Goal: Task Accomplishment & Management: Manage account settings

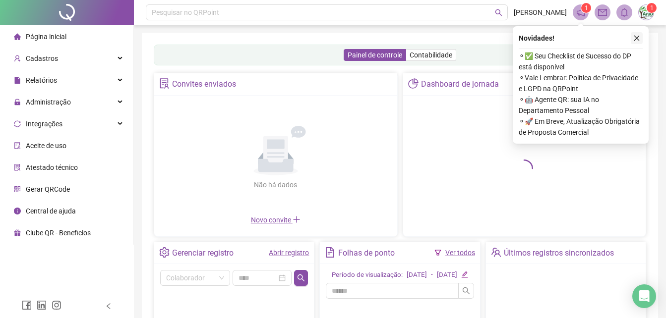
click at [637, 36] on icon "close" at bounding box center [636, 38] width 7 height 7
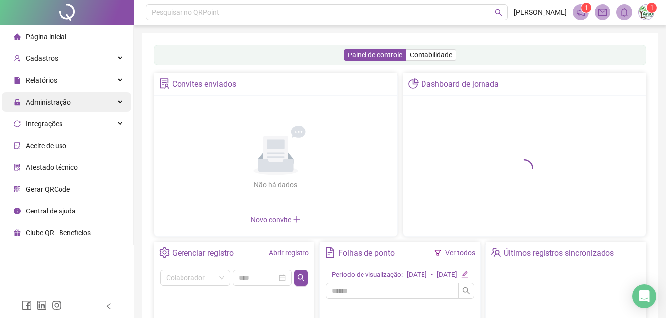
click at [73, 100] on div "Administração" at bounding box center [66, 102] width 129 height 20
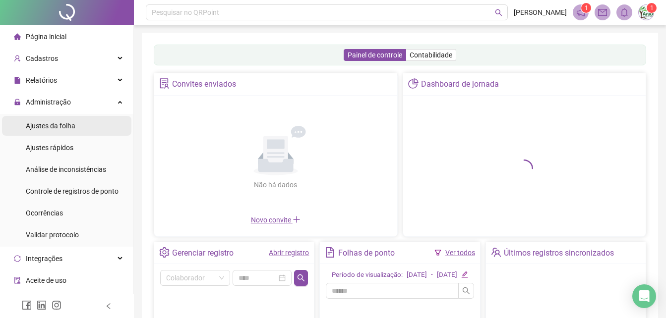
click at [75, 122] on li "Ajustes da folha" at bounding box center [66, 126] width 129 height 20
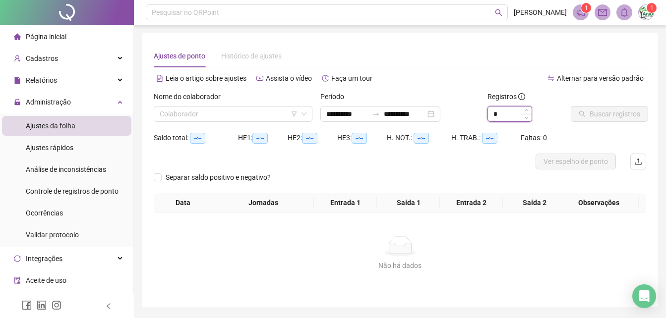
click at [503, 116] on input "*" at bounding box center [510, 114] width 44 height 15
click at [379, 115] on icon "swap-right" at bounding box center [376, 114] width 6 height 2
type input "*"
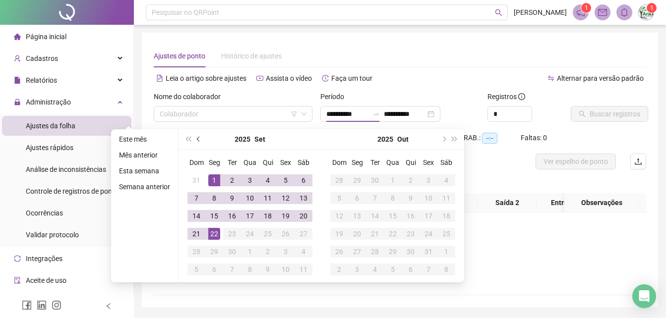
click at [194, 134] on button "prev-year" at bounding box center [198, 139] width 11 height 20
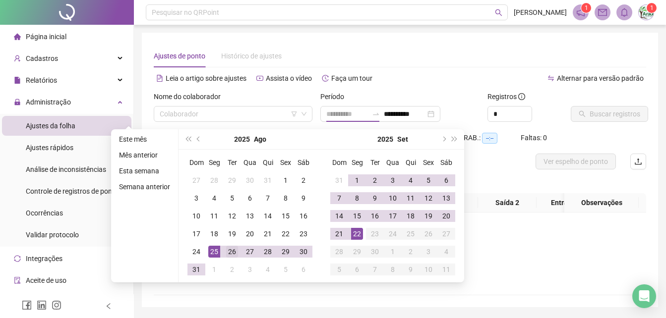
type input "**********"
click at [226, 256] on div "26" at bounding box center [232, 252] width 12 height 12
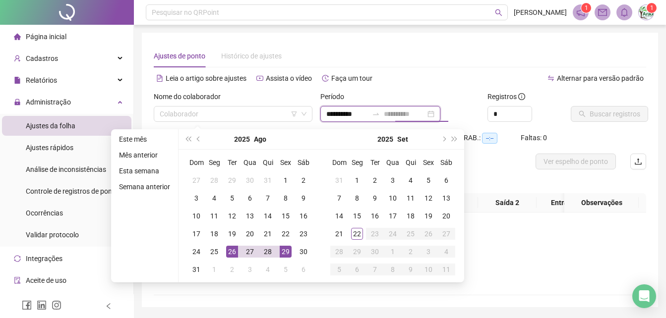
type input "**********"
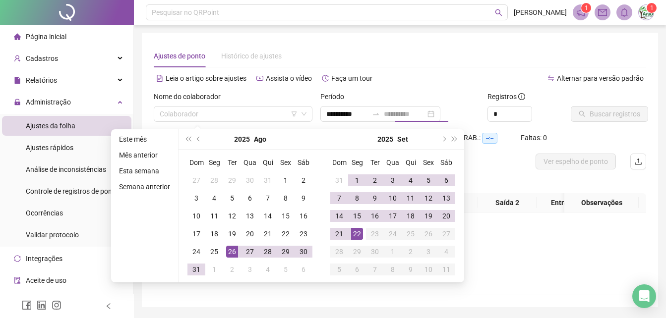
click at [353, 236] on div "22" at bounding box center [357, 234] width 12 height 12
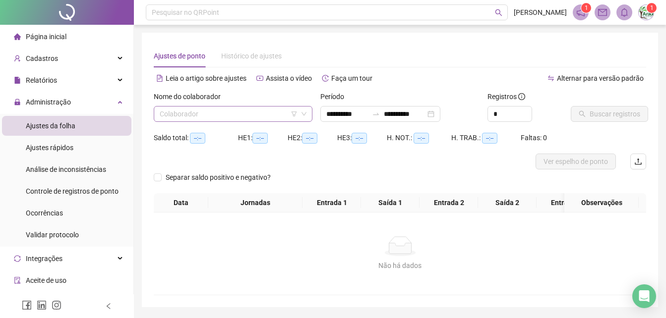
click at [244, 113] on input "search" at bounding box center [229, 114] width 138 height 15
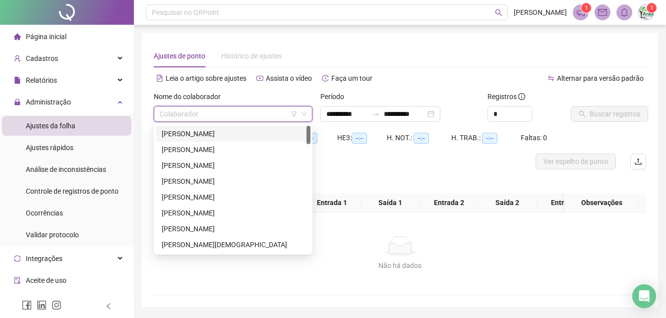
click at [249, 136] on div "[PERSON_NAME]" at bounding box center [233, 133] width 143 height 11
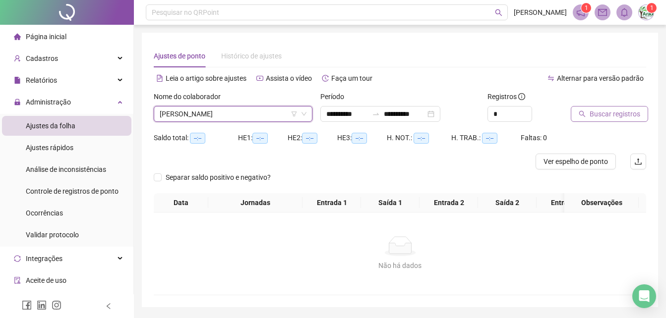
click at [595, 114] on span "Buscar registros" at bounding box center [614, 114] width 51 height 11
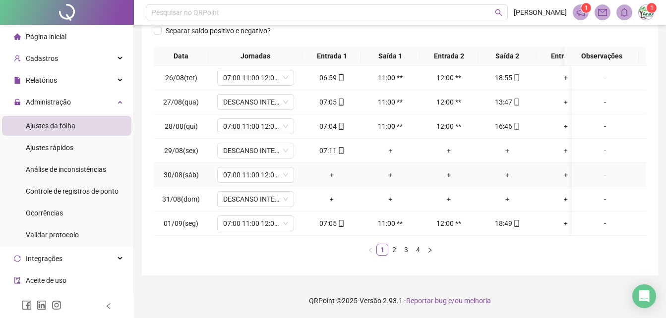
scroll to position [162, 0]
click at [393, 247] on link "2" at bounding box center [394, 249] width 11 height 11
click at [406, 250] on link "3" at bounding box center [406, 249] width 11 height 11
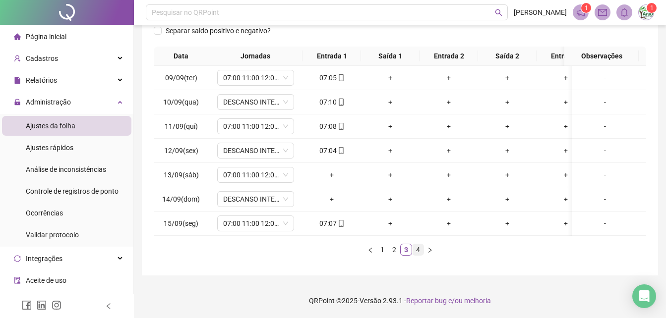
click at [418, 250] on link "4" at bounding box center [417, 249] width 11 height 11
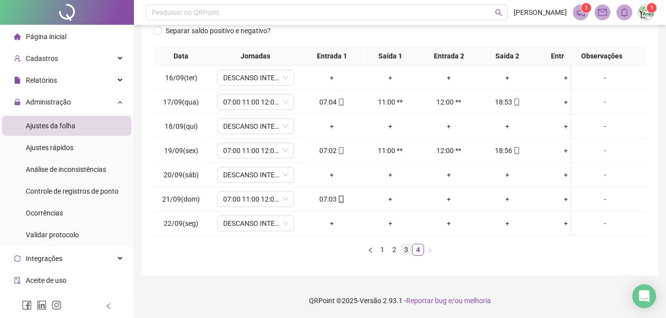
click at [405, 254] on link "3" at bounding box center [406, 249] width 11 height 11
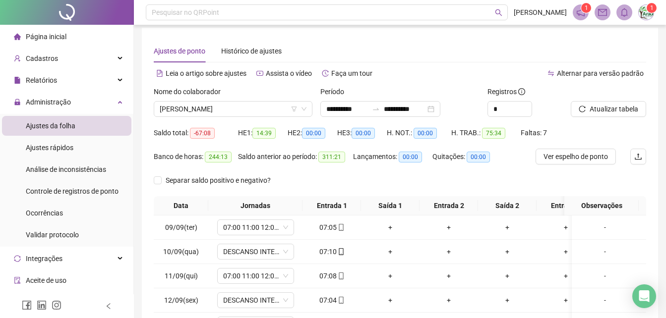
scroll to position [0, 0]
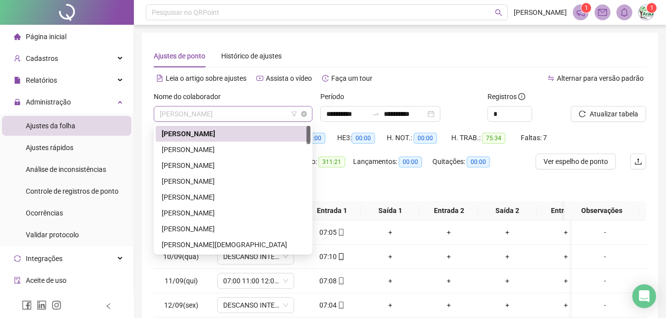
click at [264, 114] on span "[PERSON_NAME]" at bounding box center [233, 114] width 147 height 15
click at [266, 149] on div "[PERSON_NAME]" at bounding box center [233, 149] width 143 height 11
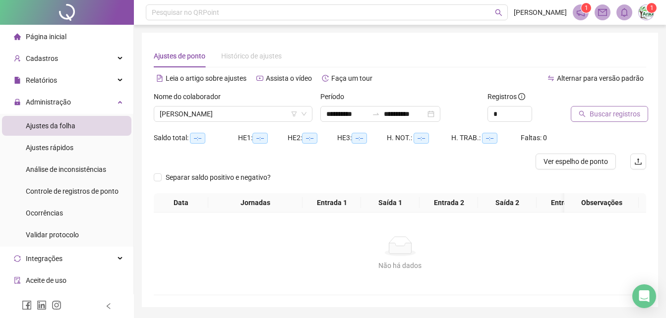
click at [623, 117] on span "Buscar registros" at bounding box center [614, 114] width 51 height 11
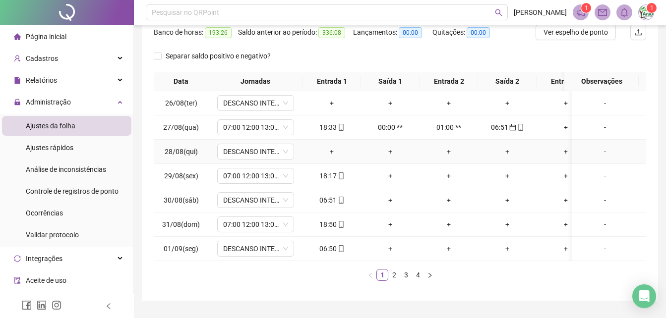
scroll to position [149, 0]
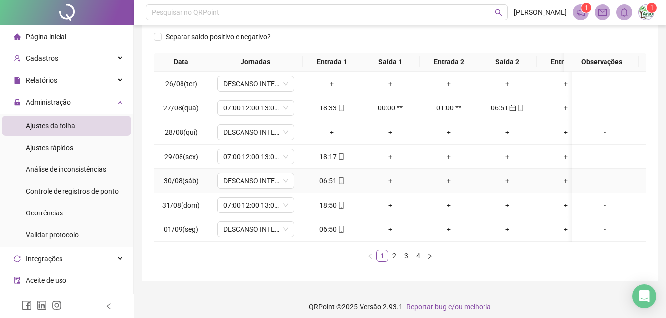
click at [337, 179] on span "mobile" at bounding box center [341, 180] width 8 height 7
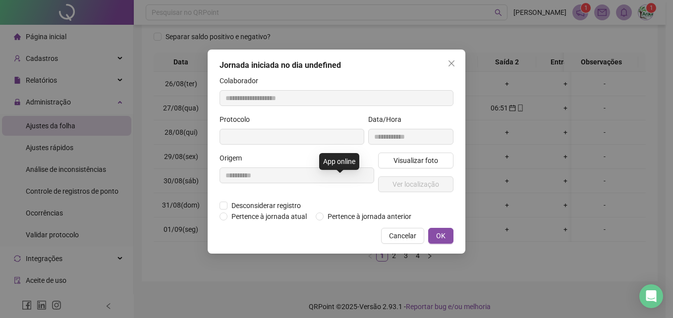
type input "**********"
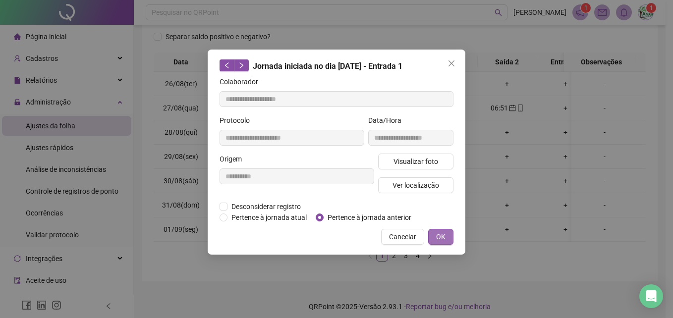
click at [442, 237] on span "OK" at bounding box center [440, 237] width 9 height 11
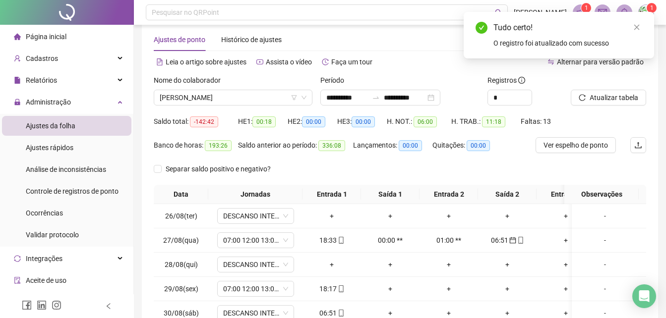
scroll to position [0, 0]
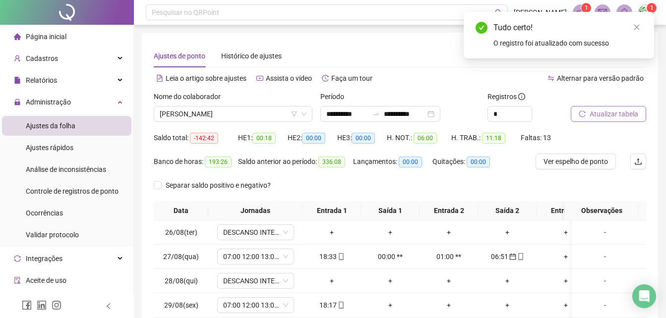
click at [611, 112] on span "Atualizar tabela" at bounding box center [613, 114] width 49 height 11
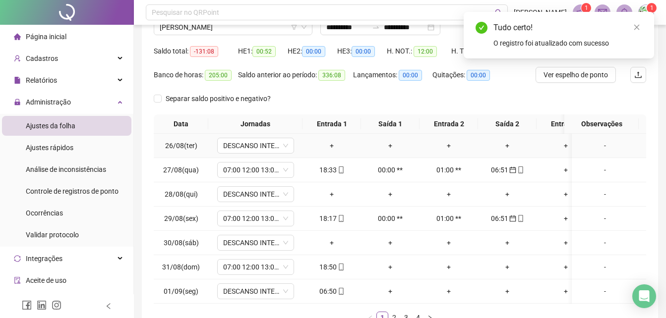
scroll to position [162, 0]
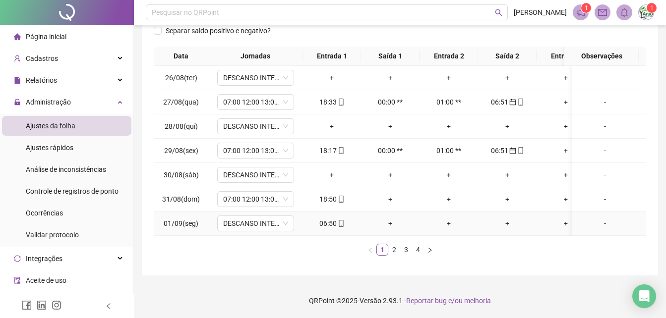
click at [338, 222] on td "06:50" at bounding box center [331, 224] width 58 height 24
click at [339, 220] on icon "mobile" at bounding box center [341, 223] width 7 height 7
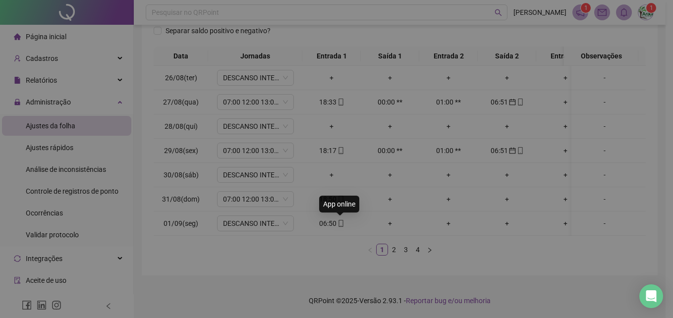
type input "**********"
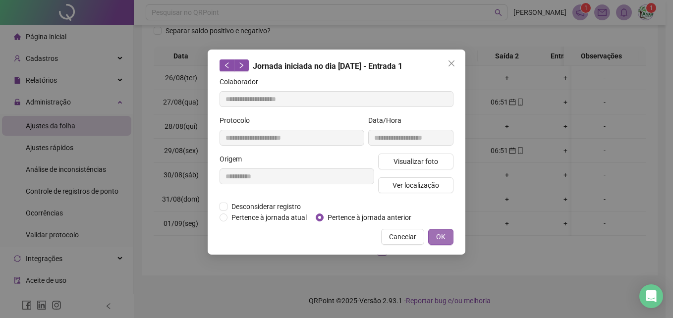
click at [448, 235] on button "OK" at bounding box center [440, 237] width 25 height 16
click at [440, 233] on span "OK" at bounding box center [440, 237] width 9 height 11
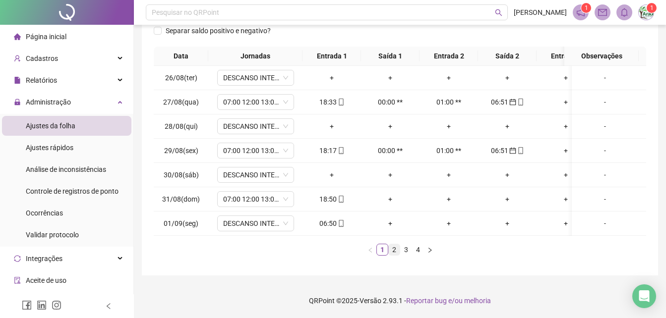
click at [398, 245] on link "2" at bounding box center [394, 249] width 11 height 11
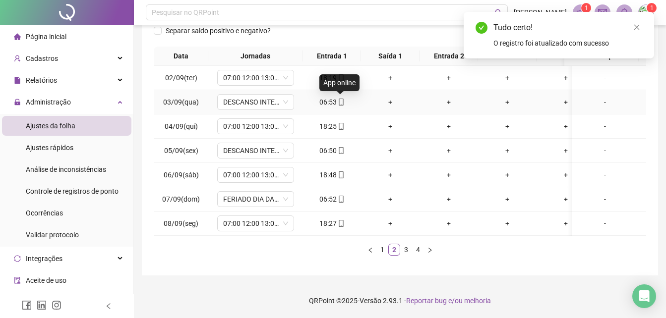
click at [340, 99] on icon "mobile" at bounding box center [341, 102] width 7 height 7
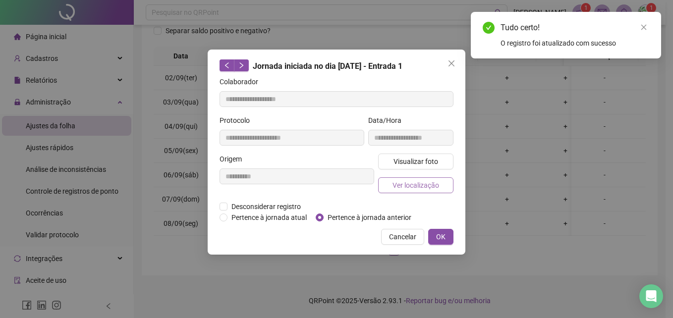
type input "**********"
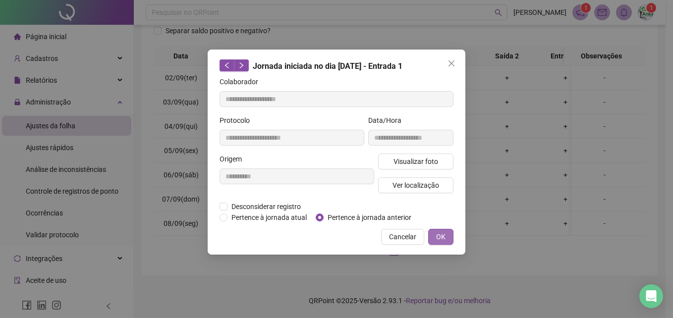
click at [435, 235] on button "OK" at bounding box center [440, 237] width 25 height 16
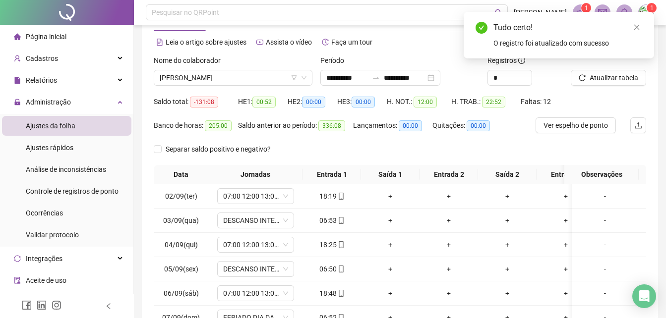
scroll to position [0, 0]
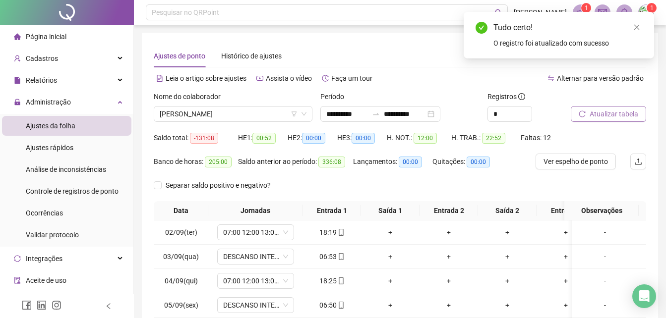
click at [624, 120] on button "Atualizar tabela" at bounding box center [608, 114] width 75 height 16
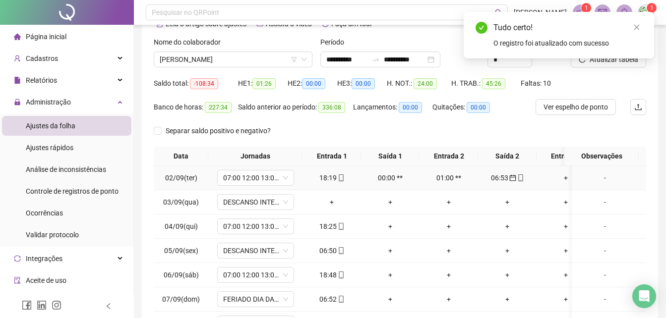
scroll to position [149, 0]
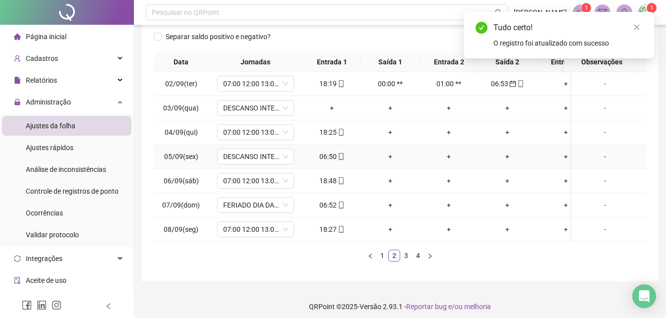
click at [339, 158] on icon "mobile" at bounding box center [341, 156] width 4 height 7
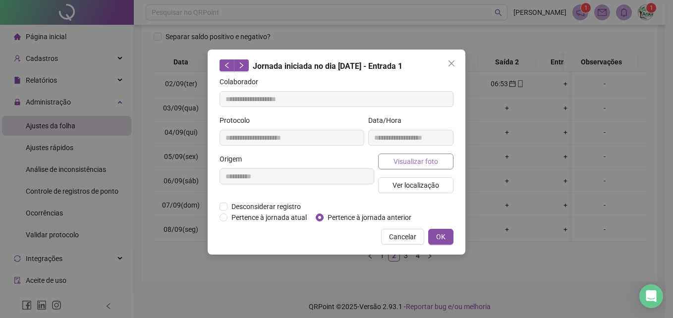
type input "**********"
click at [437, 237] on span "OK" at bounding box center [440, 237] width 9 height 11
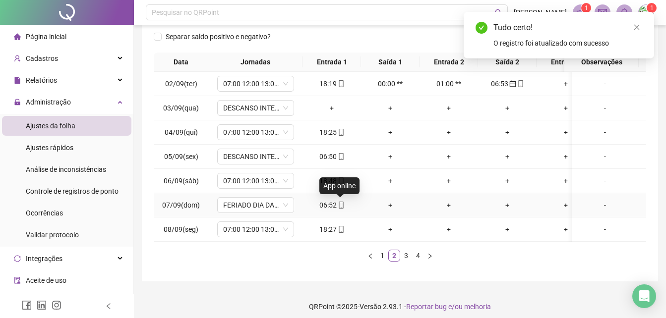
click at [342, 206] on icon "mobile" at bounding box center [341, 205] width 7 height 7
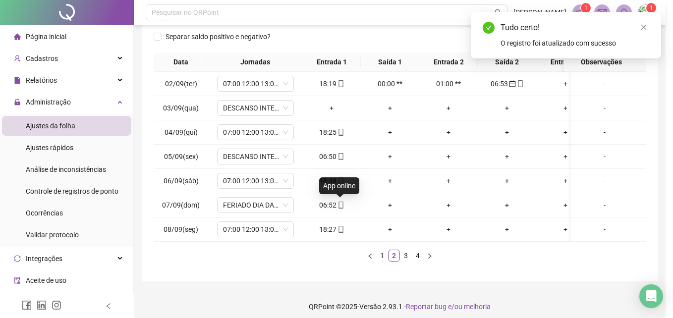
type input "**********"
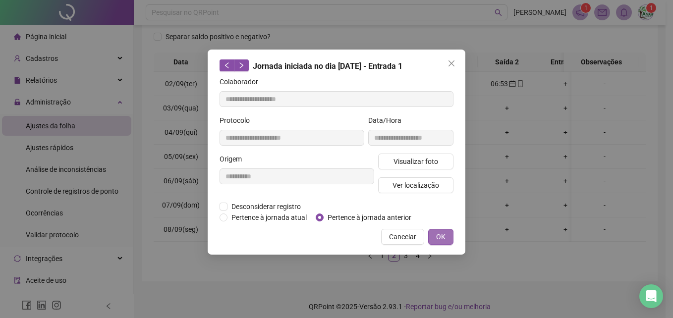
click at [437, 239] on button "OK" at bounding box center [440, 237] width 25 height 16
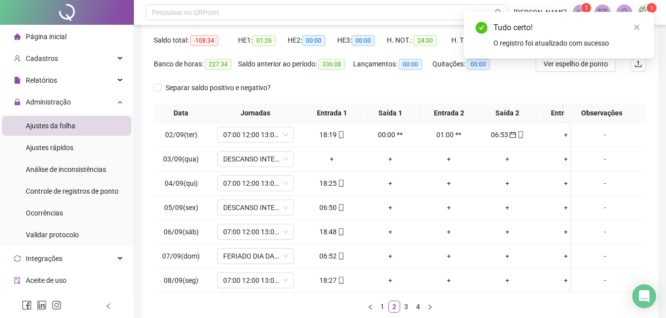
scroll to position [0, 0]
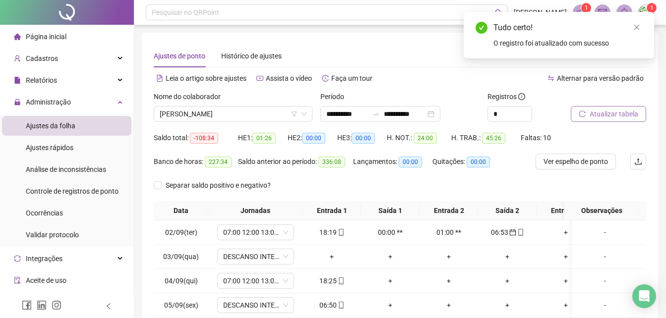
click at [620, 112] on span "Atualizar tabela" at bounding box center [613, 114] width 49 height 11
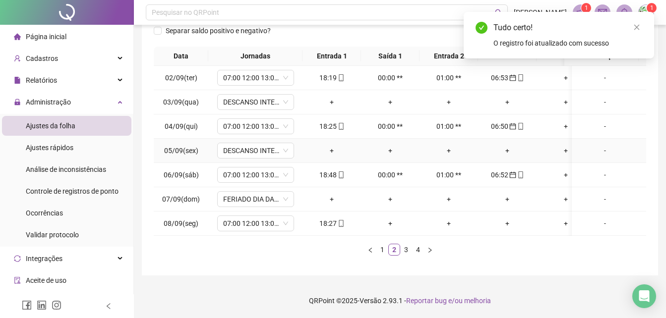
scroll to position [162, 0]
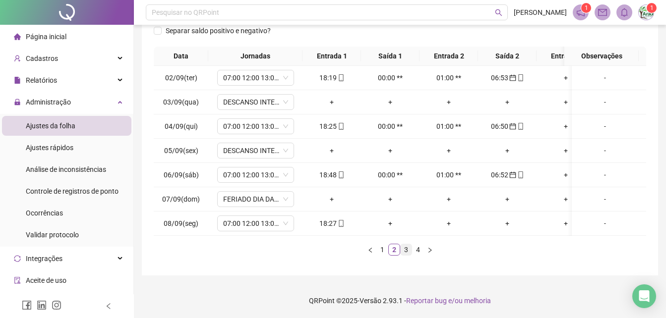
click at [401, 252] on link "3" at bounding box center [406, 249] width 11 height 11
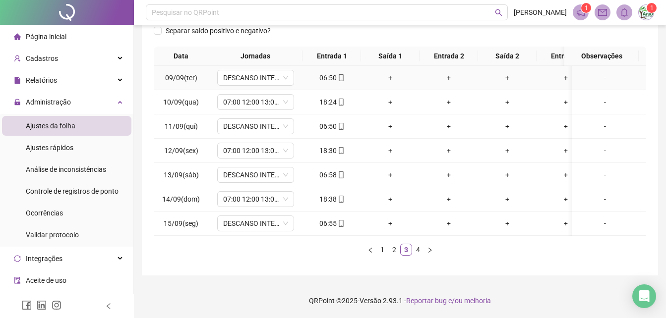
click at [344, 73] on div "06:50" at bounding box center [331, 77] width 51 height 11
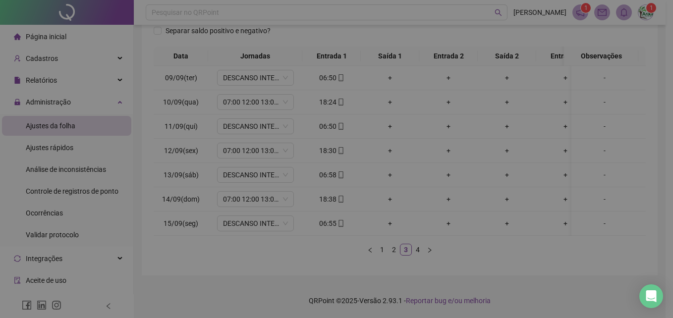
type input "**********"
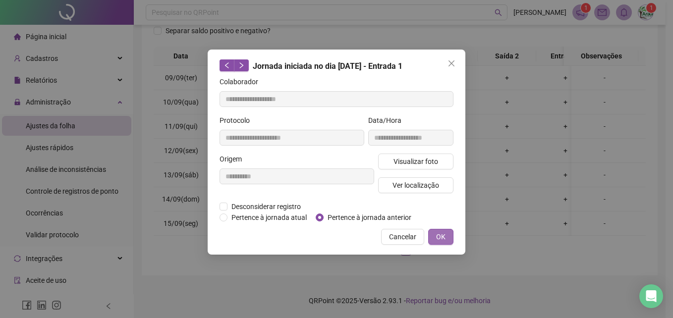
click at [437, 238] on span "OK" at bounding box center [440, 237] width 9 height 11
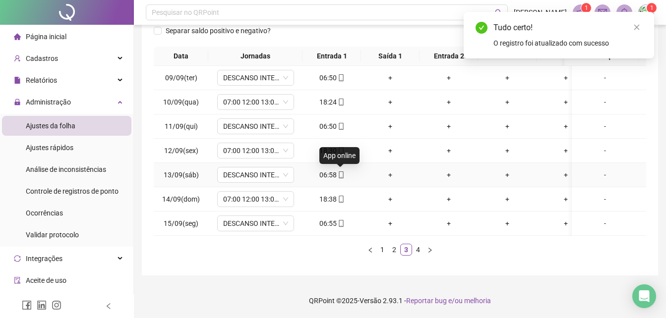
click at [344, 170] on div "06:58" at bounding box center [331, 175] width 51 height 11
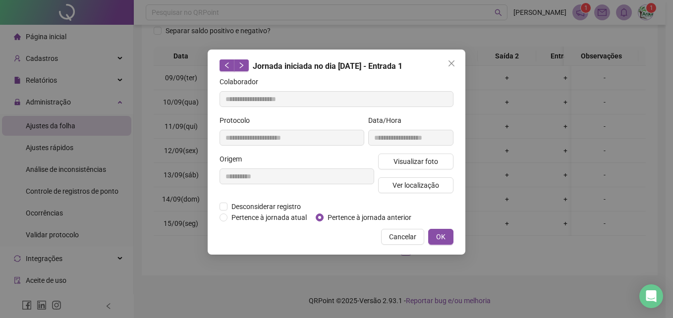
type input "**********"
click at [324, 215] on span "Pertence à jornada anterior" at bounding box center [370, 217] width 92 height 11
click at [437, 232] on span "OK" at bounding box center [440, 237] width 9 height 11
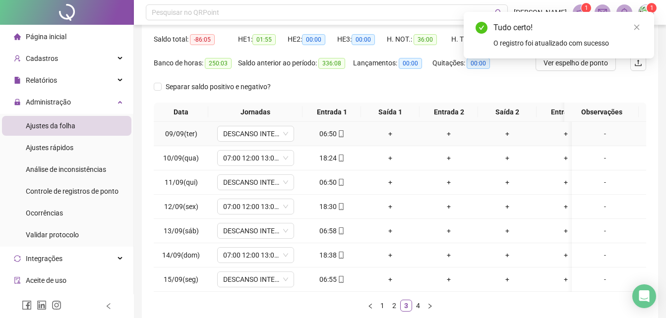
scroll to position [13, 0]
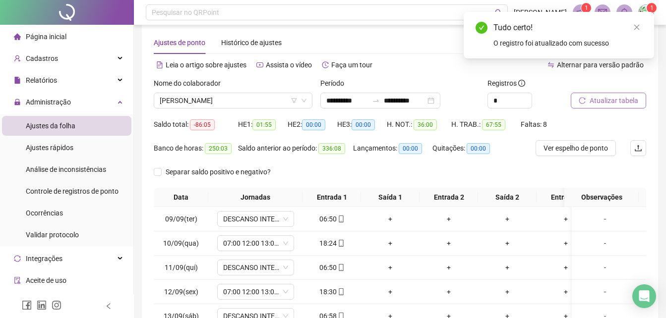
click at [631, 99] on span "Atualizar tabela" at bounding box center [613, 100] width 49 height 11
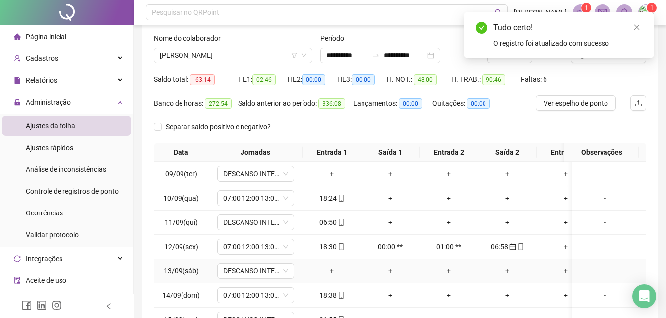
scroll to position [162, 0]
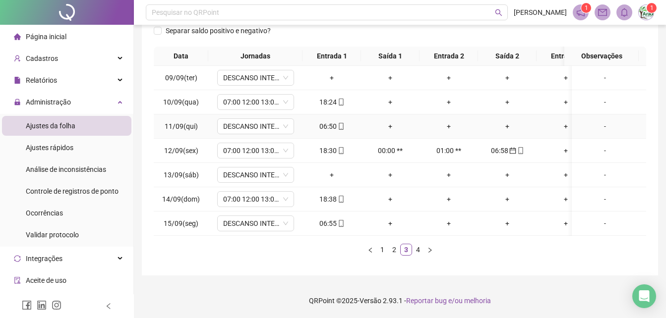
click at [345, 121] on div "06:50" at bounding box center [331, 126] width 51 height 11
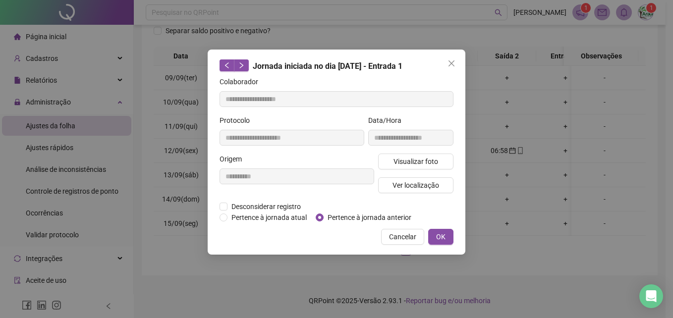
type input "**********"
click at [431, 233] on button "OK" at bounding box center [440, 237] width 25 height 16
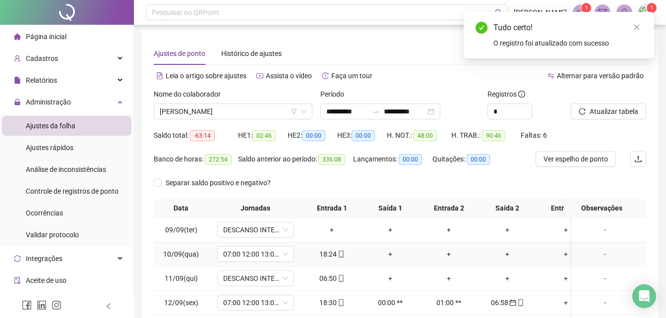
scroll to position [0, 0]
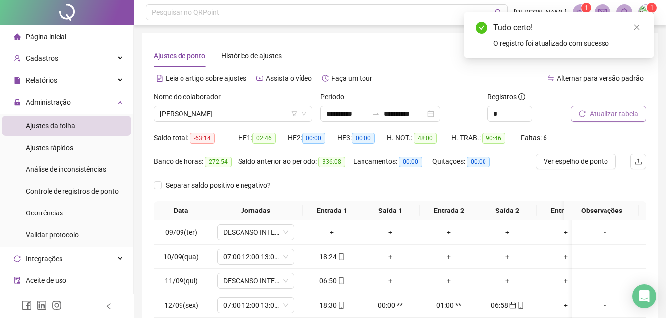
click at [602, 109] on span "Atualizar tabela" at bounding box center [613, 114] width 49 height 11
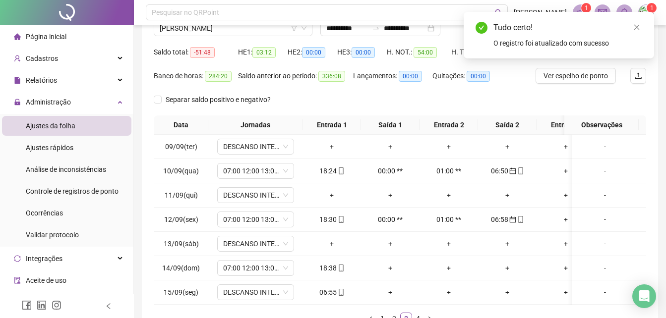
scroll to position [162, 0]
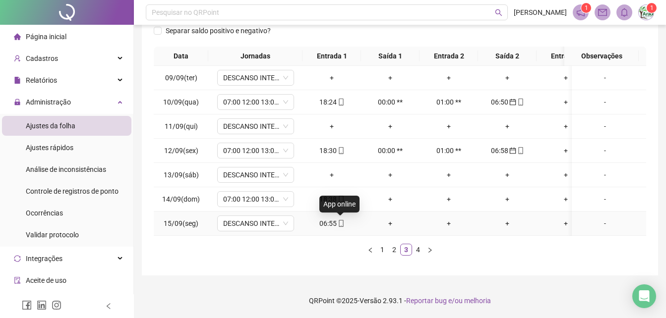
click at [342, 220] on icon "mobile" at bounding box center [341, 223] width 7 height 7
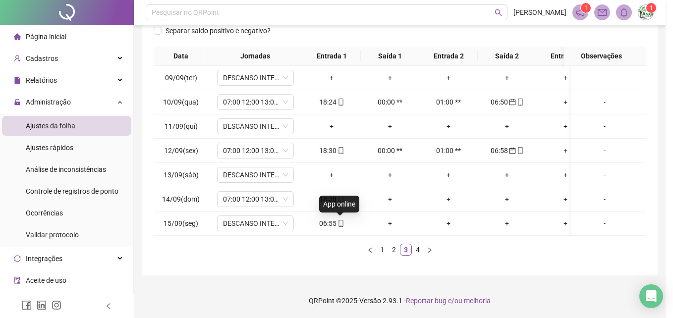
type input "**********"
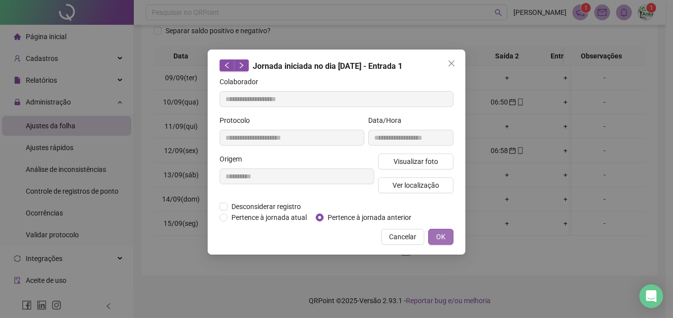
click at [449, 237] on button "OK" at bounding box center [440, 237] width 25 height 16
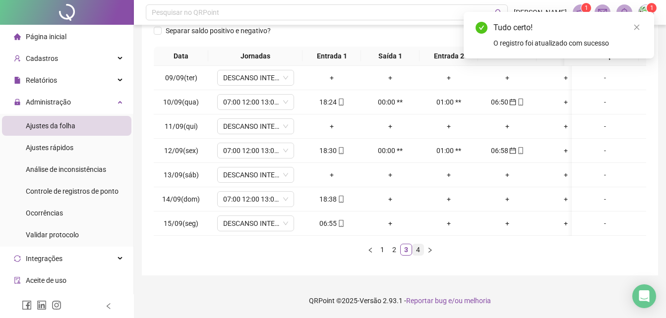
click at [415, 252] on link "4" at bounding box center [417, 249] width 11 height 11
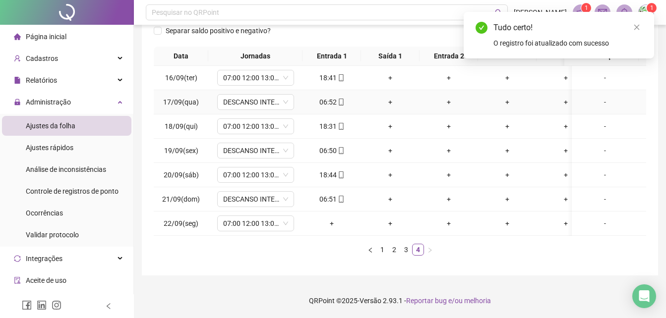
click at [344, 97] on div "06:52" at bounding box center [331, 102] width 51 height 11
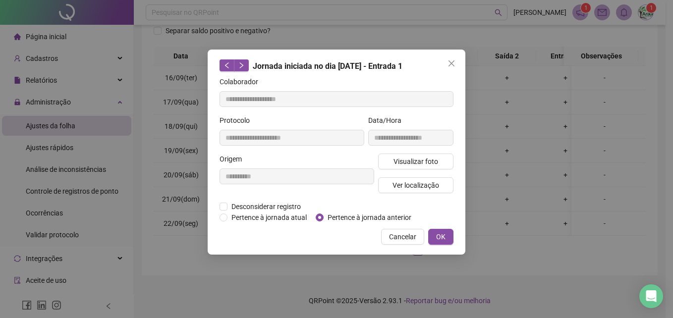
type input "**********"
click at [437, 236] on span "OK" at bounding box center [440, 237] width 9 height 11
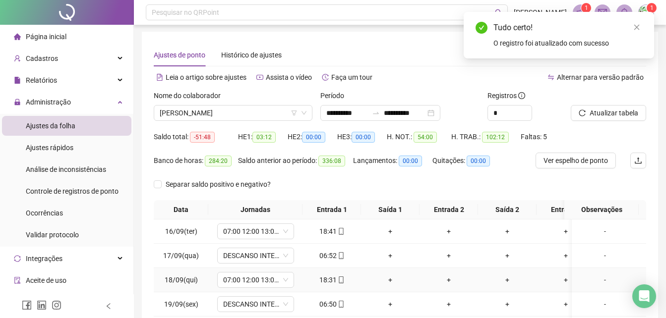
scroll to position [0, 0]
click at [621, 111] on span "Atualizar tabela" at bounding box center [613, 114] width 49 height 11
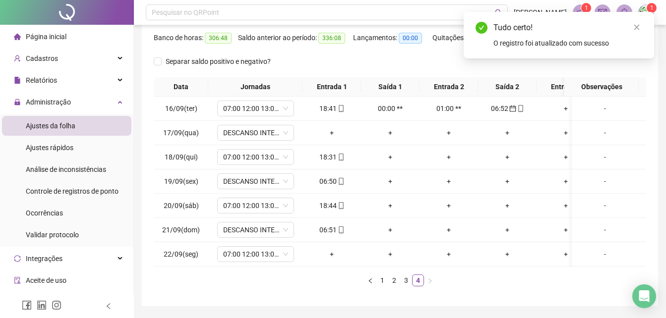
scroll to position [162, 0]
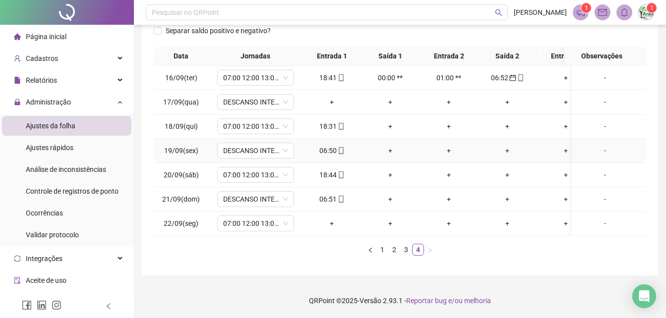
click at [344, 145] on div "06:50" at bounding box center [331, 150] width 51 height 11
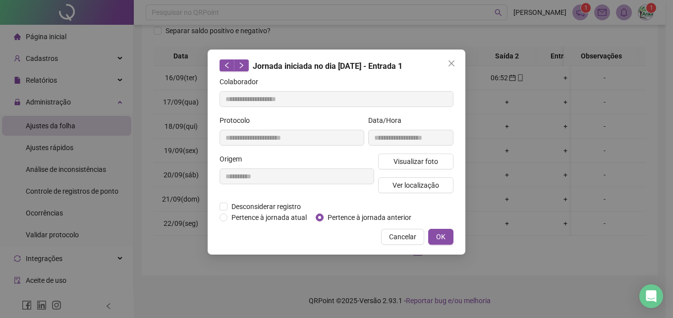
type input "**********"
click at [452, 236] on button "OK" at bounding box center [440, 237] width 25 height 16
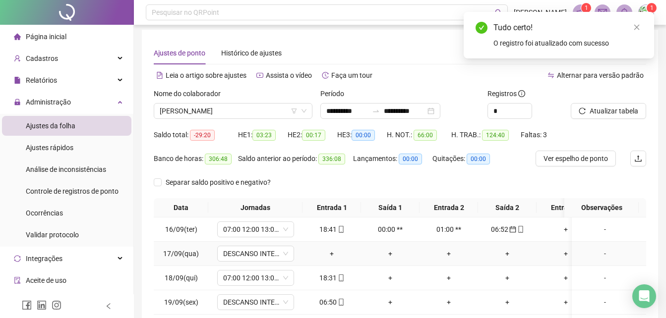
scroll to position [0, 0]
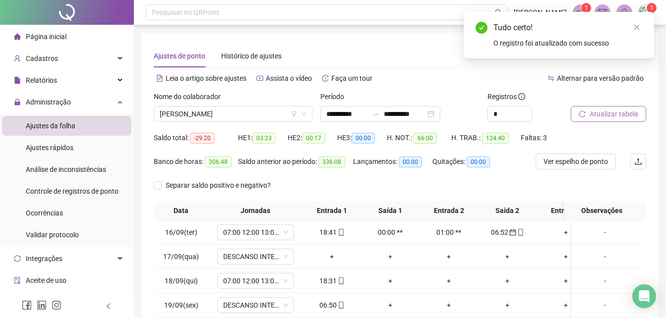
click at [611, 114] on span "Atualizar tabela" at bounding box center [613, 114] width 49 height 11
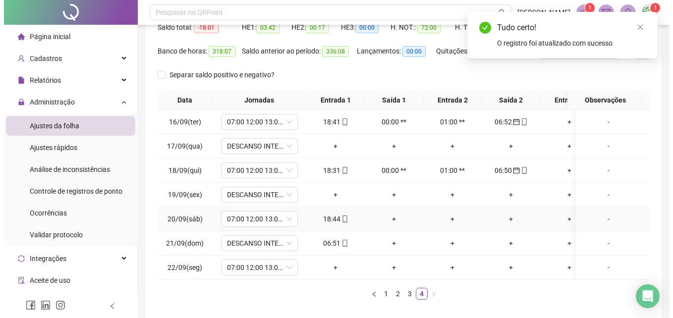
scroll to position [149, 0]
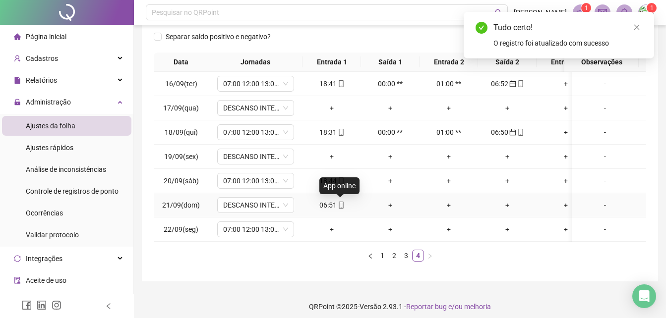
click at [339, 206] on icon "mobile" at bounding box center [341, 205] width 4 height 7
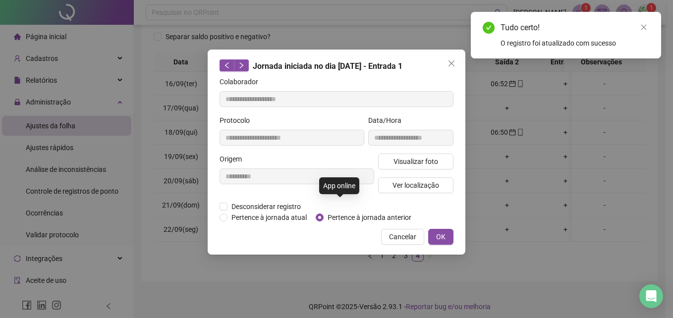
type input "**********"
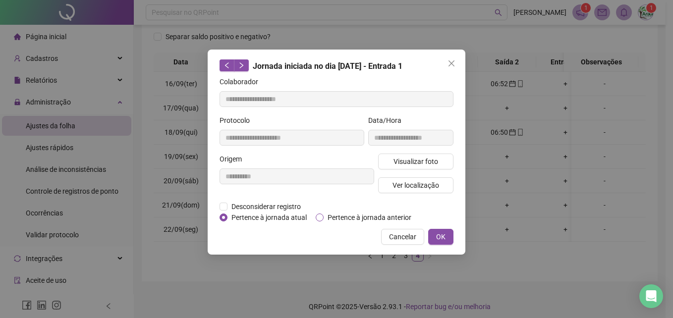
click at [324, 220] on span "Pertence à jornada anterior" at bounding box center [370, 217] width 92 height 11
click at [442, 240] on span "OK" at bounding box center [440, 237] width 9 height 11
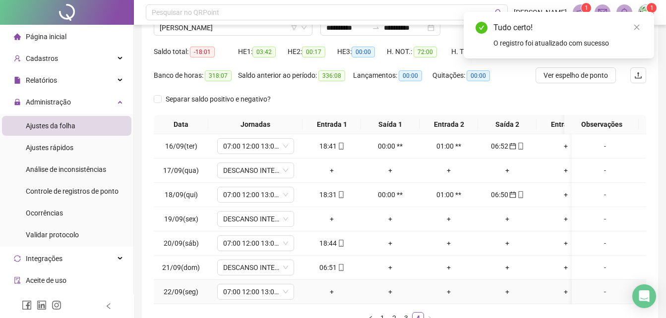
scroll to position [0, 0]
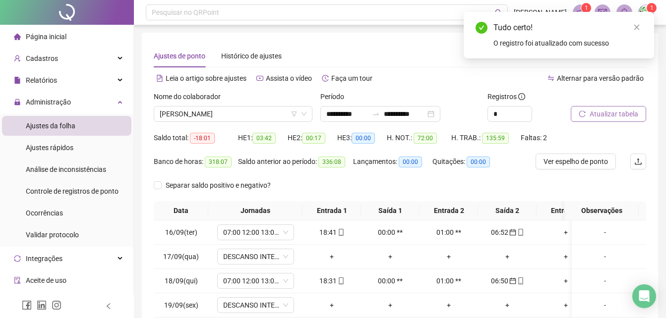
click at [591, 119] on button "Atualizar tabela" at bounding box center [608, 114] width 75 height 16
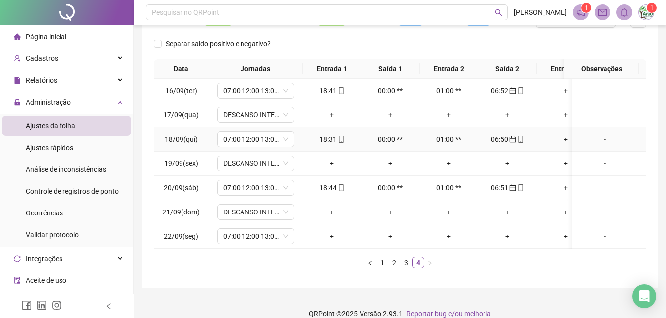
scroll to position [162, 0]
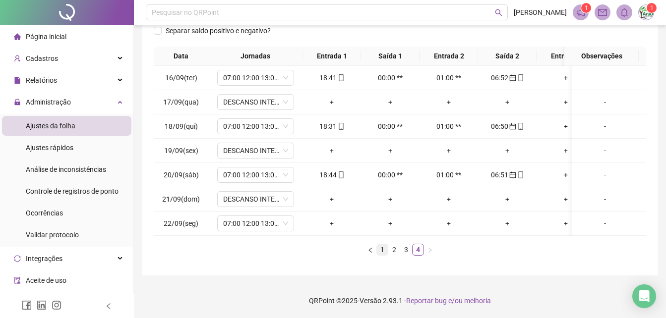
click at [385, 252] on link "1" at bounding box center [382, 249] width 11 height 11
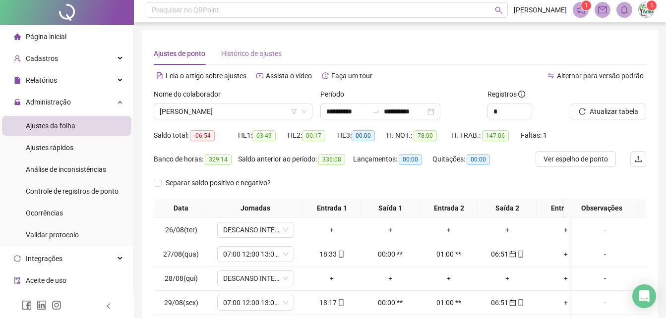
scroll to position [0, 0]
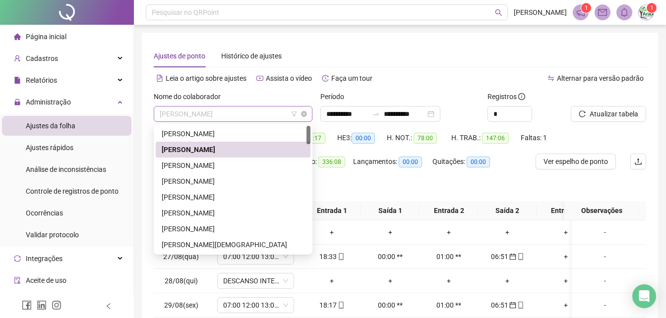
click at [254, 113] on span "[PERSON_NAME]" at bounding box center [233, 114] width 147 height 15
click at [208, 166] on div "[PERSON_NAME]" at bounding box center [233, 165] width 143 height 11
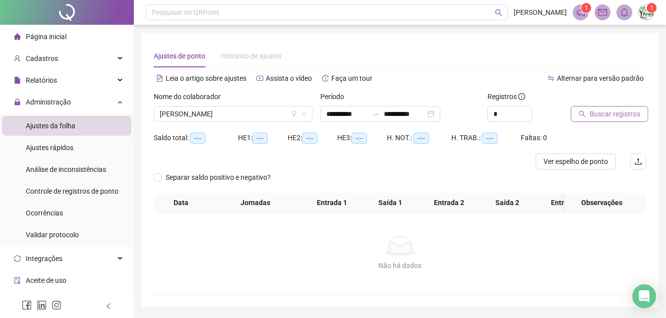
click at [613, 121] on button "Buscar registros" at bounding box center [609, 114] width 77 height 16
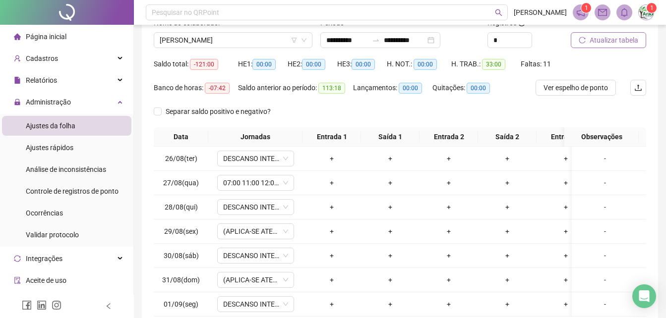
scroll to position [162, 0]
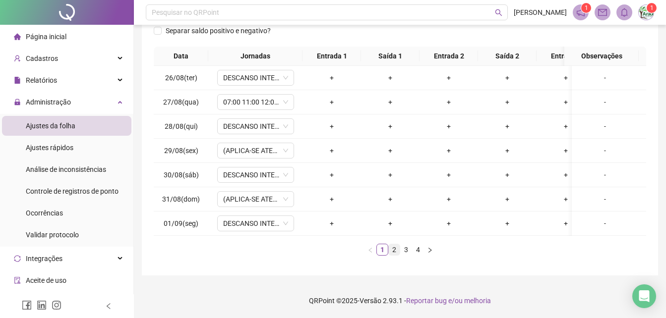
click at [393, 251] on link "2" at bounding box center [394, 249] width 11 height 11
click at [412, 251] on link "4" at bounding box center [417, 249] width 11 height 11
click at [397, 249] on link "2" at bounding box center [394, 249] width 11 height 11
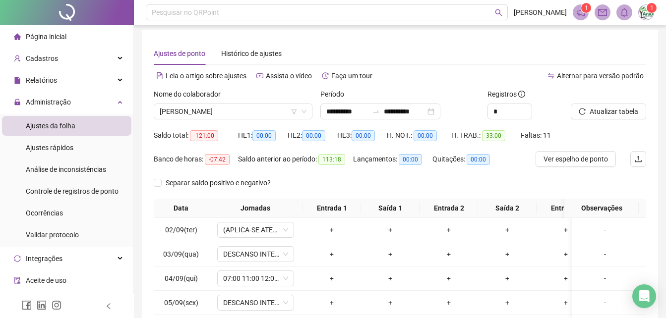
scroll to position [0, 0]
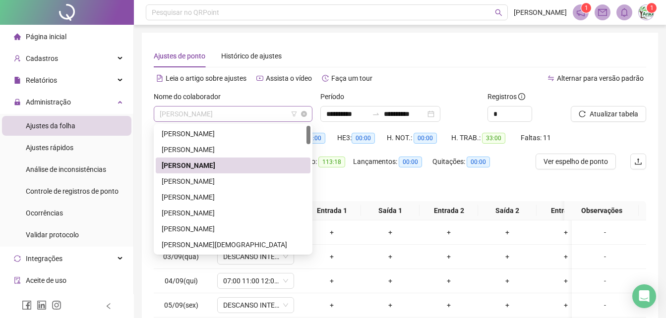
click at [279, 116] on span "[PERSON_NAME]" at bounding box center [233, 114] width 147 height 15
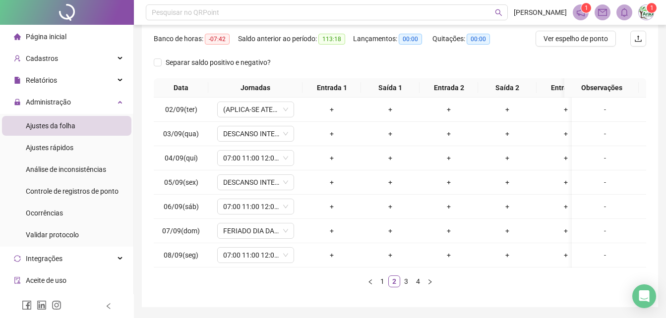
scroll to position [162, 0]
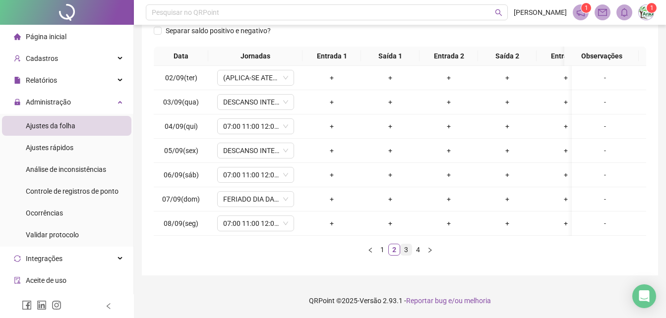
click at [409, 253] on link "3" at bounding box center [406, 249] width 11 height 11
click at [416, 250] on link "4" at bounding box center [417, 249] width 11 height 11
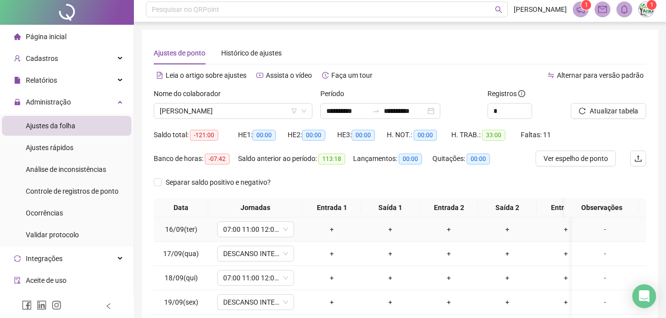
scroll to position [0, 0]
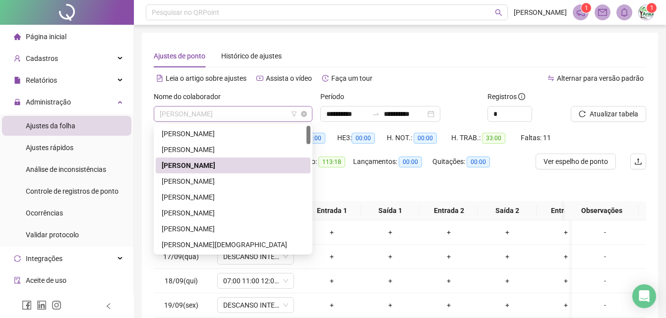
click at [264, 117] on span "[PERSON_NAME]" at bounding box center [233, 114] width 147 height 15
click at [226, 183] on div "[PERSON_NAME]" at bounding box center [233, 181] width 143 height 11
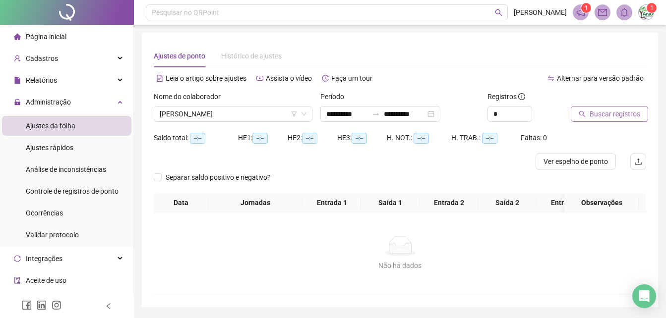
click at [619, 116] on span "Buscar registros" at bounding box center [614, 114] width 51 height 11
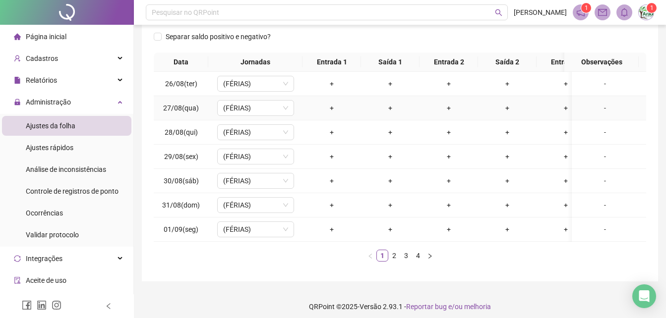
scroll to position [162, 0]
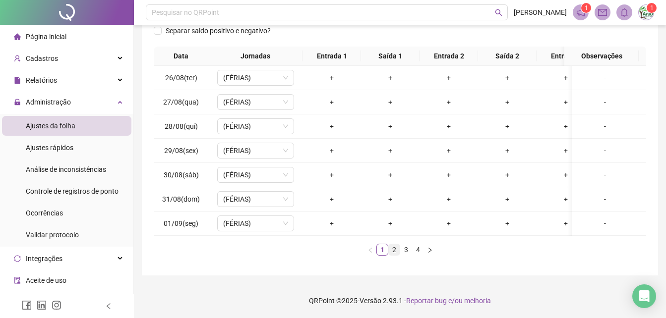
click at [392, 246] on link "2" at bounding box center [394, 249] width 11 height 11
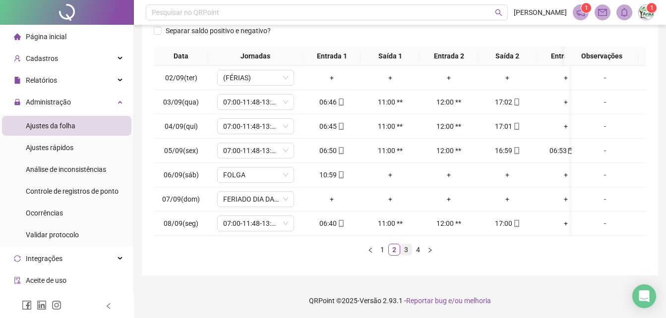
click at [409, 246] on link "3" at bounding box center [406, 249] width 11 height 11
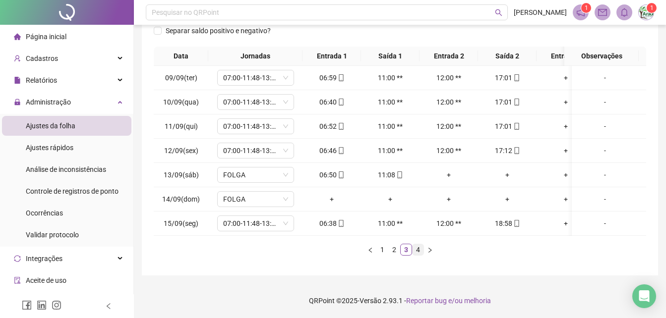
click at [422, 250] on link "4" at bounding box center [417, 249] width 11 height 11
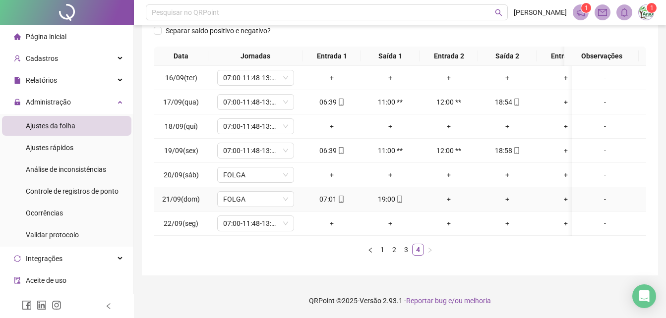
click at [597, 194] on div "-" at bounding box center [605, 199] width 58 height 11
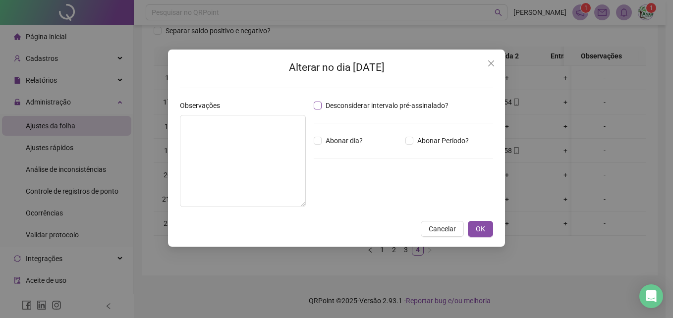
click at [315, 110] on label "Desconsiderar intervalo pré-assinalado?" at bounding box center [383, 105] width 139 height 11
click at [475, 229] on button "OK" at bounding box center [480, 229] width 25 height 16
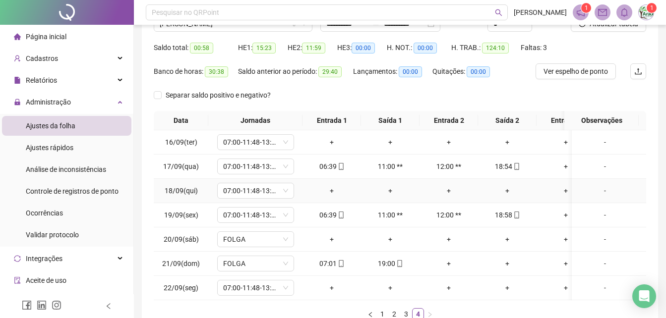
scroll to position [0, 0]
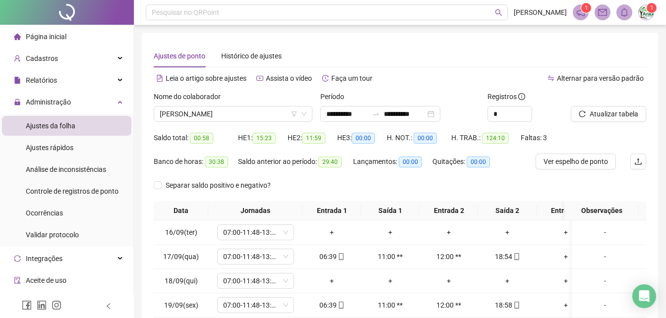
click at [624, 105] on div "Atualizar tabela" at bounding box center [608, 106] width 75 height 31
click at [623, 116] on span "Atualizar tabela" at bounding box center [613, 114] width 49 height 11
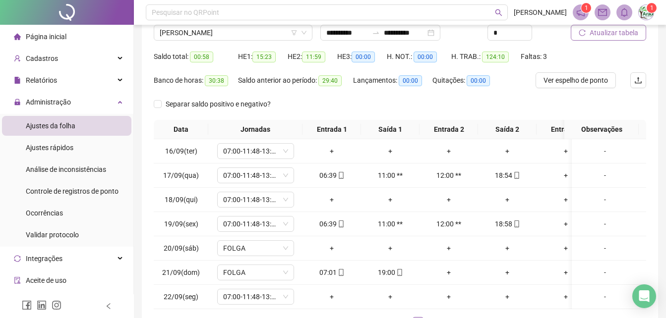
scroll to position [162, 0]
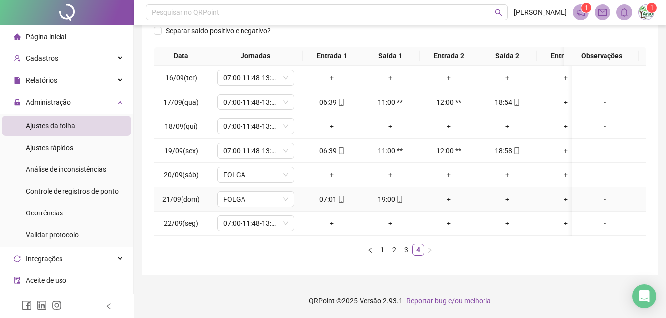
click at [595, 194] on div "-" at bounding box center [605, 199] width 58 height 11
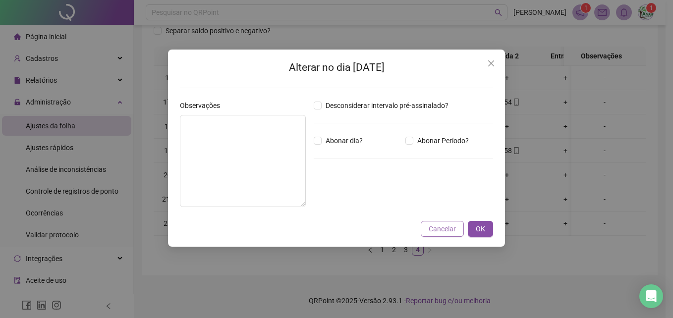
click at [434, 226] on span "Cancelar" at bounding box center [442, 229] width 27 height 11
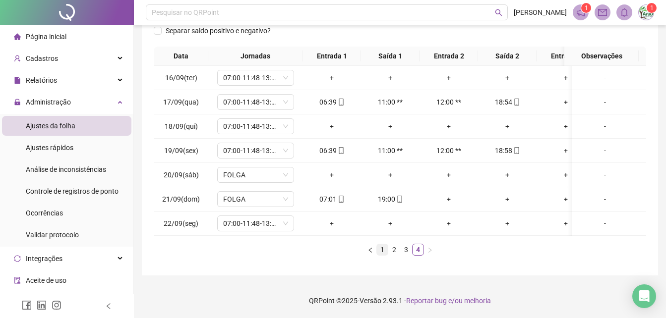
click at [383, 254] on link "1" at bounding box center [382, 249] width 11 height 11
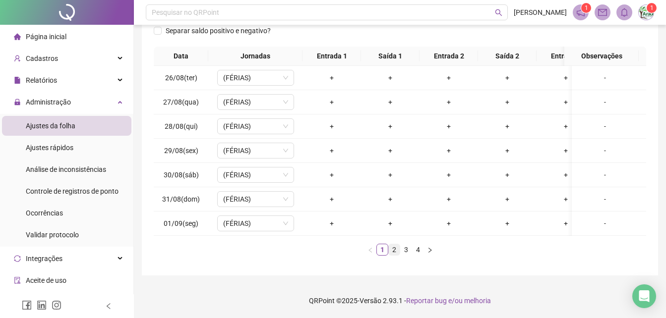
click at [394, 252] on link "2" at bounding box center [394, 249] width 11 height 11
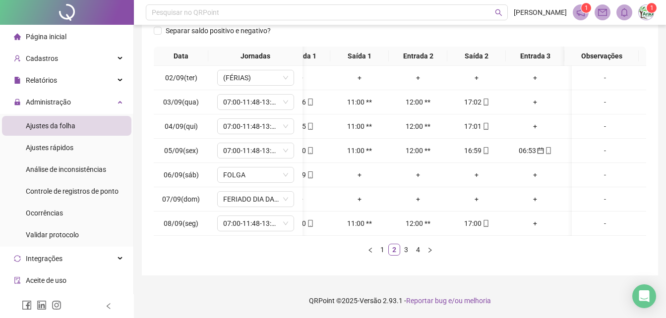
scroll to position [0, 40]
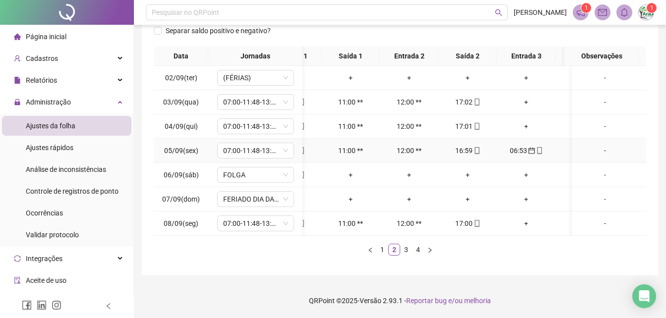
click at [538, 149] on td "06:53" at bounding box center [526, 151] width 58 height 24
click at [540, 147] on icon "mobile" at bounding box center [539, 150] width 7 height 7
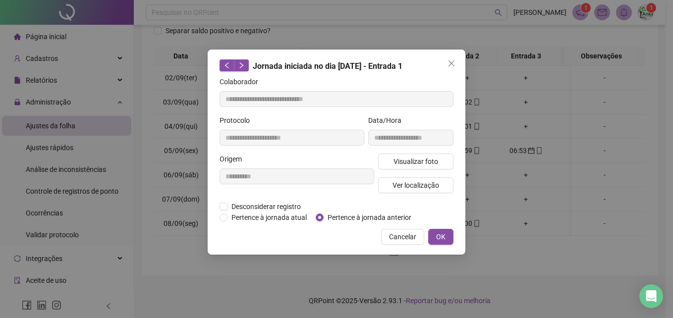
type input "**********"
click at [443, 233] on span "OK" at bounding box center [440, 237] width 9 height 11
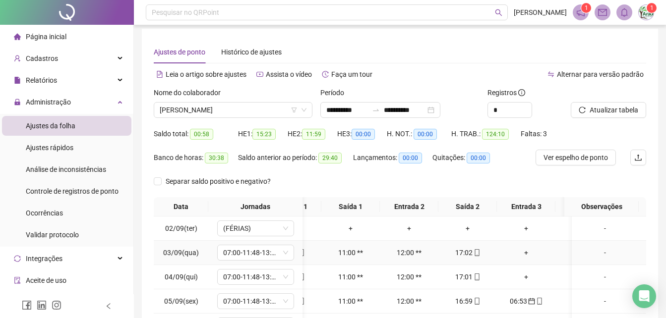
scroll to position [0, 0]
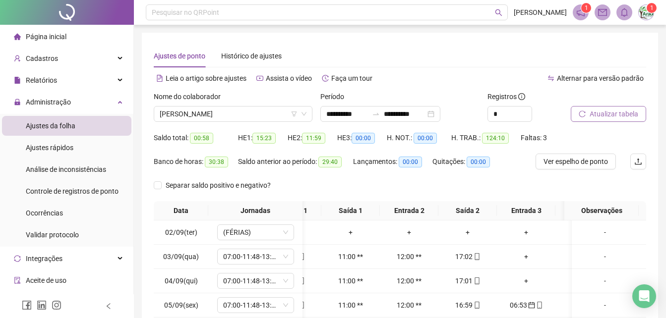
click at [617, 109] on span "Atualizar tabela" at bounding box center [613, 114] width 49 height 11
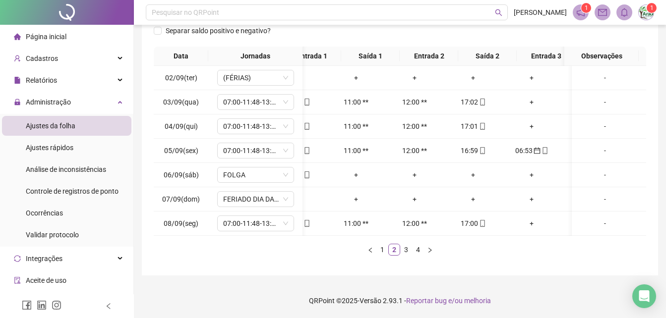
scroll to position [0, 40]
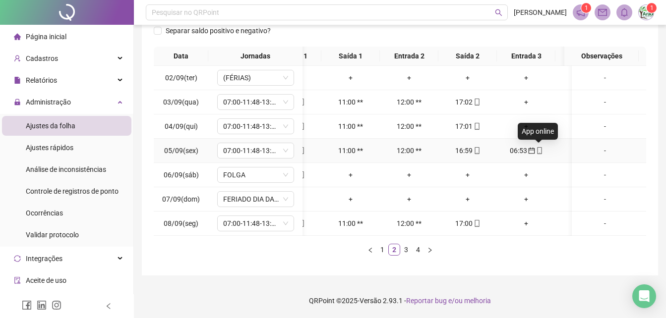
click at [541, 147] on span at bounding box center [539, 151] width 8 height 8
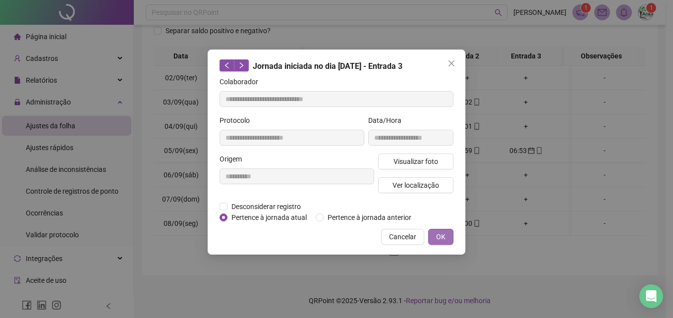
click at [446, 230] on button "OK" at bounding box center [440, 237] width 25 height 16
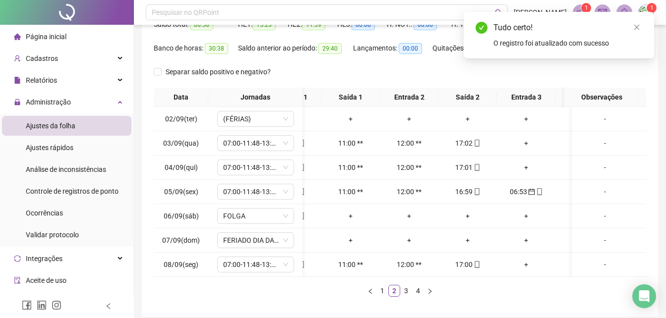
scroll to position [0, 0]
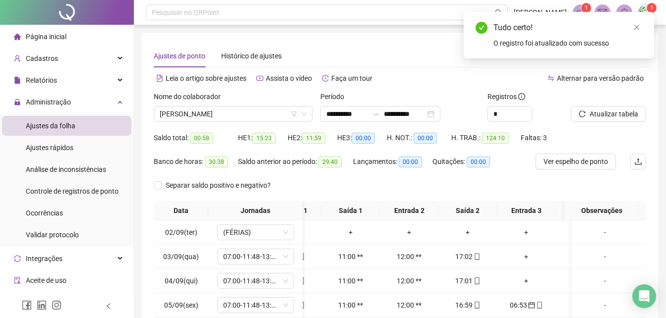
click at [637, 104] on div "Atualizar tabela" at bounding box center [608, 106] width 75 height 31
click at [638, 111] on button "Atualizar tabela" at bounding box center [608, 114] width 75 height 16
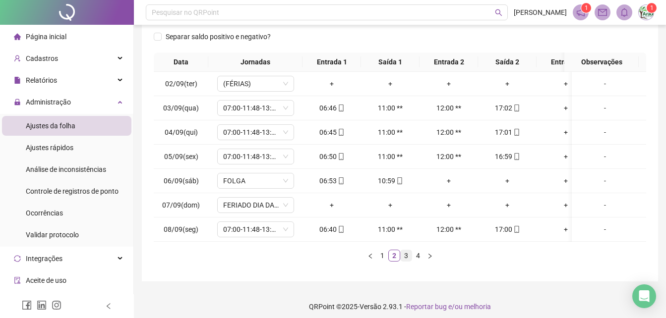
click at [407, 261] on link "3" at bounding box center [406, 255] width 11 height 11
click at [418, 261] on link "4" at bounding box center [417, 255] width 11 height 11
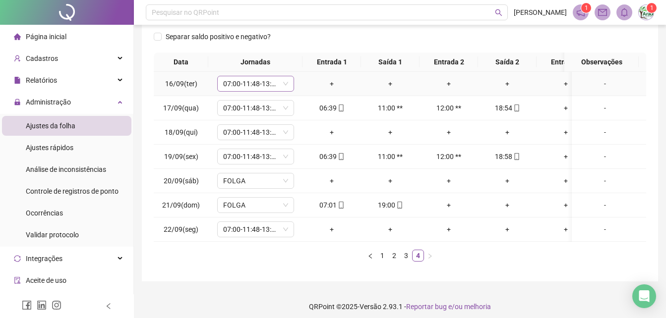
click at [256, 83] on span "07:00-11:48-13:00-17:00" at bounding box center [255, 83] width 65 height 15
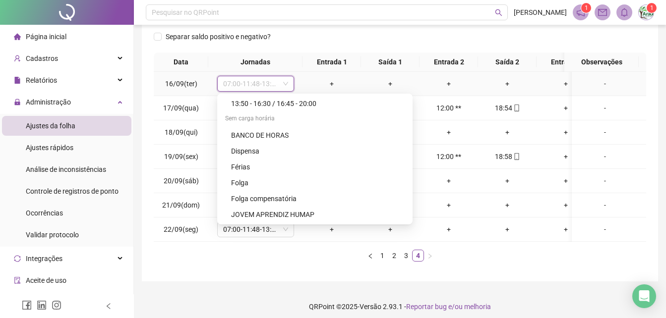
scroll to position [4315, 0]
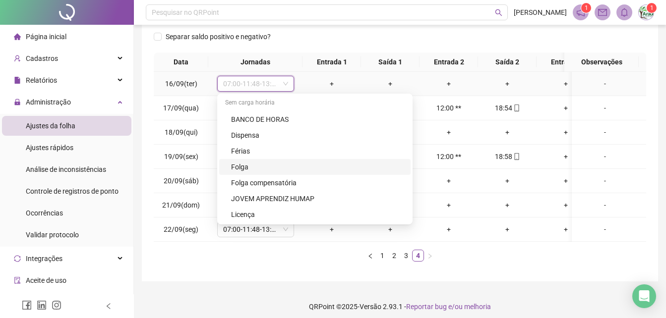
click at [240, 164] on div "Folga" at bounding box center [318, 167] width 174 height 11
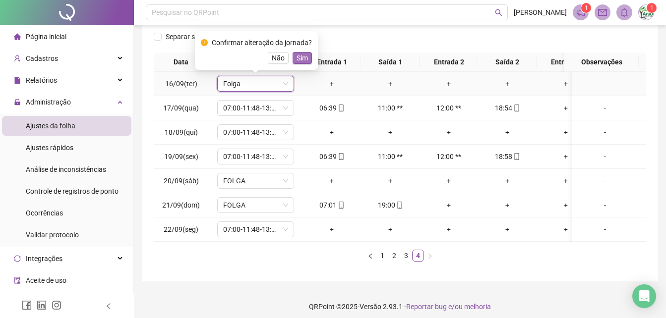
click at [300, 59] on span "Sim" at bounding box center [301, 58] width 11 height 11
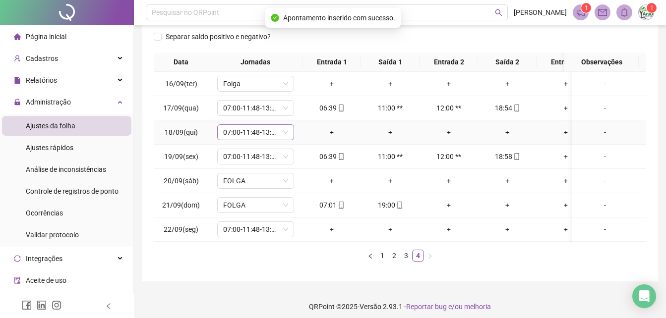
click at [281, 136] on span "07:00-11:48-13:00-17:00" at bounding box center [255, 132] width 65 height 15
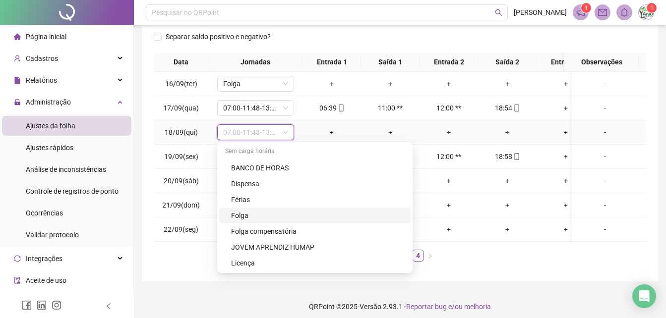
click at [261, 215] on div "Folga" at bounding box center [318, 215] width 174 height 11
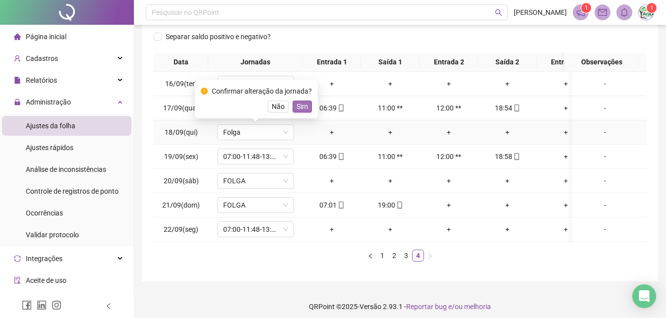
click at [300, 104] on span "Sim" at bounding box center [301, 106] width 11 height 11
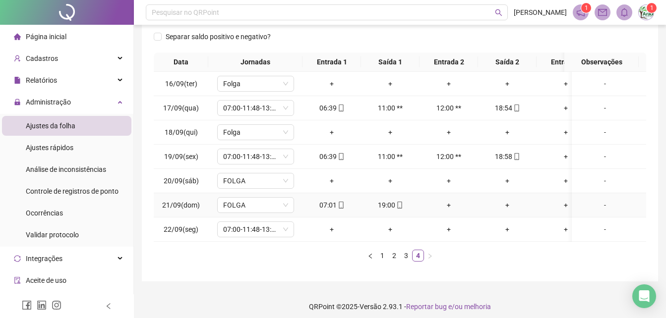
click at [600, 205] on div "-" at bounding box center [605, 205] width 58 height 11
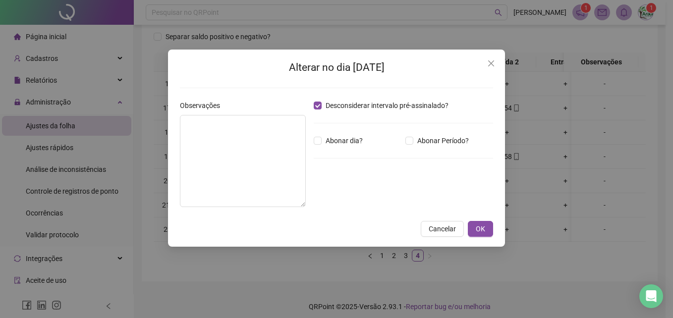
click at [429, 237] on div "Alterar no dia [DATE] Observações Desconsiderar intervalo pré-assinalado? Abona…" at bounding box center [336, 148] width 337 height 197
click at [437, 224] on span "Cancelar" at bounding box center [442, 229] width 27 height 11
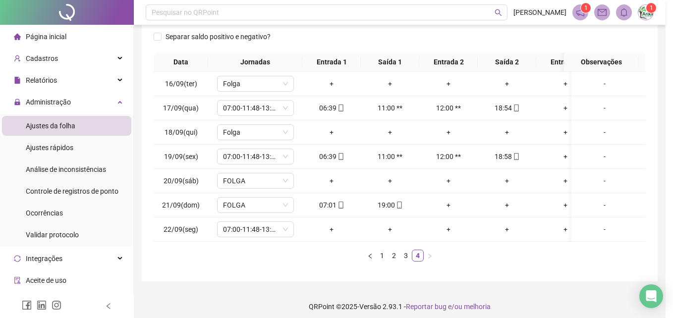
click at [437, 170] on body "**********" at bounding box center [333, 10] width 666 height 318
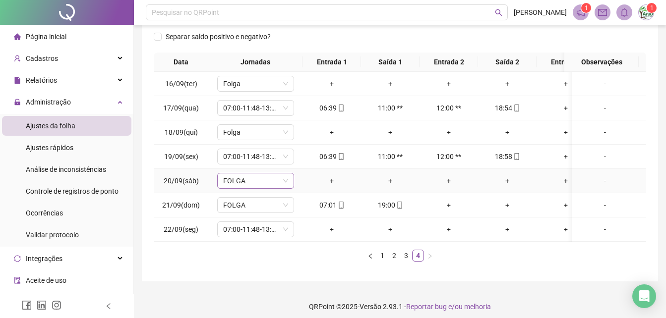
scroll to position [162, 0]
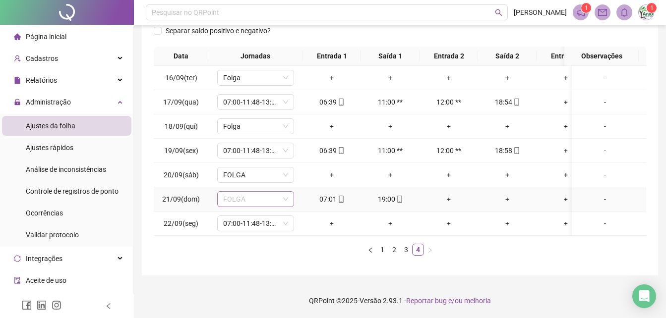
drag, startPoint x: 255, startPoint y: 185, endPoint x: 251, endPoint y: 194, distance: 10.2
click at [251, 194] on span "FOLGA" at bounding box center [255, 199] width 65 height 15
click at [286, 222] on icon "down" at bounding box center [285, 223] width 5 height 3
click at [272, 194] on span "FOLGA" at bounding box center [255, 199] width 65 height 15
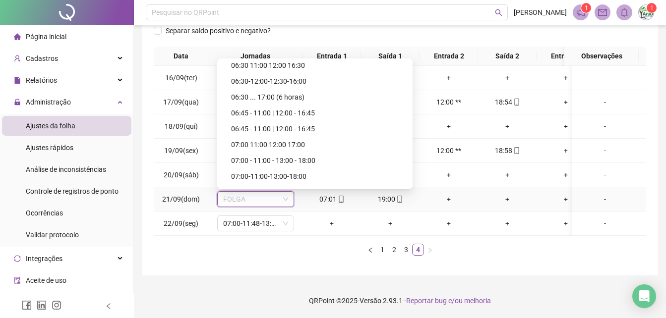
scroll to position [2167, 0]
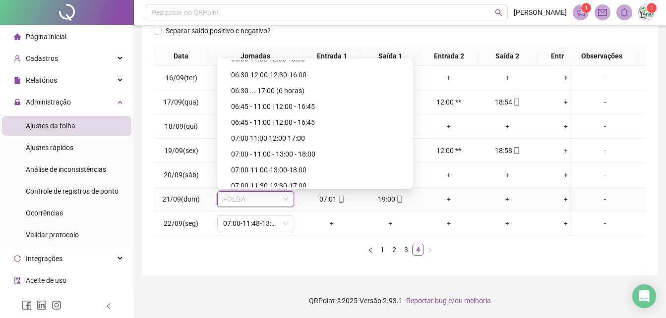
click at [397, 173] on div "06:00 horas 00:00 - 03:00 - 03:15 - 06:15 00:00 - 03:00 - 03:15 - 06:15 06:00 -…" at bounding box center [314, 123] width 195 height 131
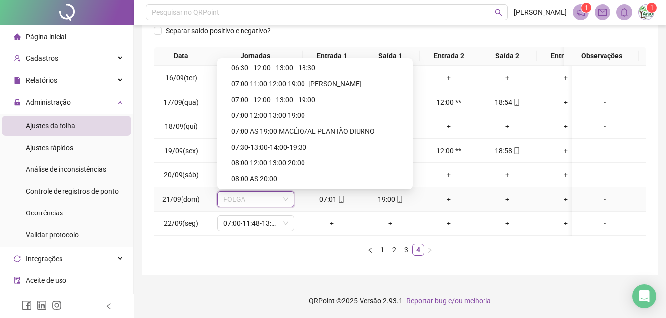
scroll to position [2735, 0]
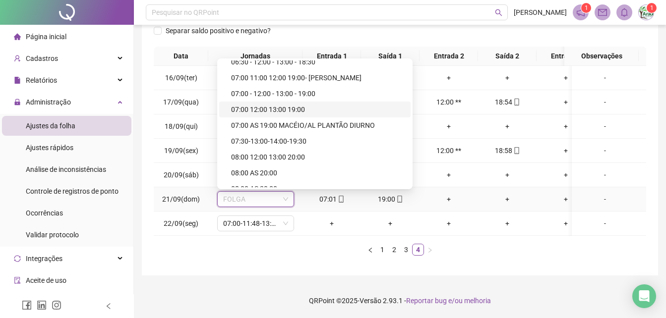
click at [291, 104] on div "07:00 12:00 13:00 19:00" at bounding box center [318, 109] width 174 height 11
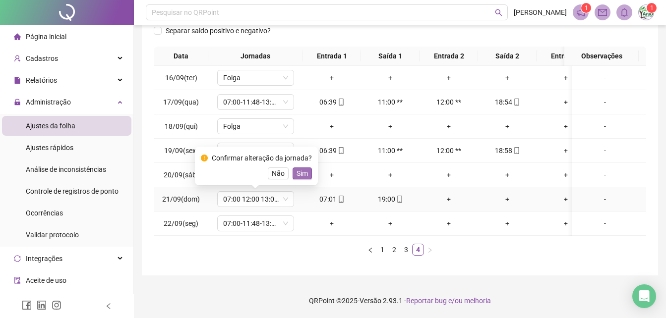
click at [296, 168] on span "Sim" at bounding box center [301, 173] width 11 height 11
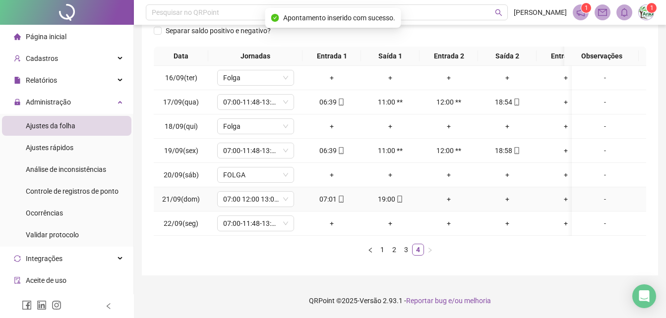
scroll to position [13, 0]
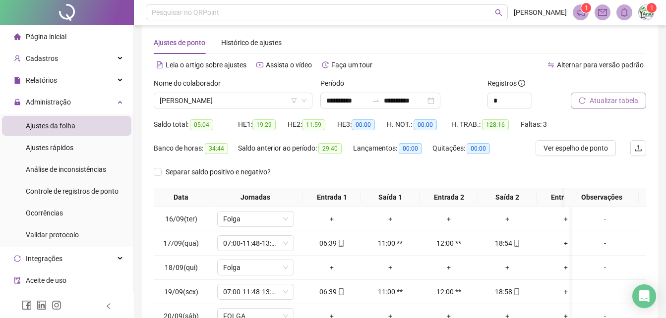
click at [614, 98] on span "Atualizar tabela" at bounding box center [613, 100] width 49 height 11
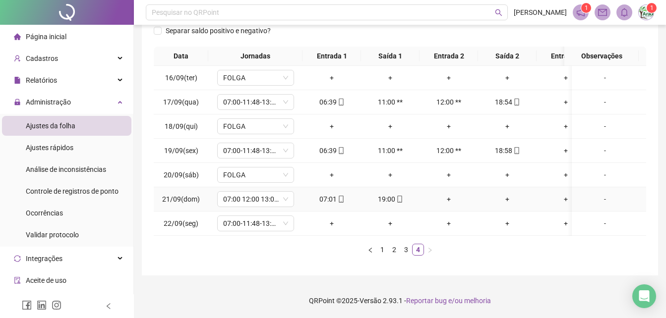
click at [590, 194] on div "-" at bounding box center [605, 199] width 58 height 11
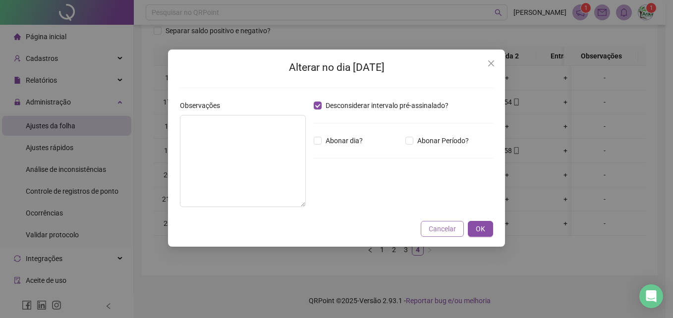
click at [454, 231] on span "Cancelar" at bounding box center [442, 229] width 27 height 11
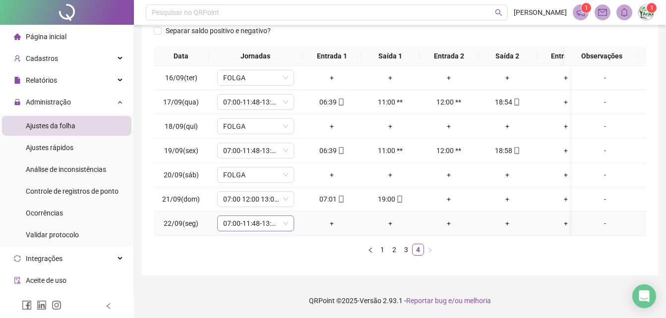
click at [271, 223] on span "07:00-11:48-13:00-17:00" at bounding box center [255, 223] width 65 height 15
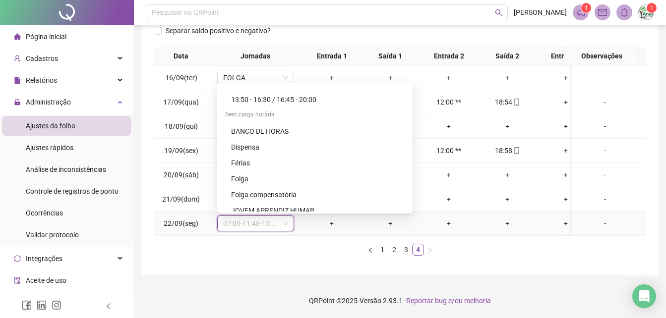
scroll to position [4315, 0]
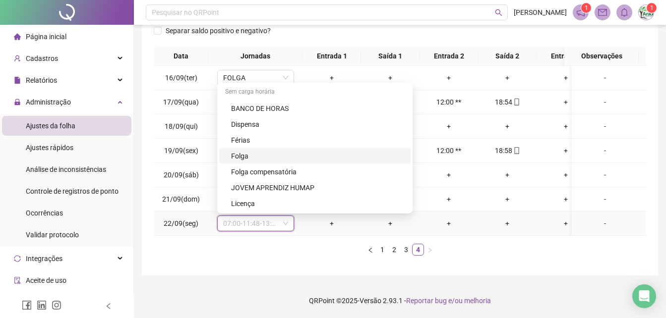
click at [270, 153] on div "Folga" at bounding box center [318, 156] width 174 height 11
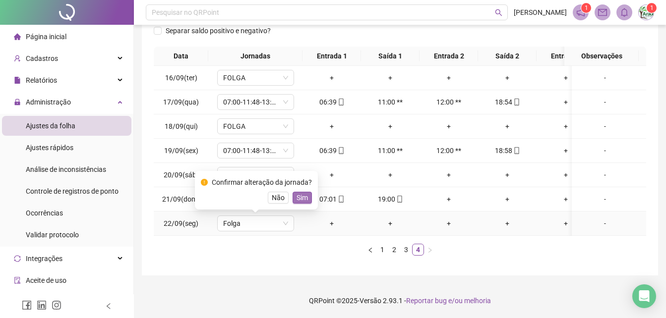
click at [296, 192] on span "Sim" at bounding box center [301, 197] width 11 height 11
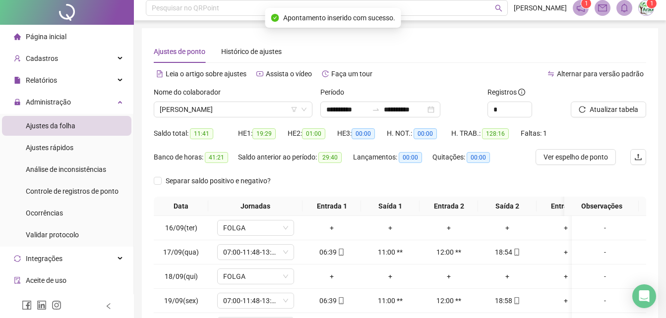
scroll to position [0, 0]
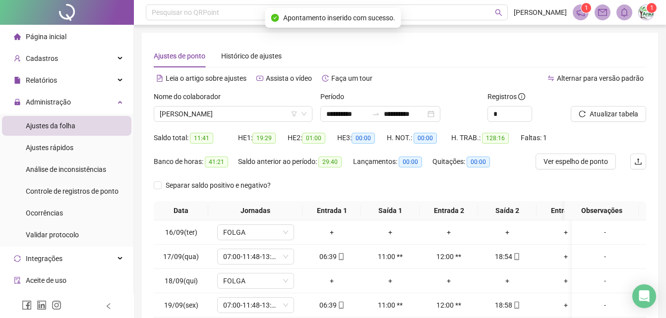
click at [614, 122] on div "Atualizar tabela" at bounding box center [608, 110] width 83 height 39
click at [614, 117] on span "Atualizar tabela" at bounding box center [613, 114] width 49 height 11
click at [245, 117] on span "[PERSON_NAME]" at bounding box center [233, 114] width 147 height 15
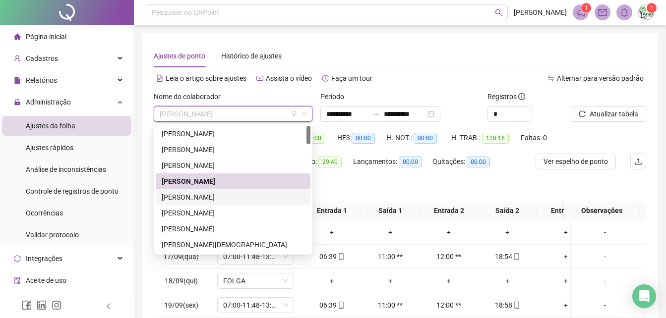
click at [219, 194] on div "[PERSON_NAME]" at bounding box center [233, 197] width 143 height 11
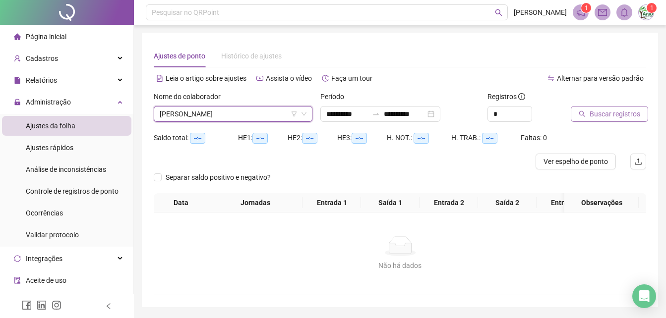
click at [608, 116] on span "Buscar registros" at bounding box center [614, 114] width 51 height 11
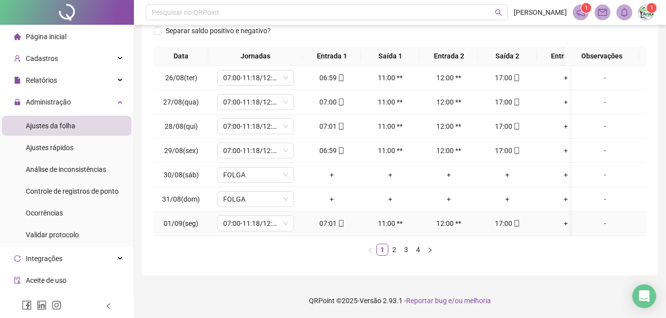
scroll to position [162, 0]
click at [393, 249] on link "2" at bounding box center [394, 249] width 11 height 11
click at [606, 218] on div "ADVERTENCIA POR FALTA NÃO JUSTIFICADA" at bounding box center [605, 223] width 58 height 11
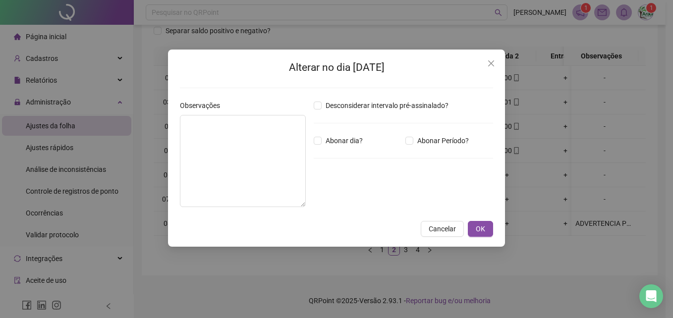
type textarea "**********"
click at [446, 234] on button "Cancelar" at bounding box center [442, 229] width 43 height 16
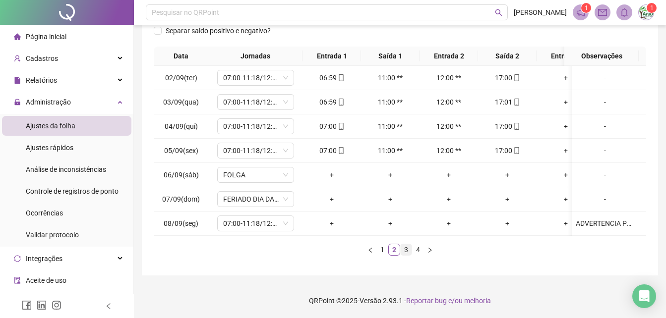
click at [406, 248] on link "3" at bounding box center [406, 249] width 11 height 11
click at [421, 250] on link "4" at bounding box center [417, 249] width 11 height 11
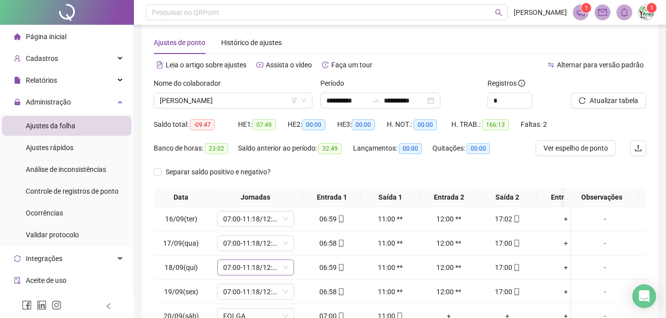
scroll to position [0, 0]
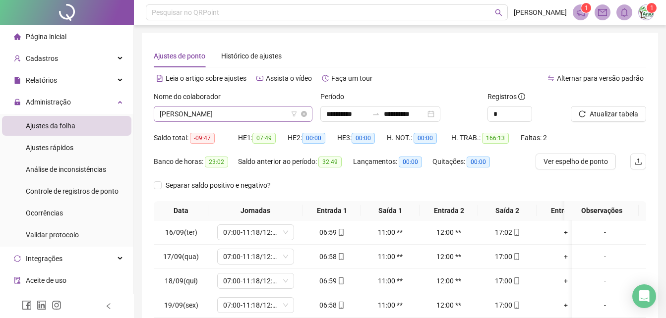
click at [277, 112] on span "[PERSON_NAME]" at bounding box center [233, 114] width 147 height 15
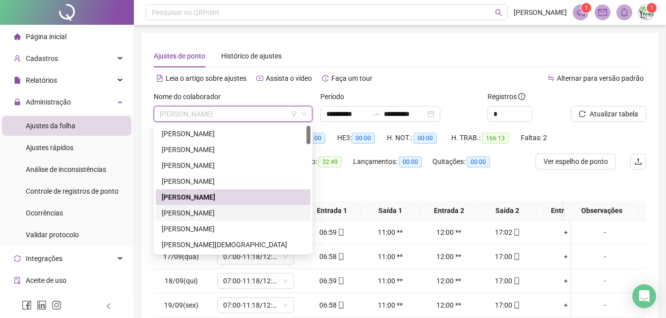
click at [239, 211] on div "[PERSON_NAME]" at bounding box center [233, 213] width 143 height 11
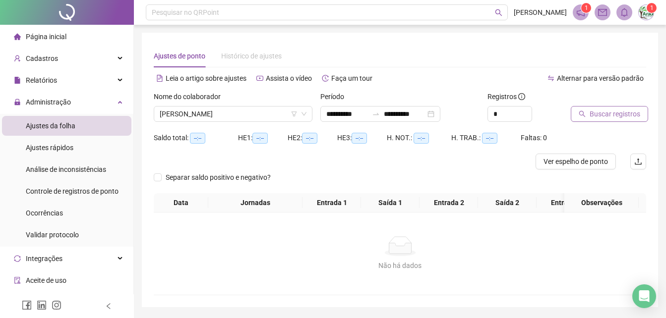
click at [602, 117] on span "Buscar registros" at bounding box center [614, 114] width 51 height 11
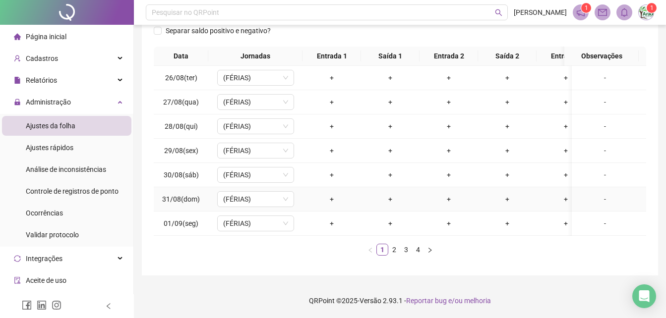
scroll to position [168, 0]
click at [394, 253] on link "2" at bounding box center [394, 249] width 11 height 11
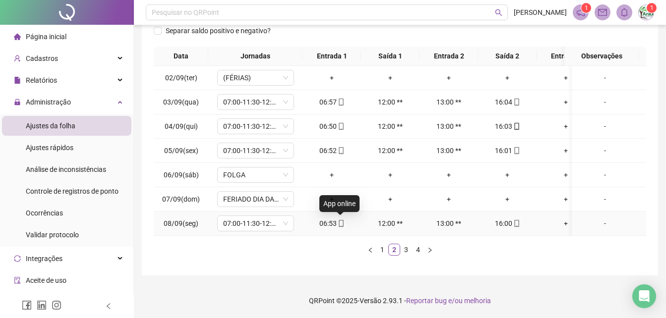
click at [340, 220] on span at bounding box center [341, 224] width 8 height 8
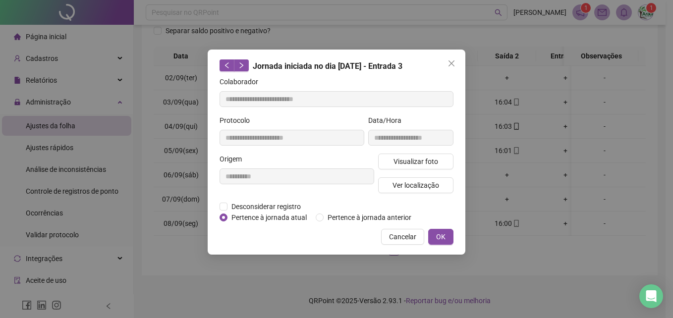
type input "**********"
click at [399, 161] on span "Visualizar foto" at bounding box center [416, 161] width 45 height 11
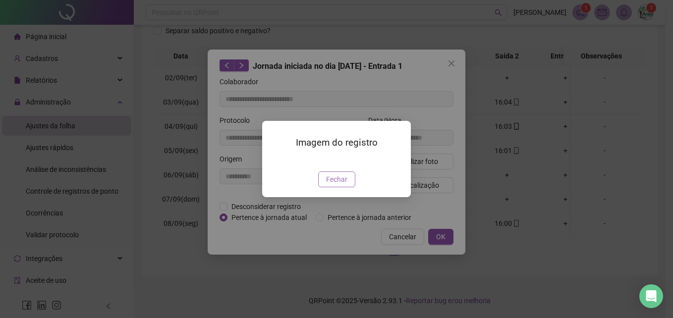
click at [341, 185] on span "Fechar" at bounding box center [336, 179] width 21 height 11
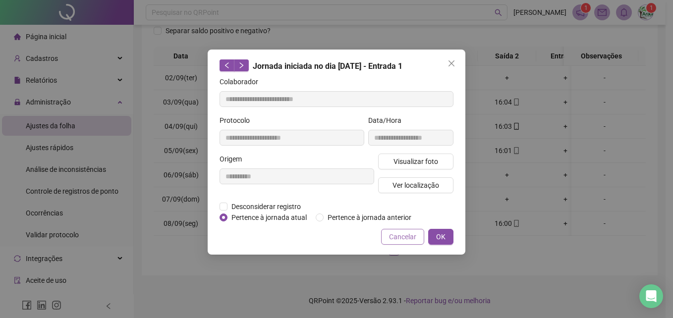
click at [397, 233] on span "Cancelar" at bounding box center [402, 237] width 27 height 11
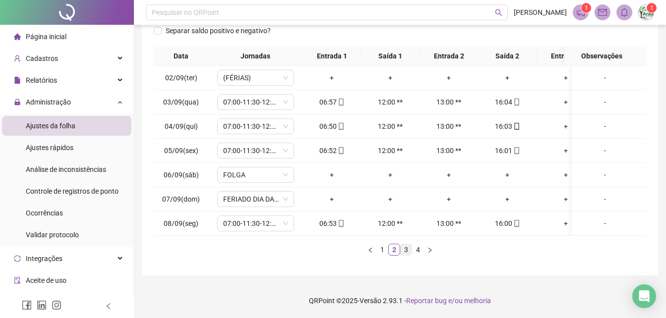
click at [401, 252] on link "3" at bounding box center [406, 249] width 11 height 11
click at [415, 248] on link "4" at bounding box center [417, 249] width 11 height 11
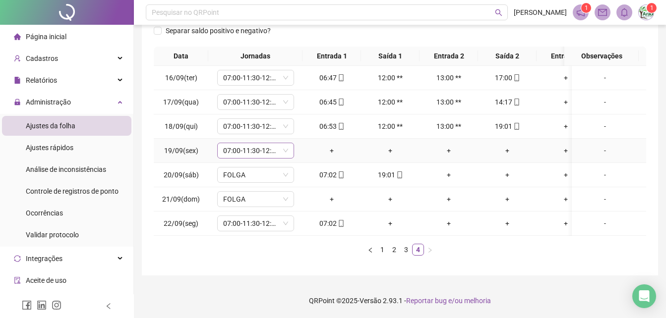
click at [275, 144] on span "07:00-11:30-12:30-16:00" at bounding box center [255, 150] width 65 height 15
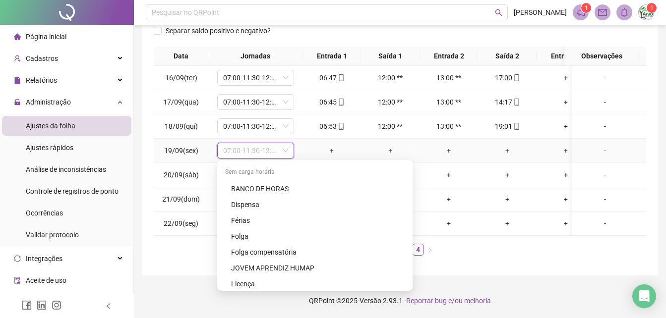
scroll to position [4315, 0]
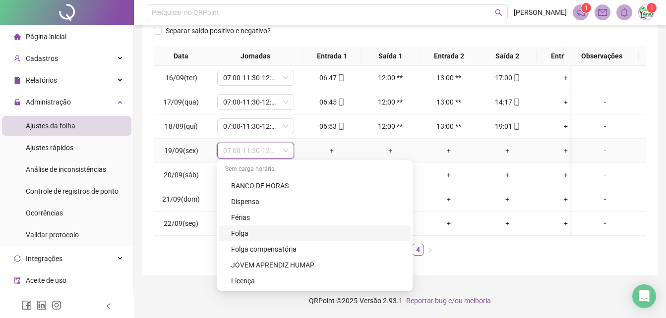
click at [264, 229] on div "Folga" at bounding box center [318, 233] width 174 height 11
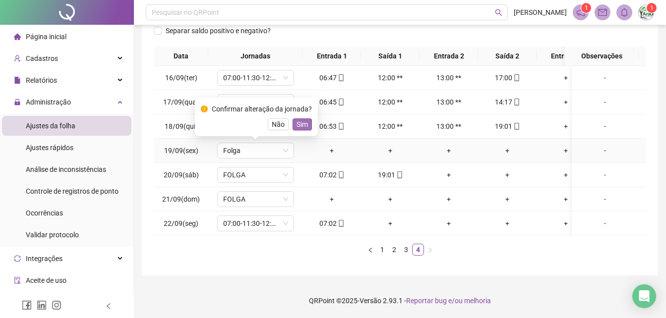
click at [300, 120] on span "Sim" at bounding box center [301, 124] width 11 height 11
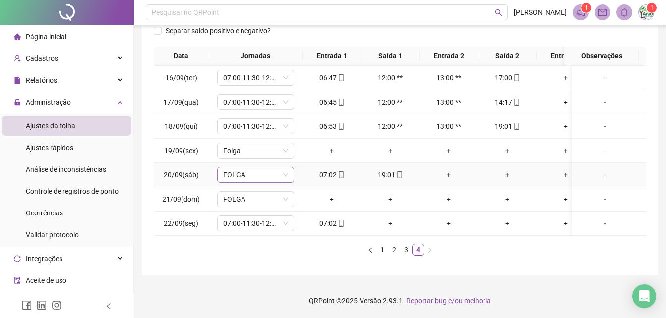
click at [261, 168] on span "FOLGA" at bounding box center [255, 175] width 65 height 15
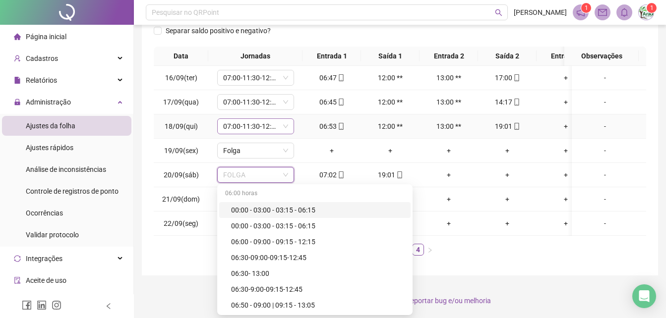
click at [276, 119] on span "07:00-11:30-12:30-17:00" at bounding box center [255, 126] width 65 height 15
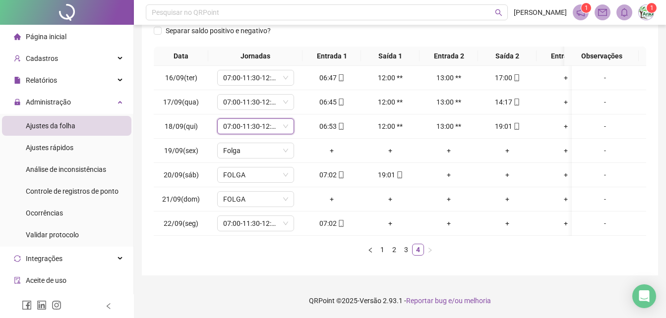
click at [346, 282] on div "**********" at bounding box center [400, 78] width 532 height 479
click at [253, 169] on span "FOLGA" at bounding box center [255, 175] width 65 height 15
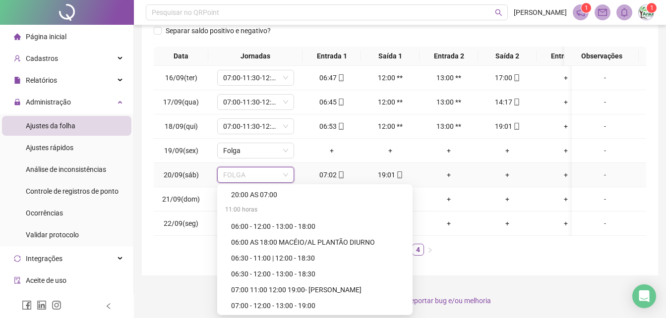
scroll to position [2695, 0]
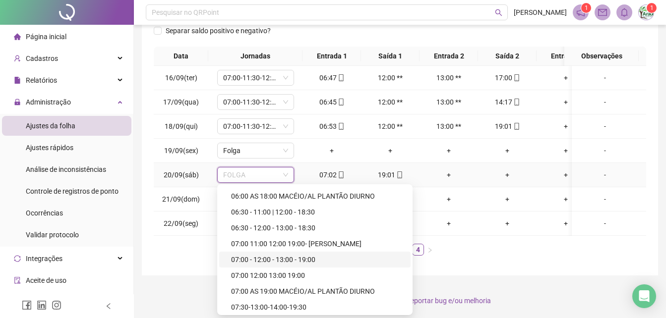
click at [299, 256] on div "07:00 - 12:00 - 13:00 - 19:00" at bounding box center [318, 259] width 174 height 11
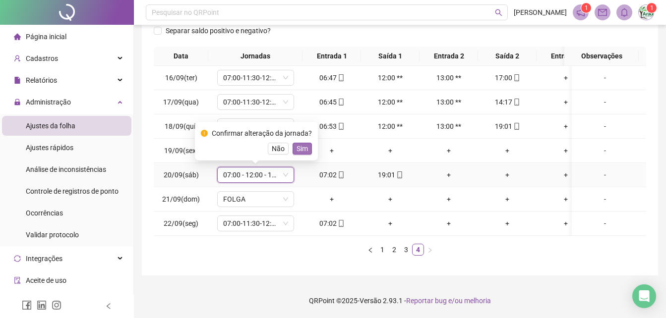
click at [299, 143] on span "Sim" at bounding box center [301, 148] width 11 height 11
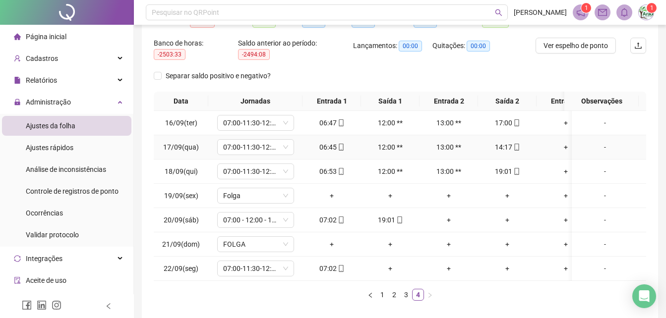
scroll to position [19, 0]
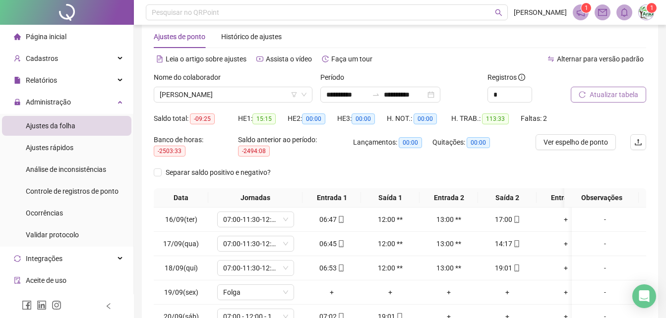
click at [607, 95] on span "Atualizar tabela" at bounding box center [613, 94] width 49 height 11
click at [269, 91] on span "[PERSON_NAME]" at bounding box center [233, 94] width 147 height 15
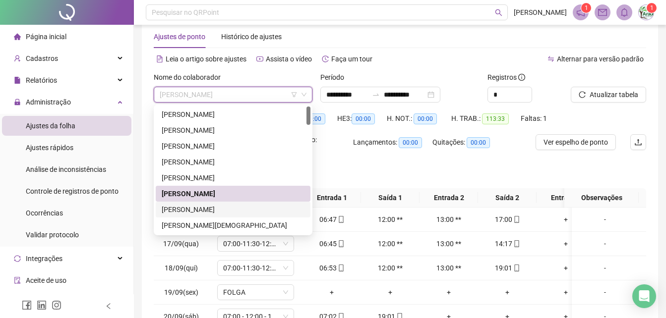
click at [212, 210] on div "[PERSON_NAME]" at bounding box center [233, 209] width 143 height 11
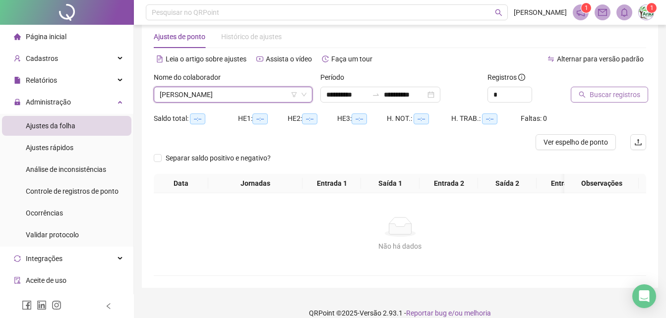
click at [633, 94] on span "Buscar registros" at bounding box center [614, 94] width 51 height 11
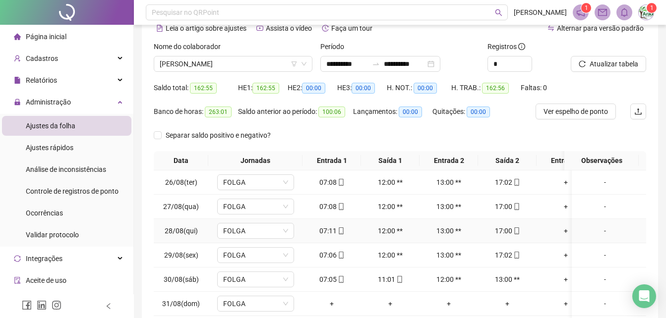
scroll to position [162, 0]
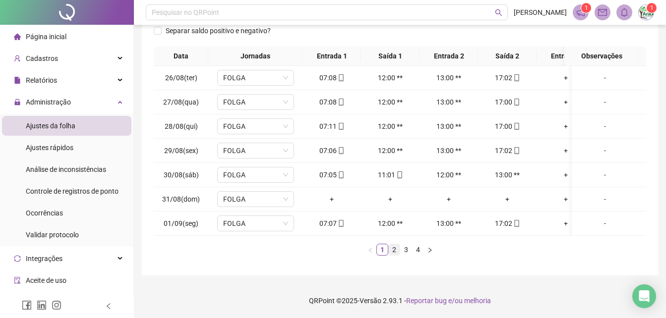
click at [393, 247] on link "2" at bounding box center [394, 249] width 11 height 11
click at [404, 251] on link "3" at bounding box center [406, 249] width 11 height 11
click at [418, 251] on link "4" at bounding box center [417, 249] width 11 height 11
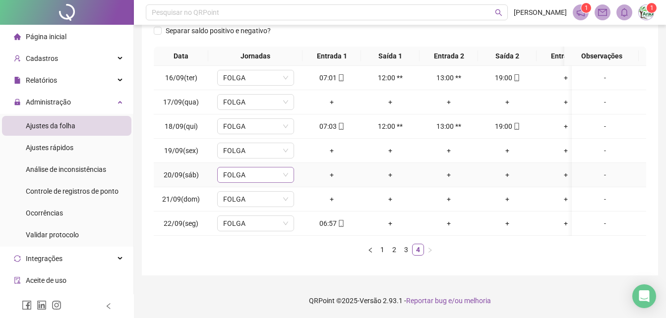
click at [269, 171] on span "FOLGA" at bounding box center [255, 175] width 65 height 15
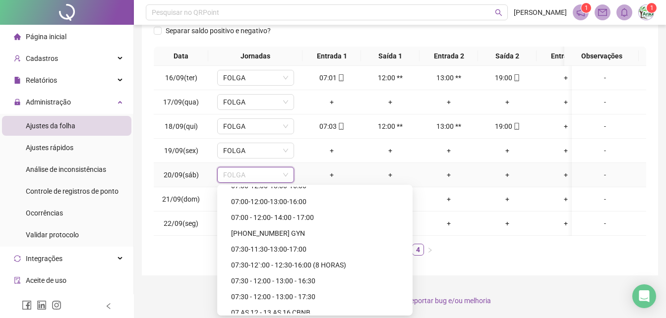
scroll to position [700, 0]
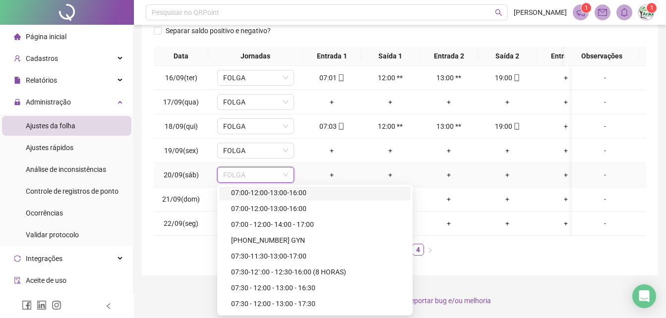
click at [388, 185] on div "07:00-12:00-13:00-16:00" at bounding box center [314, 193] width 191 height 16
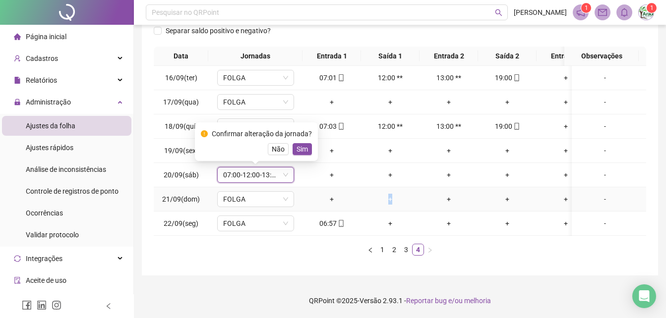
click at [388, 187] on td "+" at bounding box center [390, 199] width 58 height 24
click at [274, 168] on span "07:00-12:00-13:00-16:00" at bounding box center [255, 175] width 65 height 15
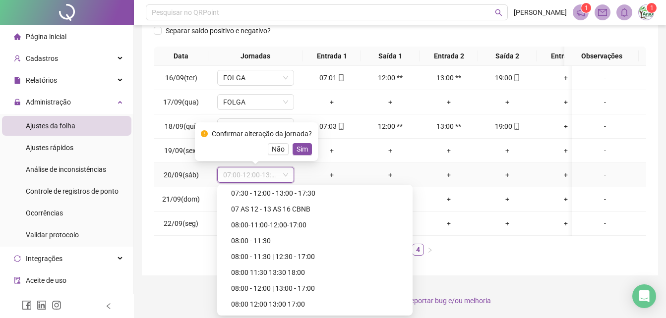
scroll to position [817, 0]
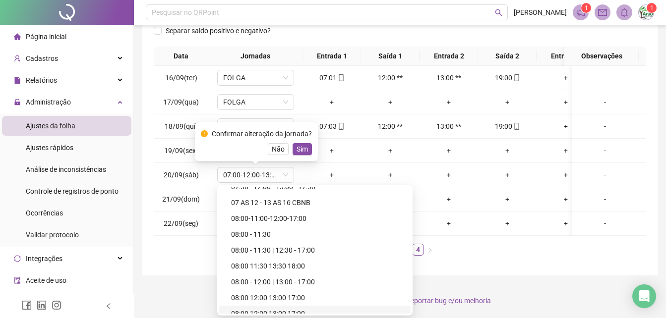
click at [577, 274] on div "**********" at bounding box center [400, 81] width 532 height 473
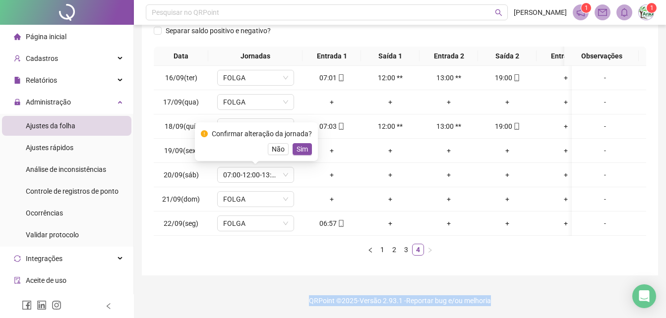
click at [203, 273] on div "**********" at bounding box center [400, 77] width 516 height 398
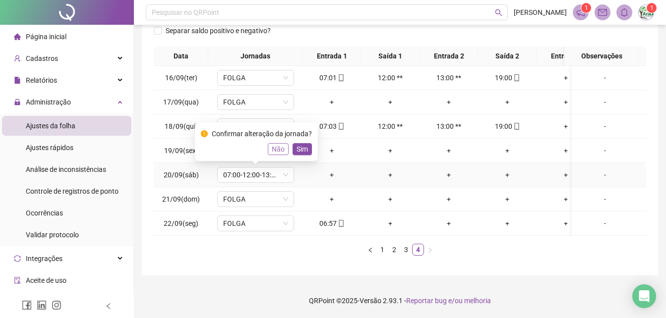
click at [274, 144] on span "Não" at bounding box center [278, 149] width 13 height 11
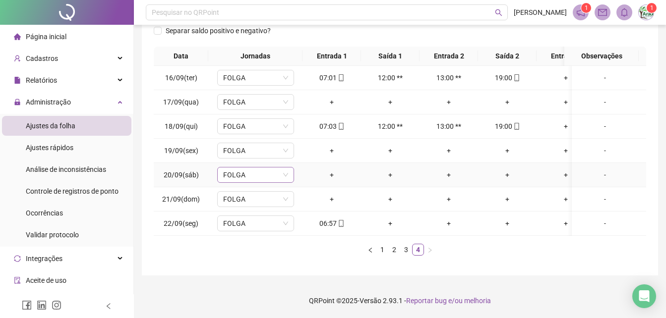
click at [269, 171] on span "FOLGA" at bounding box center [255, 175] width 65 height 15
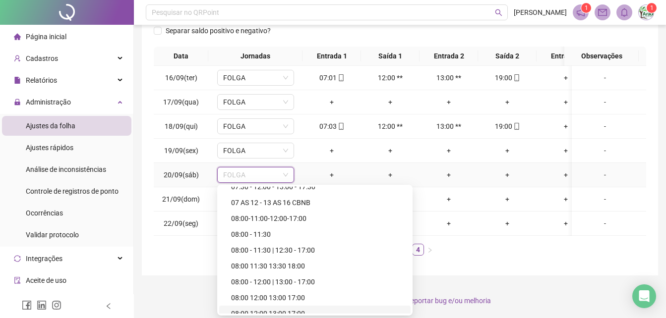
scroll to position [837, 0]
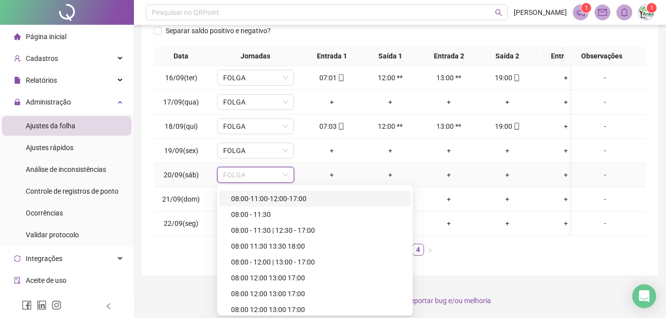
click at [386, 191] on div "08:00-11:00-12:00-17:00" at bounding box center [314, 199] width 191 height 16
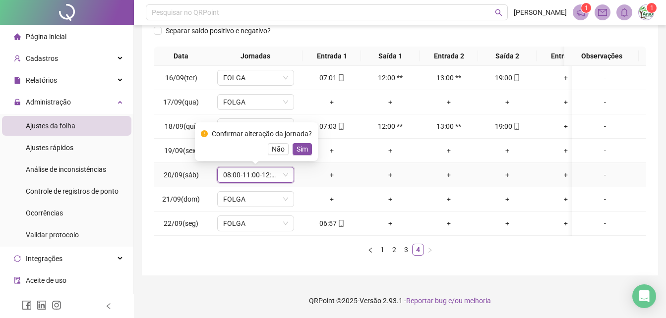
click at [277, 169] on span "08:00-11:00-12:00-17:00" at bounding box center [255, 175] width 65 height 15
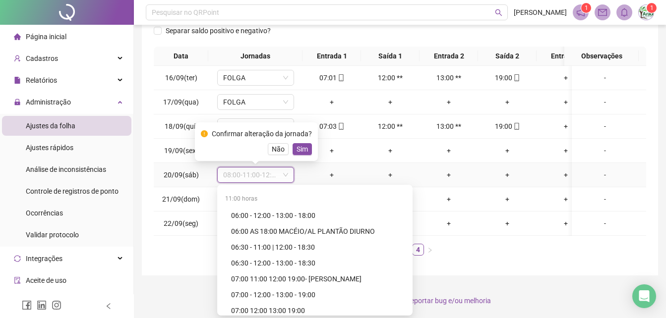
scroll to position [2680, 0]
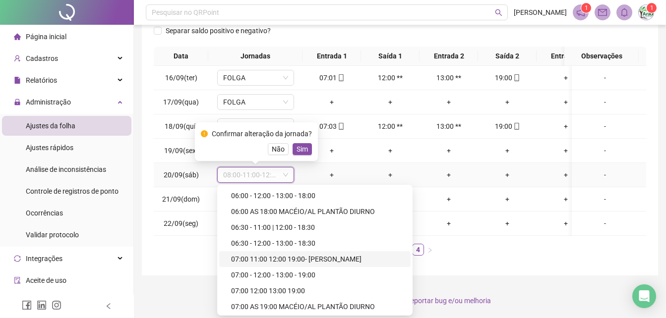
click at [333, 254] on div "07:00 11:00 12:00 19:00- [PERSON_NAME]" at bounding box center [318, 259] width 174 height 11
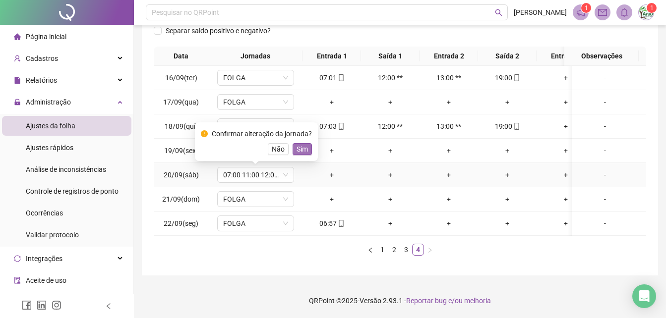
click at [300, 145] on span "Sim" at bounding box center [301, 149] width 11 height 11
click at [601, 170] on div "-" at bounding box center [605, 175] width 58 height 11
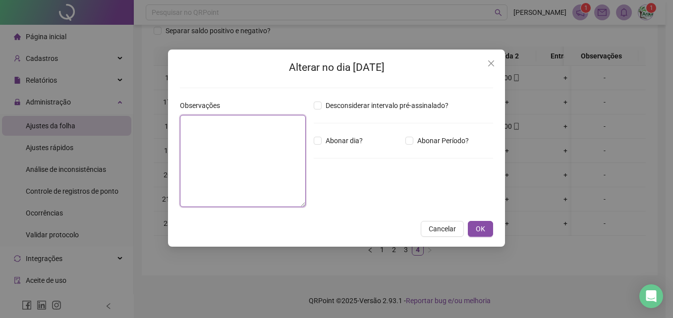
click at [218, 147] on textarea at bounding box center [243, 161] width 126 height 92
type textarea "*"
type textarea "**********"
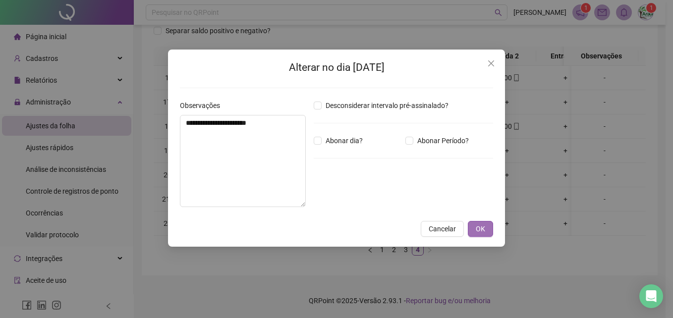
click at [481, 232] on span "OK" at bounding box center [480, 229] width 9 height 11
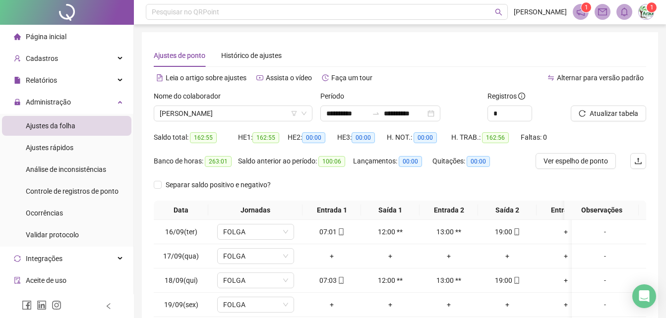
scroll to position [0, 0]
click at [263, 110] on span "[PERSON_NAME]" at bounding box center [233, 114] width 147 height 15
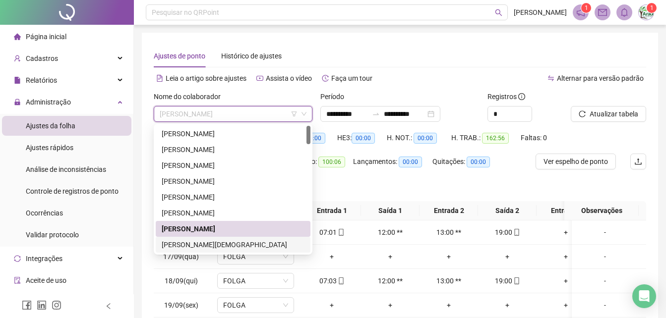
click at [211, 240] on div "[PERSON_NAME][DEMOGRAPHIC_DATA]" at bounding box center [233, 244] width 143 height 11
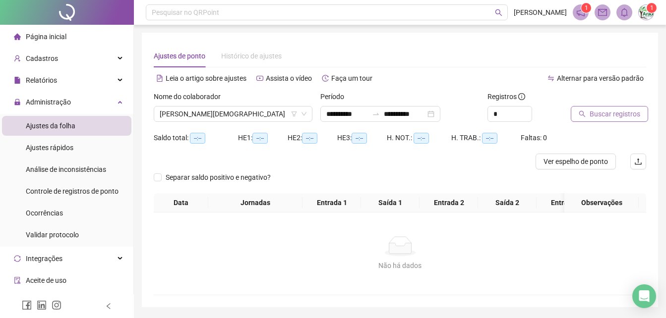
click at [607, 107] on button "Buscar registros" at bounding box center [609, 114] width 77 height 16
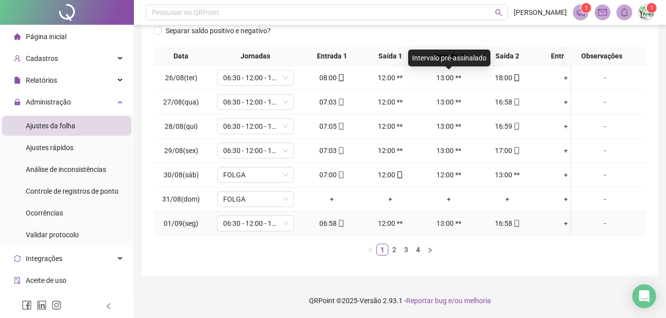
scroll to position [162, 0]
click at [395, 253] on link "2" at bounding box center [394, 249] width 11 height 11
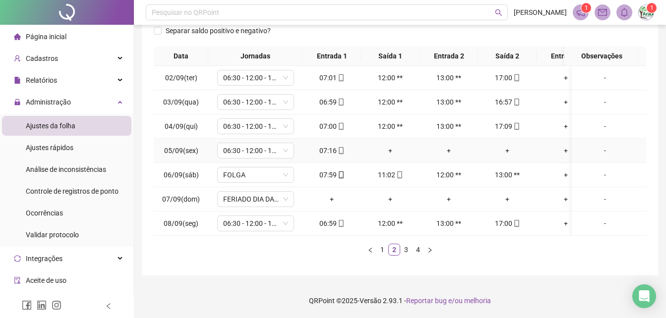
click at [510, 145] on div "+" at bounding box center [507, 150] width 51 height 11
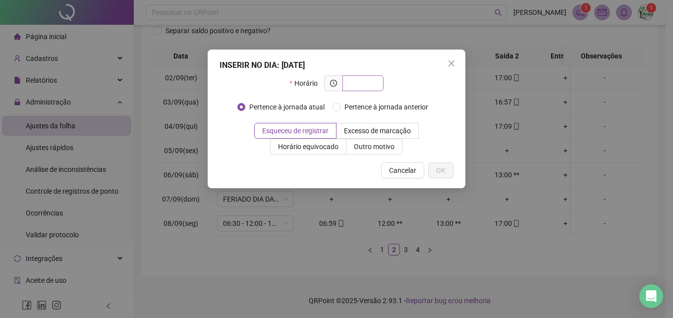
click at [365, 79] on input "text" at bounding box center [362, 83] width 27 height 11
type input "*****"
click at [374, 146] on span "Outro motivo" at bounding box center [374, 147] width 41 height 8
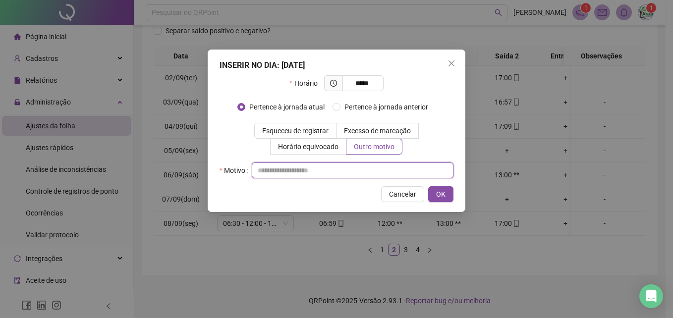
click at [372, 171] on input "text" at bounding box center [353, 171] width 202 height 16
type input "**"
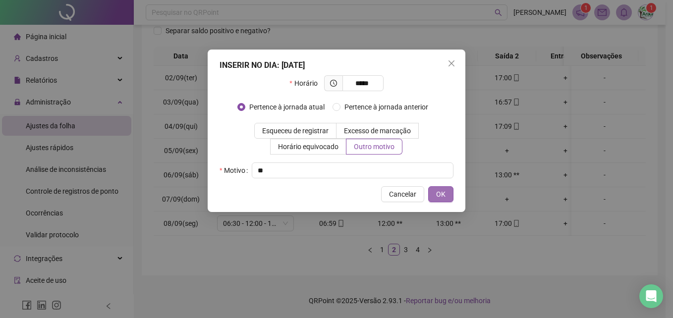
click at [443, 200] on button "OK" at bounding box center [440, 194] width 25 height 16
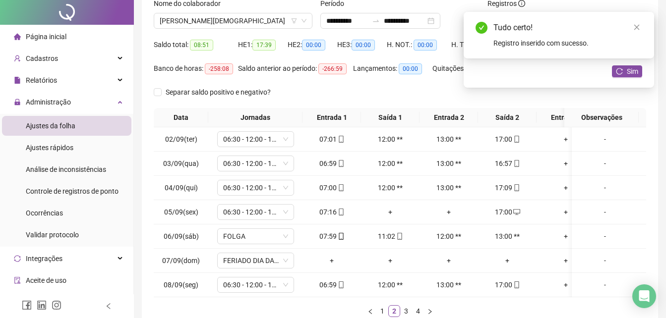
scroll to position [0, 0]
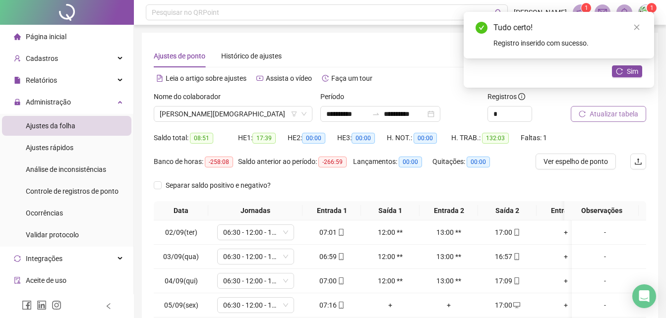
click at [608, 111] on span "Atualizar tabela" at bounding box center [613, 114] width 49 height 11
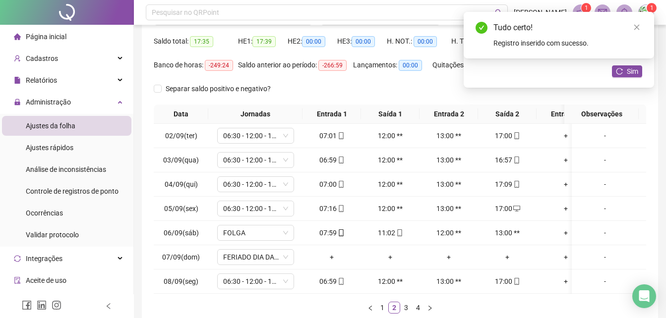
scroll to position [162, 0]
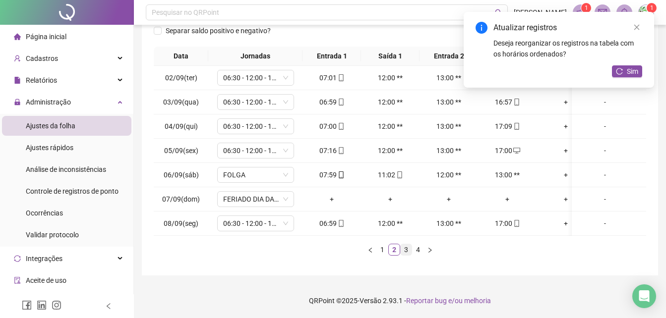
click at [407, 245] on link "3" at bounding box center [406, 249] width 11 height 11
click at [421, 247] on link "4" at bounding box center [417, 249] width 11 height 11
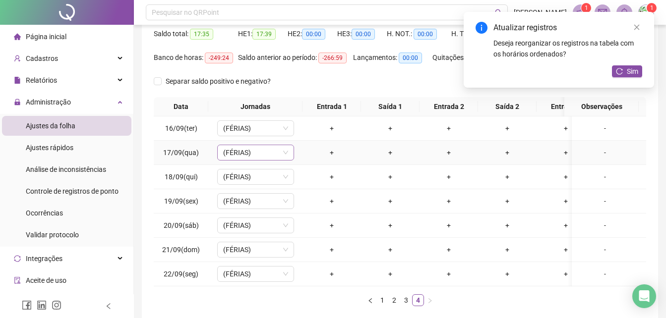
scroll to position [13, 0]
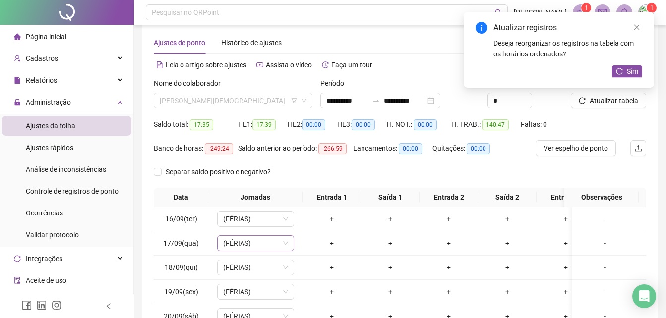
click at [269, 97] on span "[PERSON_NAME][DEMOGRAPHIC_DATA]" at bounding box center [233, 100] width 147 height 15
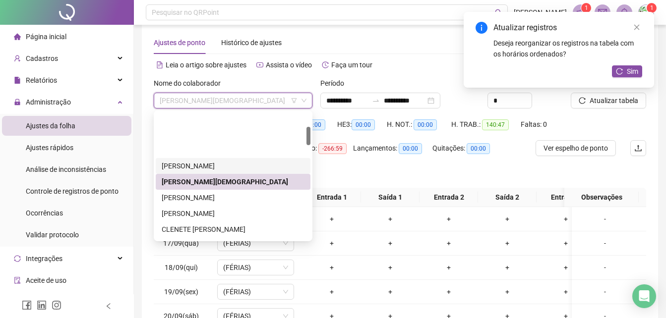
scroll to position [99, 0]
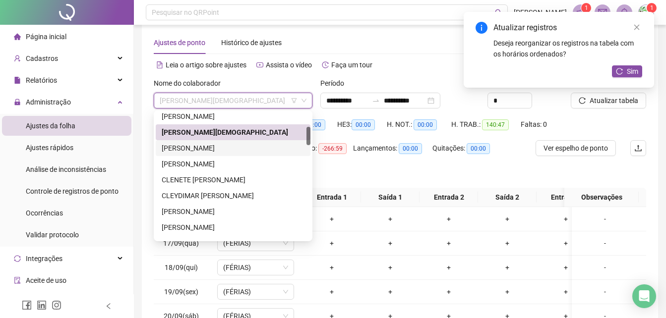
click at [230, 148] on div "[PERSON_NAME]" at bounding box center [233, 148] width 143 height 11
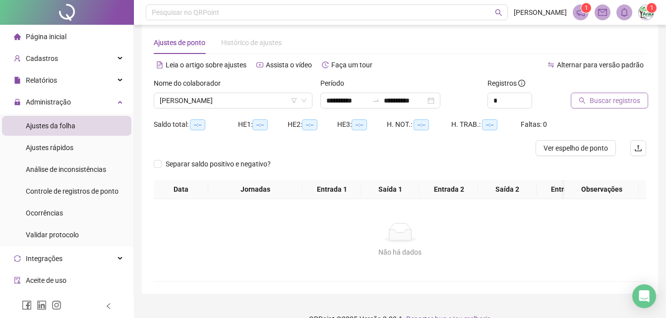
click at [578, 99] on button "Buscar registros" at bounding box center [609, 101] width 77 height 16
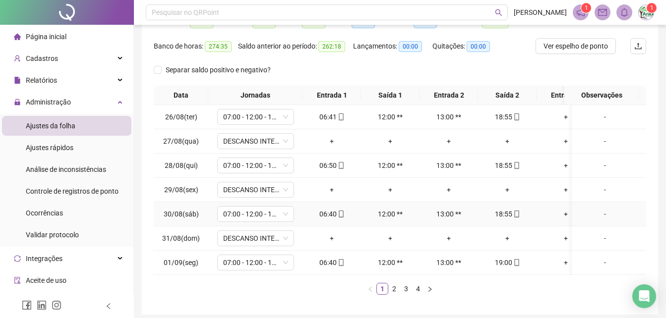
scroll to position [162, 0]
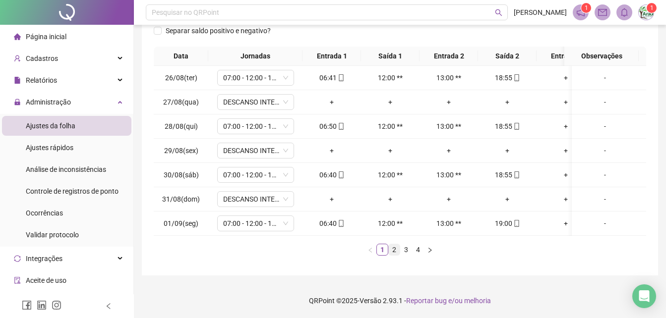
click at [395, 250] on link "2" at bounding box center [394, 249] width 11 height 11
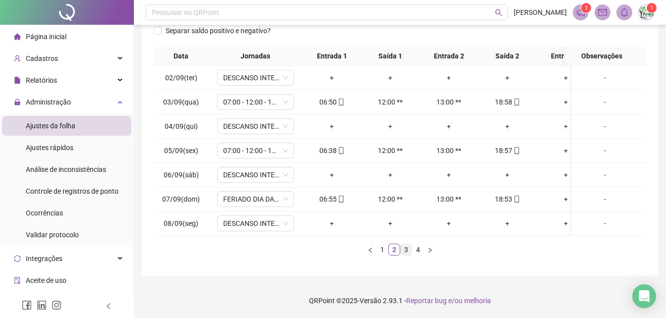
click at [406, 248] on link "3" at bounding box center [406, 249] width 11 height 11
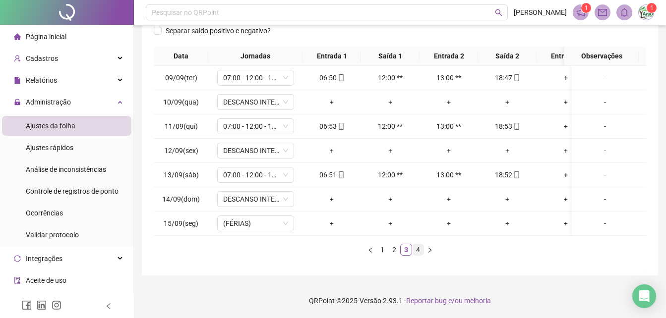
click at [423, 245] on ul "1 2 3 4" at bounding box center [400, 250] width 492 height 12
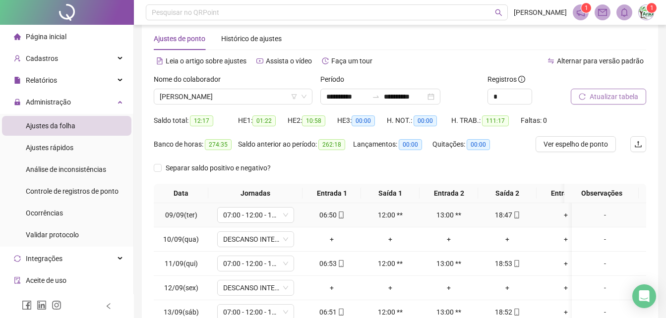
scroll to position [13, 0]
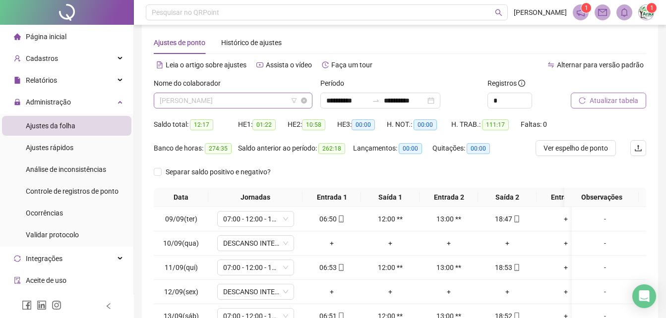
click at [267, 96] on span "[PERSON_NAME]" at bounding box center [233, 100] width 147 height 15
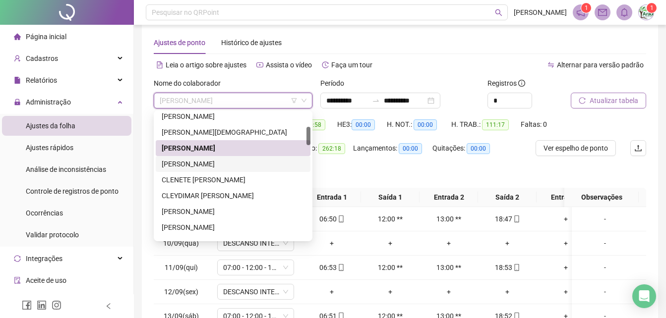
click at [233, 165] on div "[PERSON_NAME]" at bounding box center [233, 164] width 143 height 11
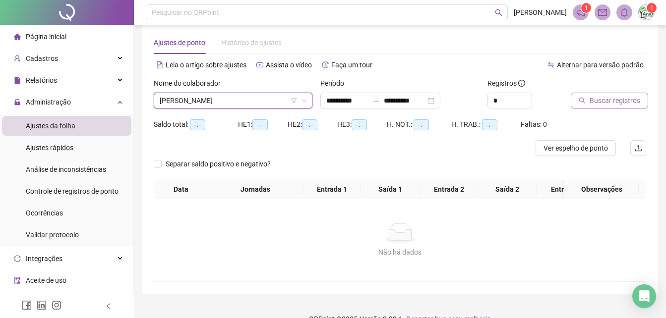
click at [601, 97] on span "Buscar registros" at bounding box center [614, 100] width 51 height 11
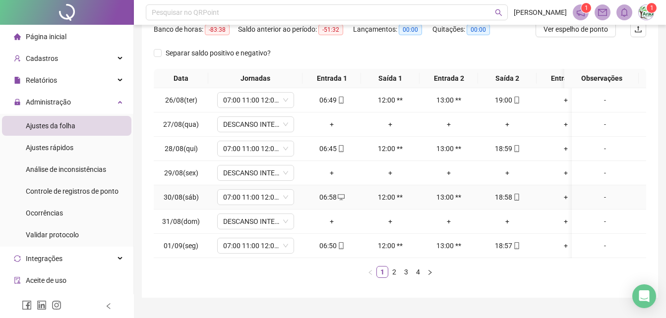
scroll to position [162, 0]
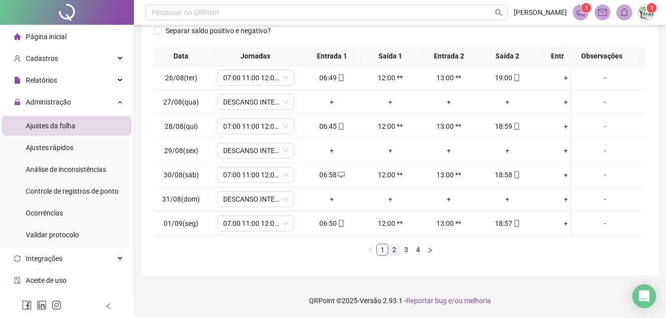
click at [395, 255] on link "2" at bounding box center [394, 249] width 11 height 11
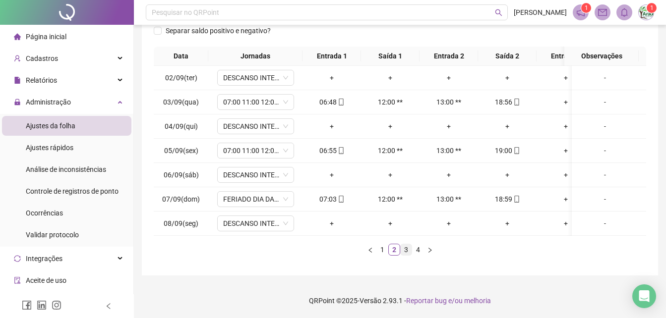
click at [402, 249] on link "3" at bounding box center [406, 249] width 11 height 11
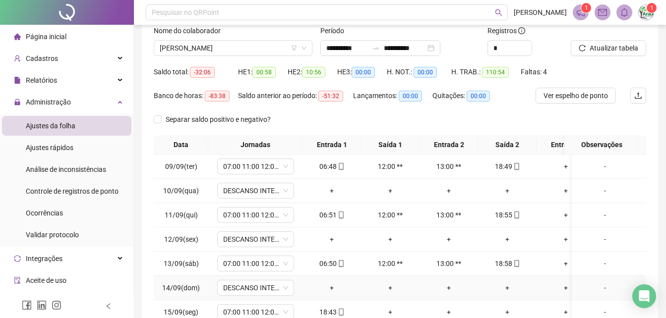
scroll to position [63, 0]
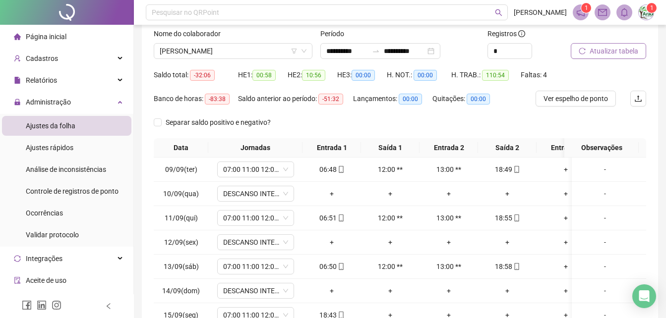
click at [616, 51] on span "Atualizar tabela" at bounding box center [613, 51] width 49 height 11
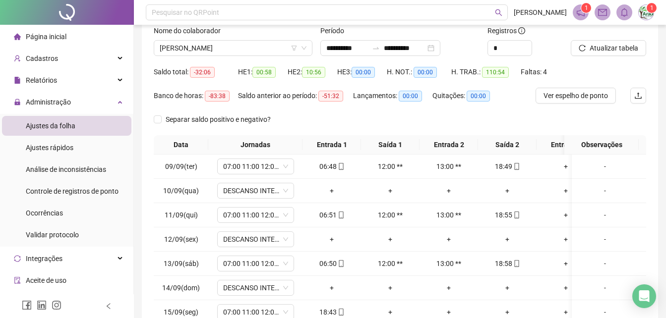
scroll to position [162, 0]
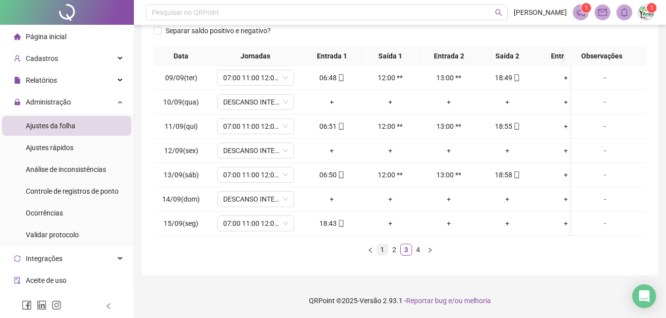
click at [380, 251] on link "1" at bounding box center [382, 249] width 11 height 11
click at [391, 249] on link "2" at bounding box center [394, 249] width 11 height 11
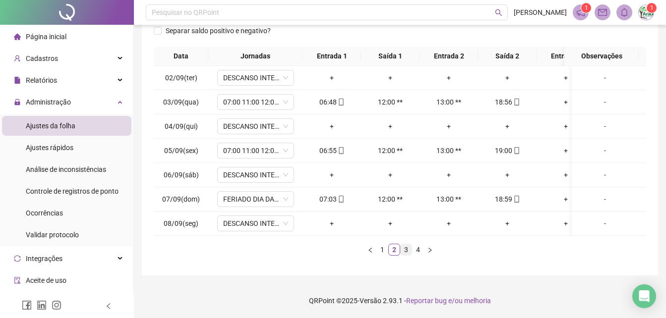
click at [406, 250] on link "3" at bounding box center [406, 249] width 11 height 11
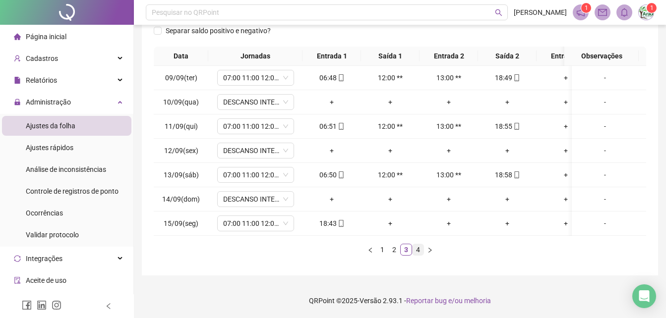
click at [421, 248] on link "4" at bounding box center [417, 249] width 11 height 11
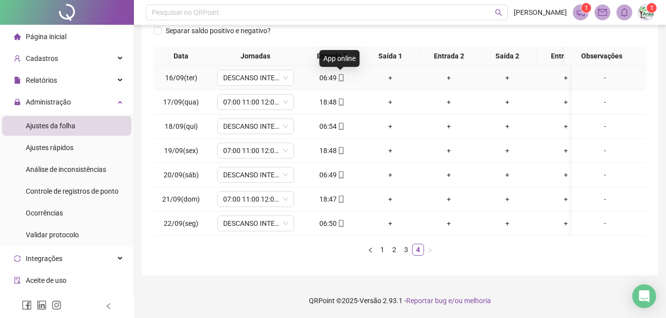
click at [339, 74] on span at bounding box center [341, 78] width 8 height 8
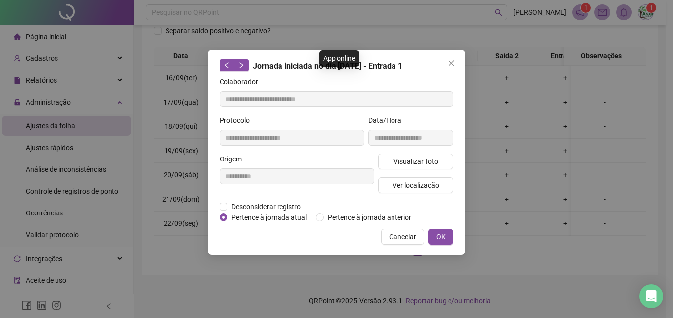
type input "**********"
click at [438, 233] on span "OK" at bounding box center [440, 237] width 9 height 11
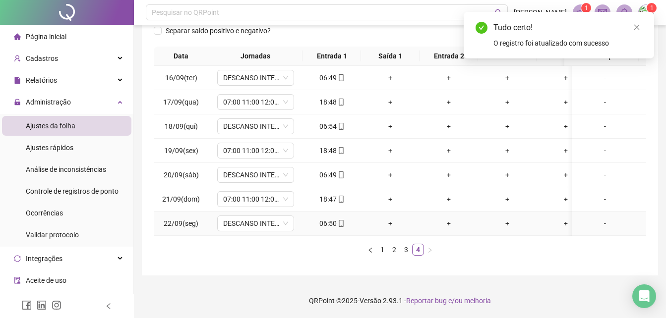
scroll to position [0, 0]
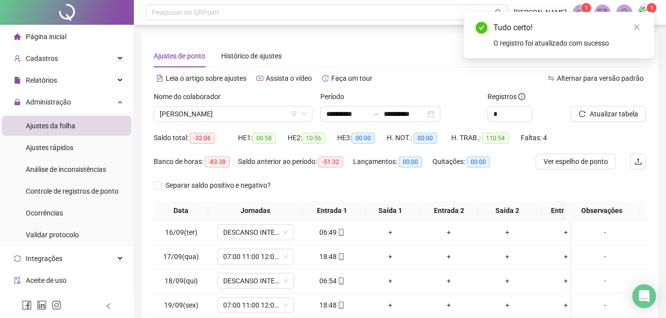
click at [582, 106] on div at bounding box center [596, 98] width 51 height 15
click at [583, 119] on button "Atualizar tabela" at bounding box center [608, 114] width 75 height 16
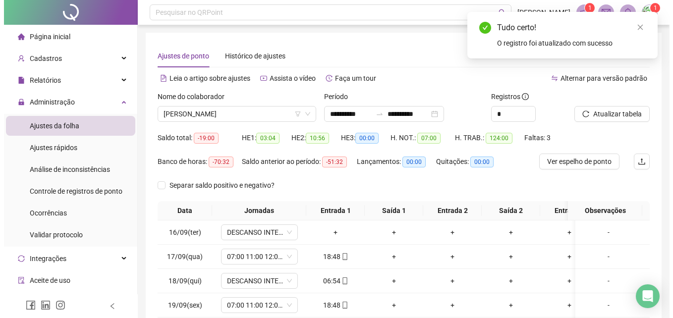
scroll to position [149, 0]
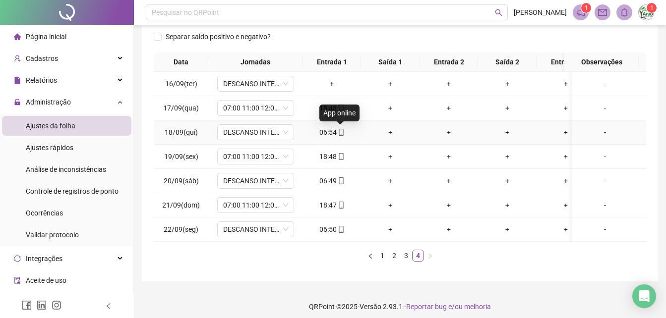
click at [341, 134] on icon "mobile" at bounding box center [341, 132] width 7 height 7
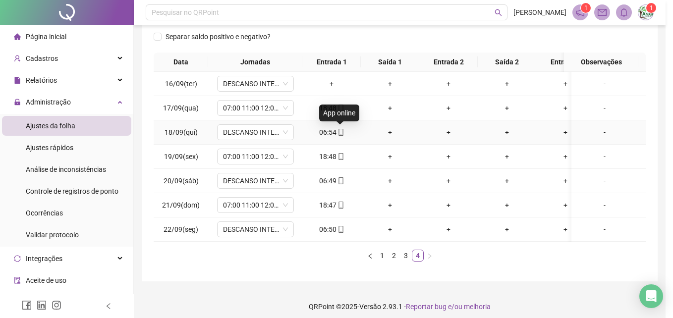
type input "**********"
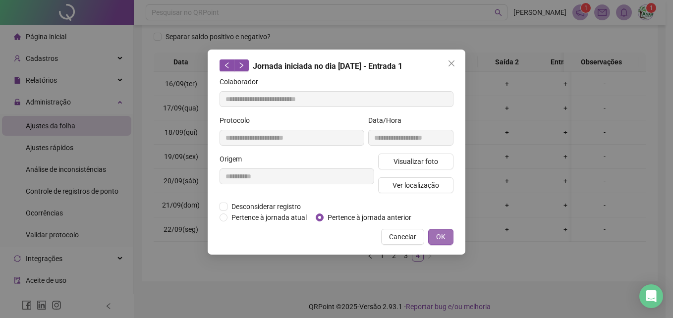
click at [453, 238] on button "OK" at bounding box center [440, 237] width 25 height 16
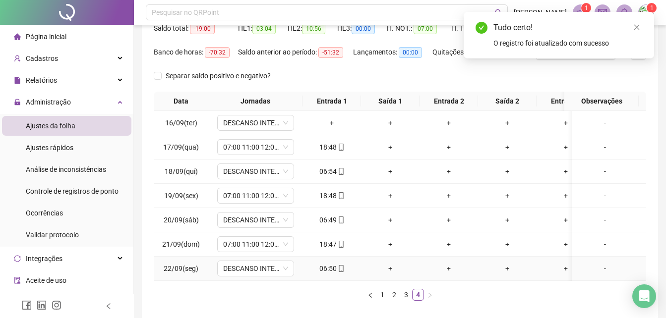
scroll to position [0, 0]
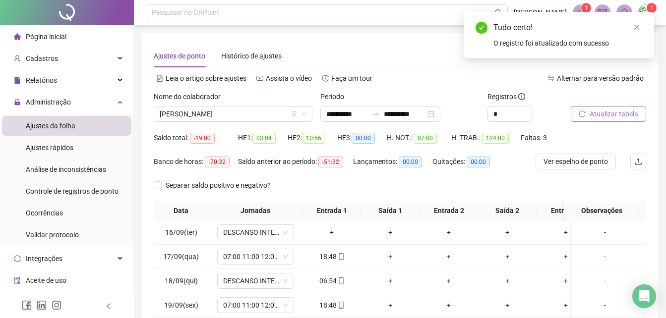
click at [611, 114] on span "Atualizar tabela" at bounding box center [613, 114] width 49 height 11
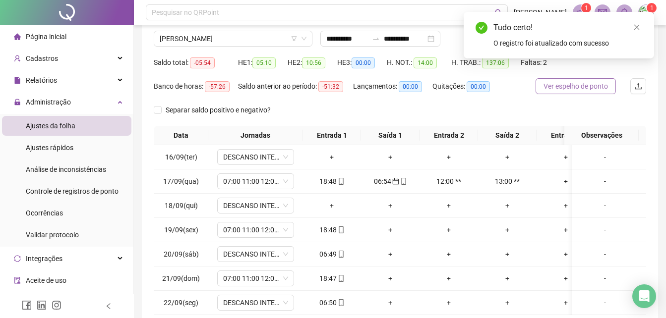
scroll to position [149, 0]
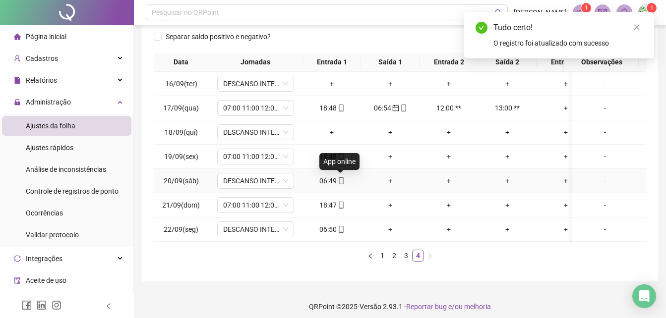
drag, startPoint x: 341, startPoint y: 181, endPoint x: 333, endPoint y: 181, distance: 7.9
click at [340, 181] on icon "mobile" at bounding box center [341, 180] width 7 height 7
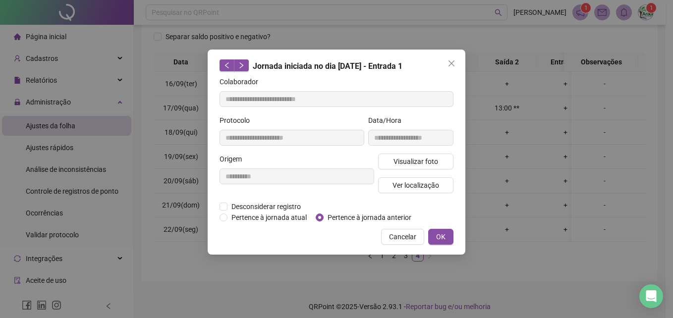
type input "**********"
click at [453, 239] on button "OK" at bounding box center [440, 237] width 25 height 16
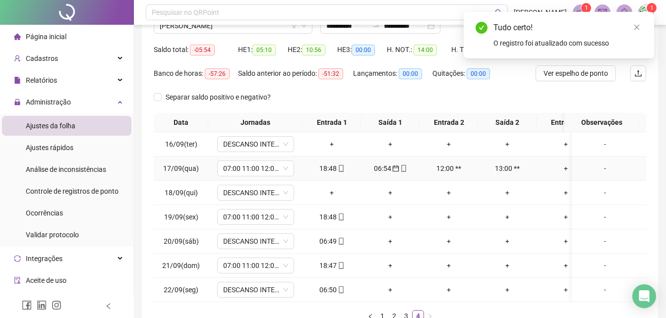
scroll to position [0, 0]
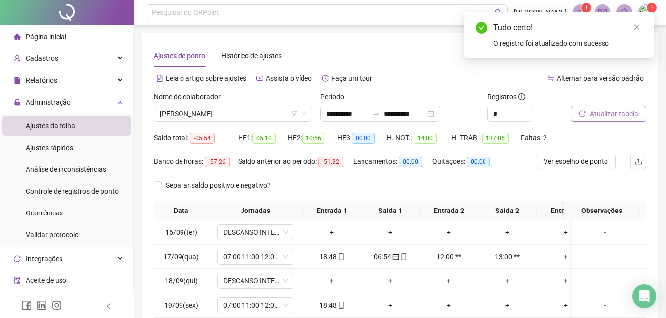
drag, startPoint x: 597, startPoint y: 106, endPoint x: 597, endPoint y: 114, distance: 7.9
click at [597, 114] on button "Atualizar tabela" at bounding box center [608, 114] width 75 height 16
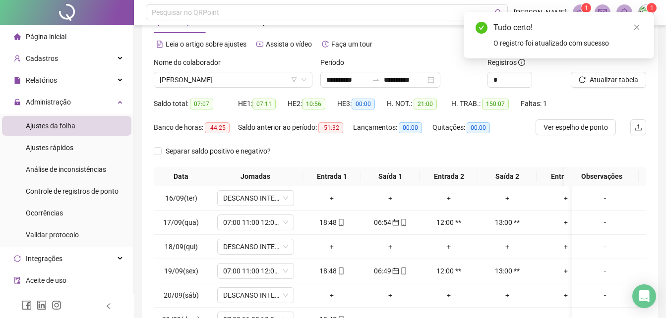
scroll to position [149, 0]
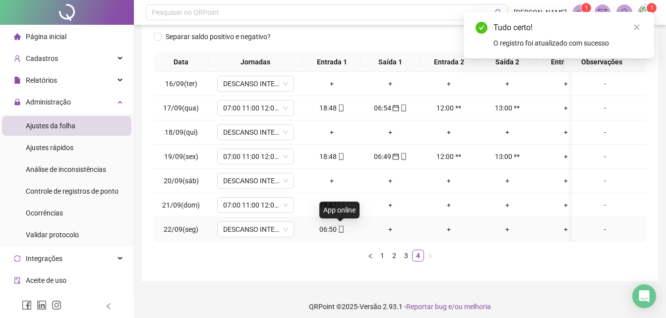
click at [338, 227] on icon "mobile" at bounding box center [341, 229] width 7 height 7
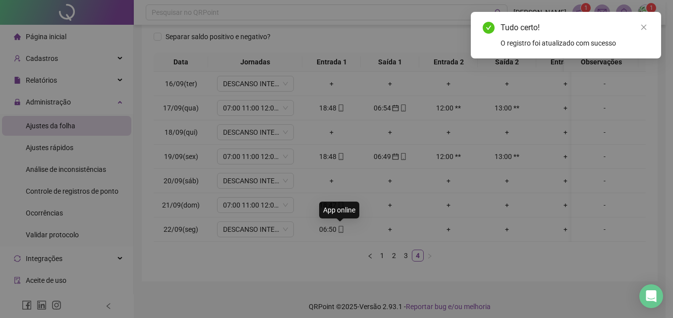
type input "**********"
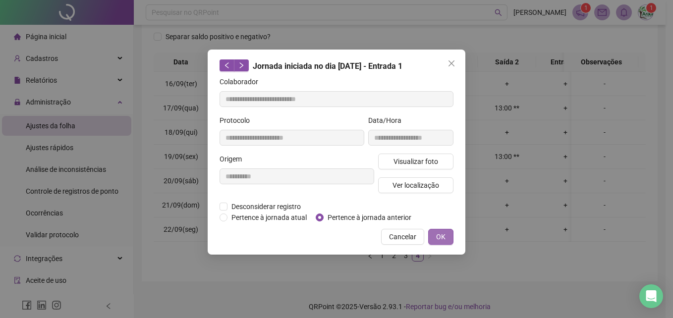
click at [432, 233] on button "OK" at bounding box center [440, 237] width 25 height 16
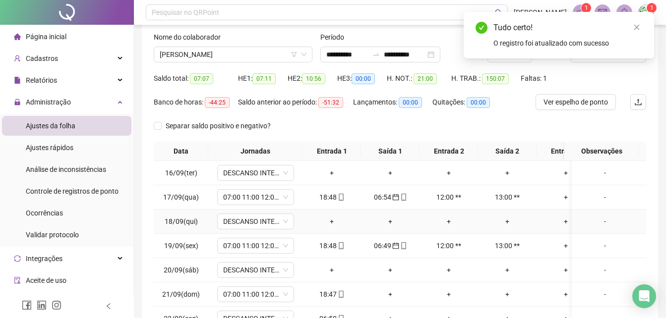
scroll to position [0, 0]
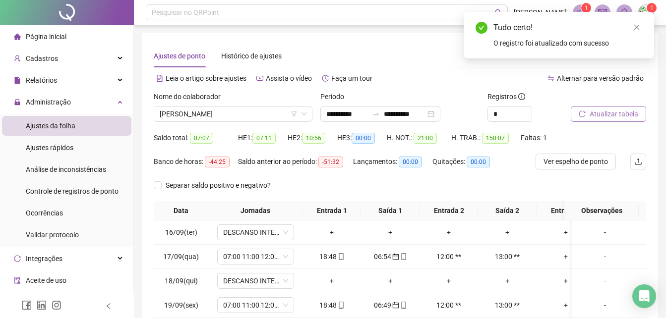
drag, startPoint x: 604, startPoint y: 124, endPoint x: 617, endPoint y: 114, distance: 16.3
click at [616, 115] on div "Atualizar tabela" at bounding box center [608, 110] width 83 height 39
click at [618, 113] on span "Atualizar tabela" at bounding box center [613, 114] width 49 height 11
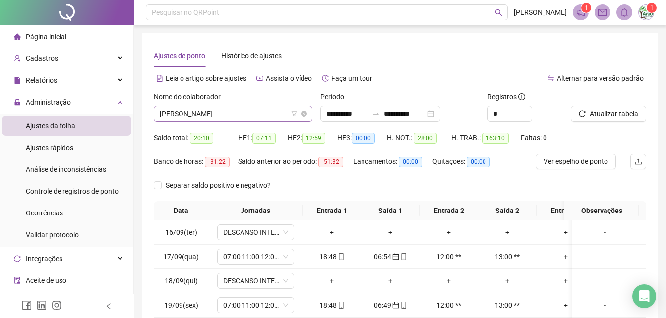
click at [242, 114] on span "[PERSON_NAME]" at bounding box center [233, 114] width 147 height 15
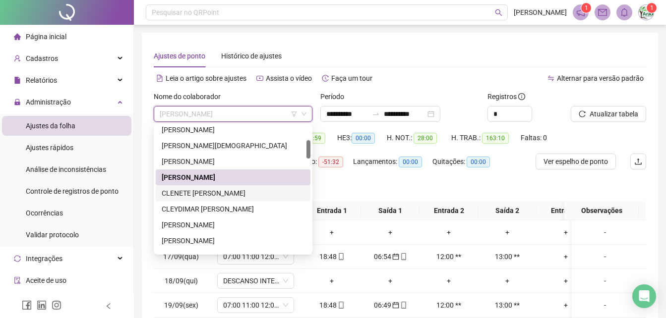
click at [215, 194] on div "CLENETE [PERSON_NAME]" at bounding box center [233, 193] width 143 height 11
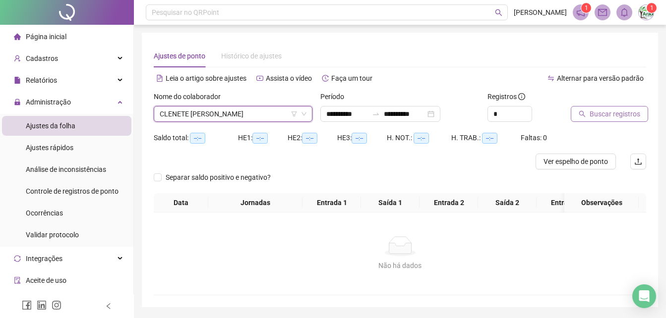
click at [622, 113] on span "Buscar registros" at bounding box center [614, 114] width 51 height 11
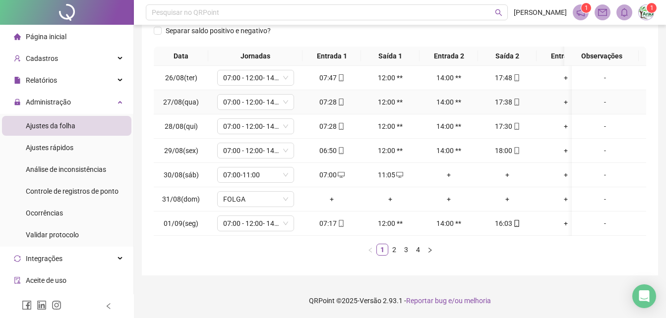
scroll to position [162, 0]
click at [395, 252] on link "2" at bounding box center [394, 249] width 11 height 11
click at [408, 247] on link "3" at bounding box center [406, 249] width 11 height 11
click at [424, 252] on button "button" at bounding box center [430, 250] width 12 height 12
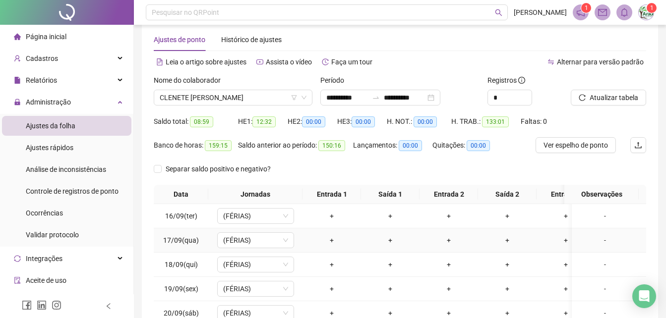
scroll to position [13, 0]
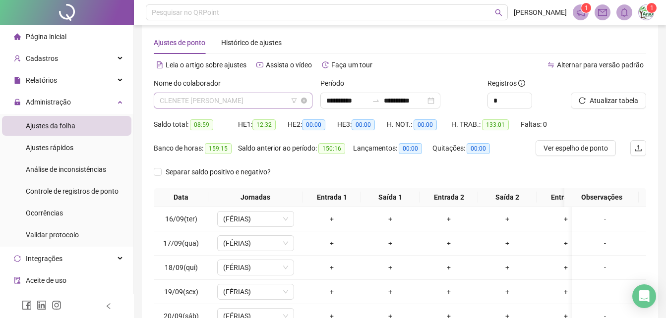
click at [284, 97] on span "CLENETE [PERSON_NAME]" at bounding box center [233, 100] width 147 height 15
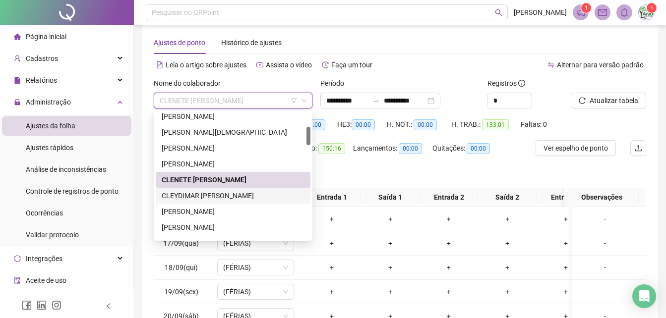
click at [210, 198] on div "CLEYDIMAR [PERSON_NAME]" at bounding box center [233, 195] width 143 height 11
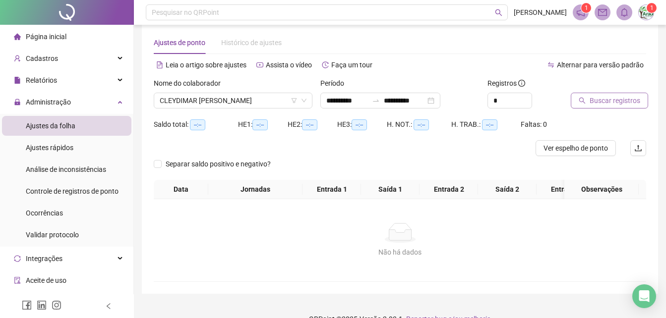
click at [622, 99] on span "Buscar registros" at bounding box center [614, 100] width 51 height 11
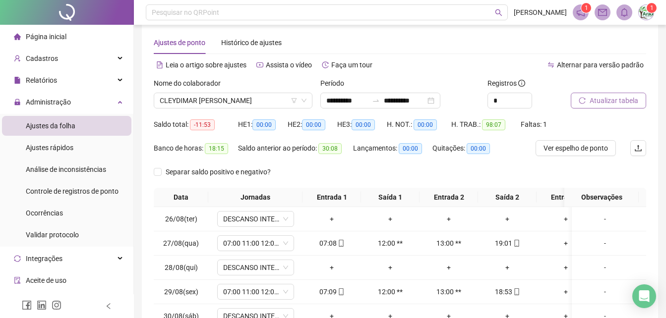
scroll to position [162, 0]
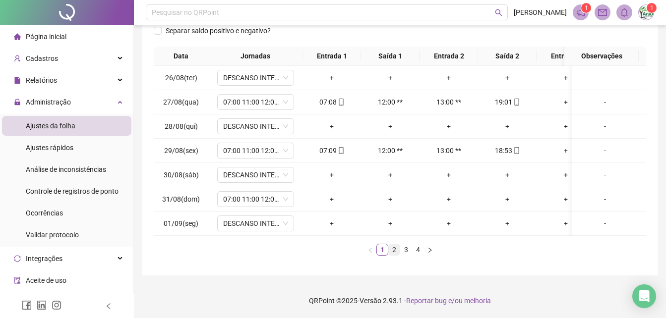
click at [398, 253] on link "2" at bounding box center [394, 249] width 11 height 11
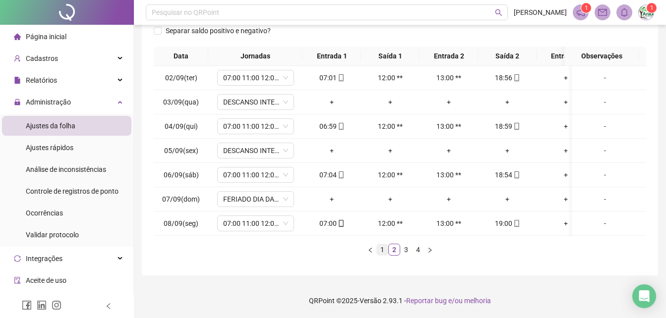
click at [381, 250] on link "1" at bounding box center [382, 249] width 11 height 11
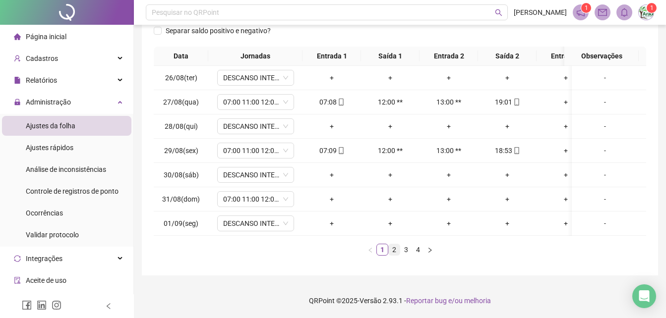
click at [389, 254] on link "2" at bounding box center [394, 249] width 11 height 11
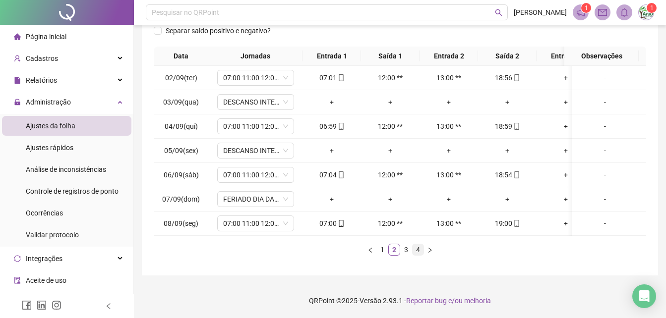
click at [412, 251] on li "4" at bounding box center [418, 250] width 12 height 12
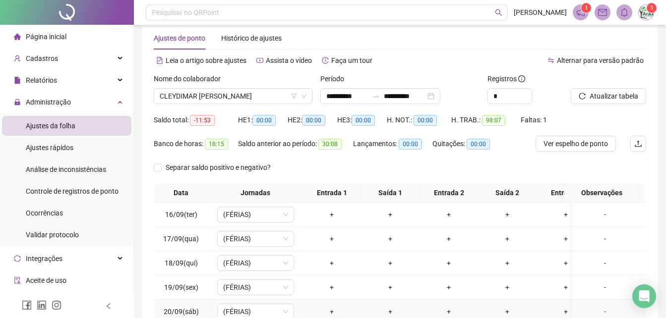
scroll to position [13, 0]
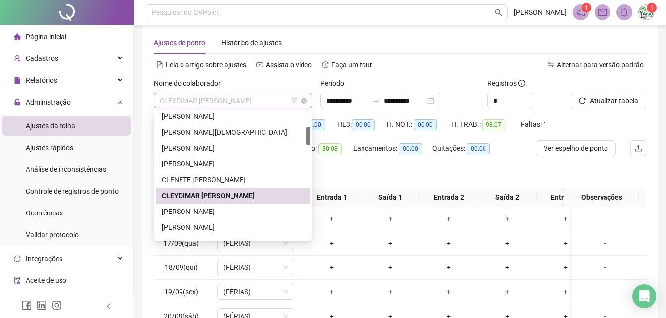
click at [235, 100] on span "CLEYDIMAR [PERSON_NAME]" at bounding box center [233, 100] width 147 height 15
click at [230, 211] on div "[PERSON_NAME]" at bounding box center [233, 211] width 143 height 11
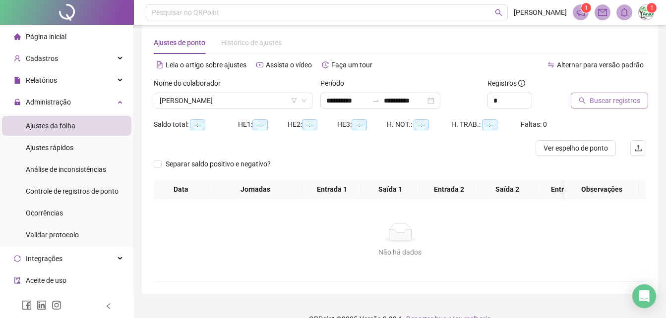
click at [605, 95] on button "Buscar registros" at bounding box center [609, 101] width 77 height 16
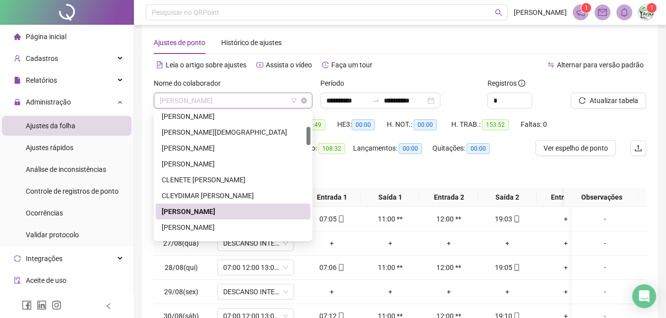
click at [234, 106] on span "[PERSON_NAME]" at bounding box center [233, 100] width 147 height 15
click at [217, 228] on div "[PERSON_NAME]" at bounding box center [233, 227] width 143 height 11
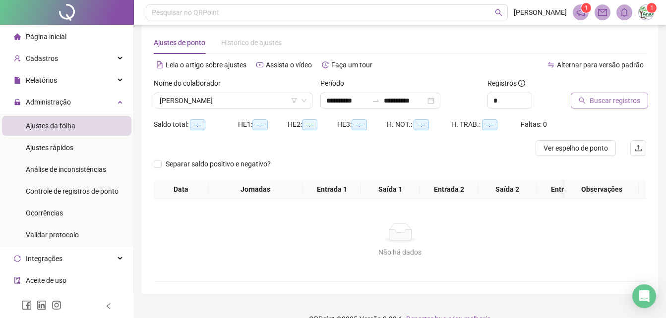
click at [622, 101] on span "Buscar registros" at bounding box center [614, 100] width 51 height 11
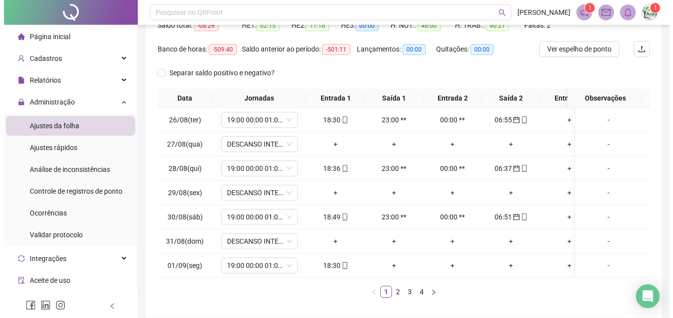
scroll to position [162, 0]
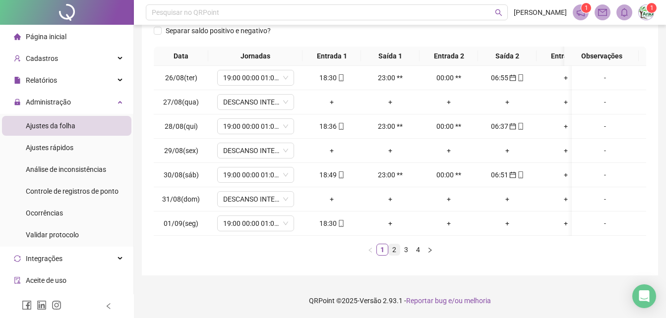
click at [395, 245] on link "2" at bounding box center [394, 249] width 11 height 11
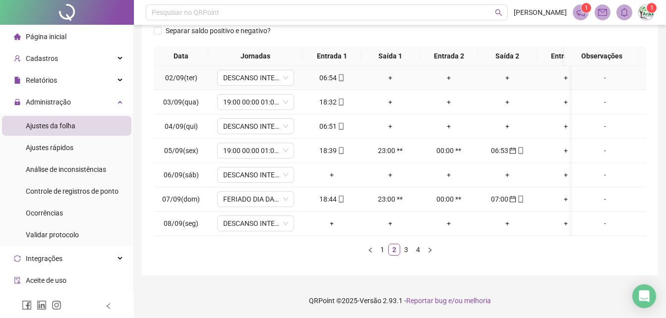
click at [343, 74] on icon "mobile" at bounding box center [341, 77] width 4 height 7
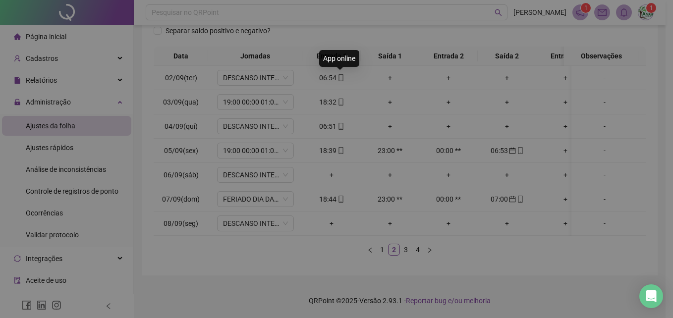
type input "**********"
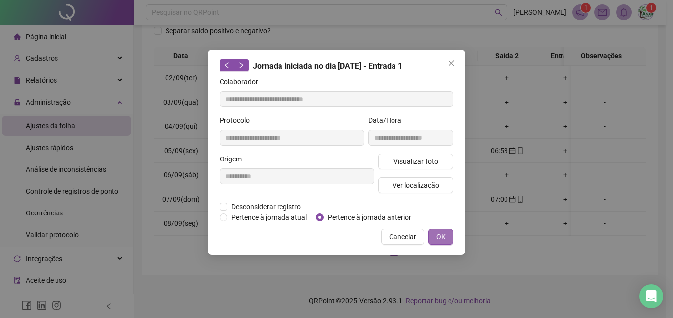
click at [442, 236] on span "OK" at bounding box center [440, 237] width 9 height 11
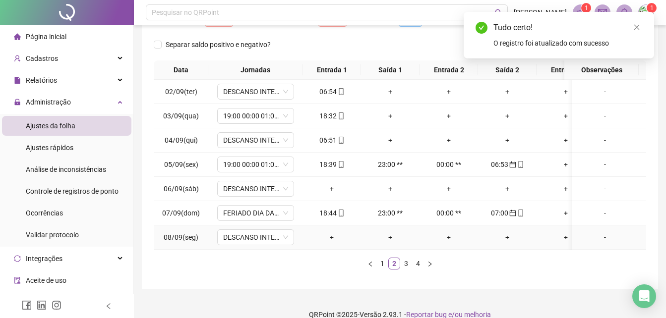
scroll to position [0, 0]
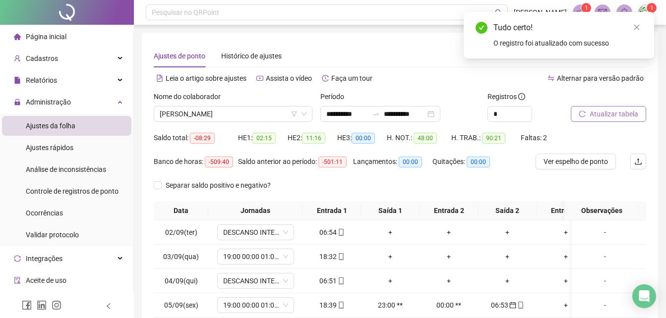
click at [588, 108] on button "Atualizar tabela" at bounding box center [608, 114] width 75 height 16
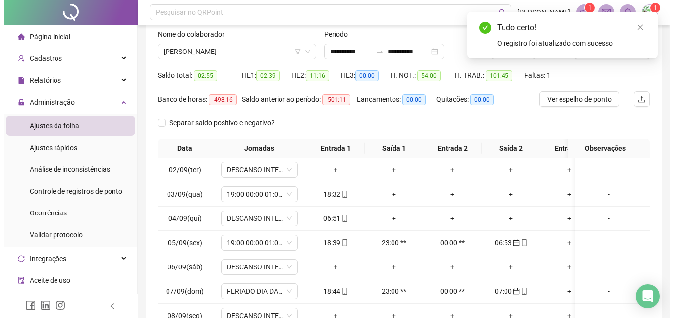
scroll to position [162, 0]
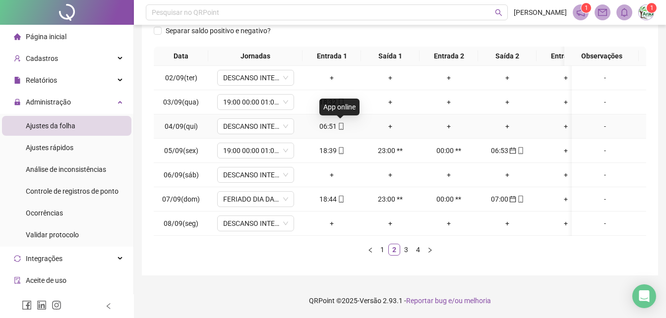
click at [341, 123] on icon "mobile" at bounding box center [341, 126] width 7 height 7
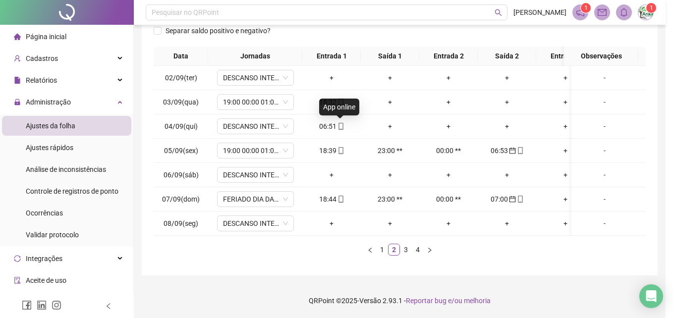
type input "**********"
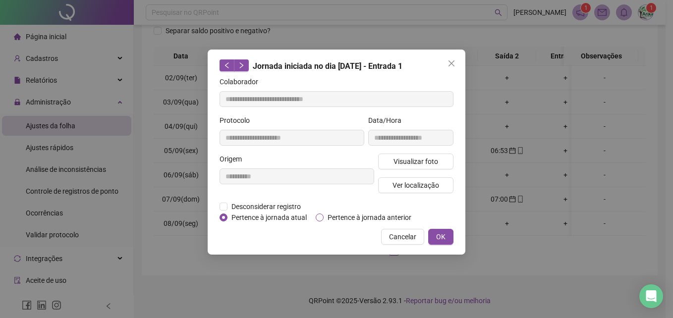
click at [322, 222] on label "Pertence à jornada anterior" at bounding box center [366, 217] width 100 height 11
click at [436, 240] on button "OK" at bounding box center [440, 237] width 25 height 16
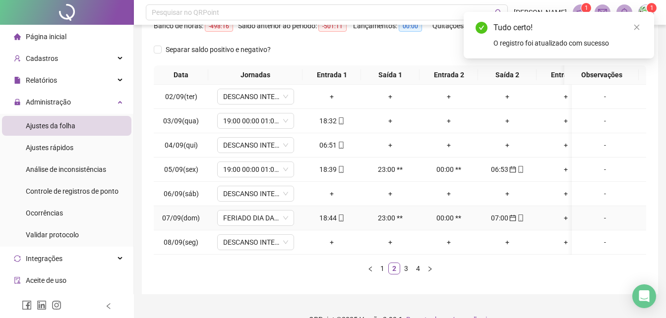
scroll to position [13, 0]
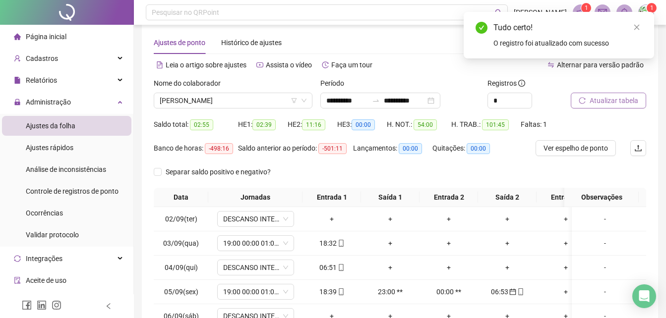
click at [603, 94] on button "Atualizar tabela" at bounding box center [608, 101] width 75 height 16
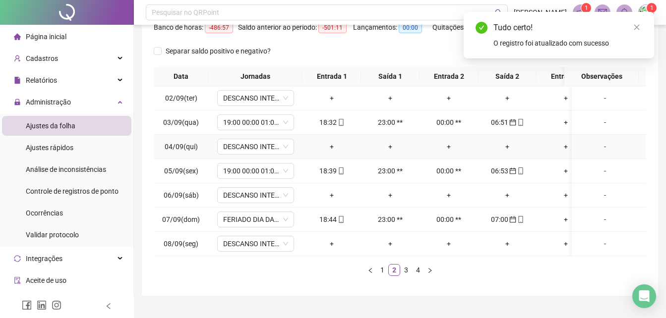
scroll to position [162, 0]
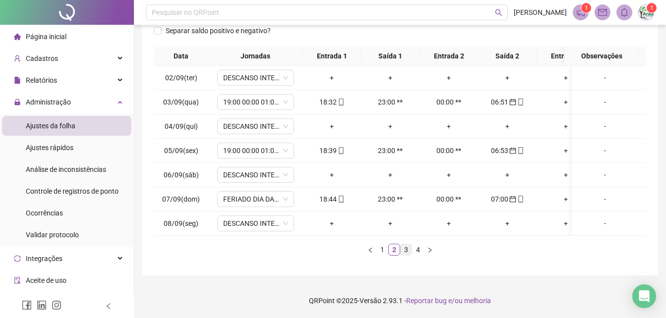
click at [408, 253] on link "3" at bounding box center [406, 249] width 11 height 11
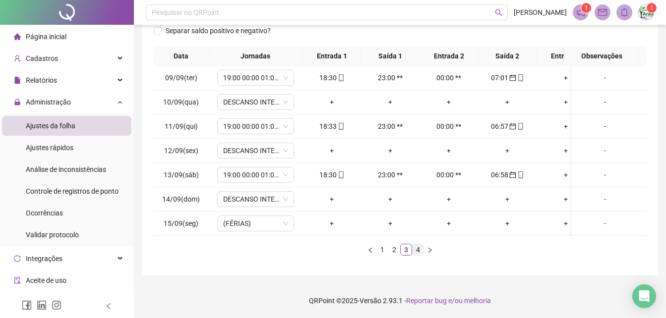
click at [420, 253] on link "4" at bounding box center [417, 249] width 11 height 11
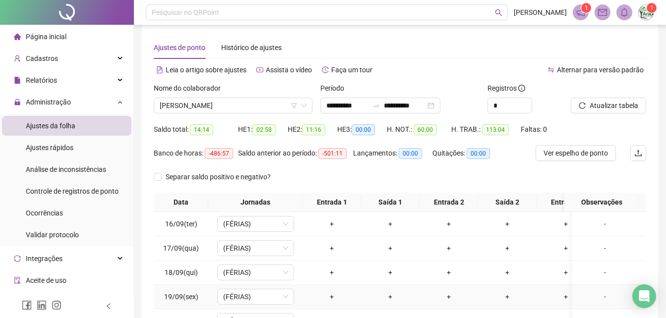
scroll to position [0, 0]
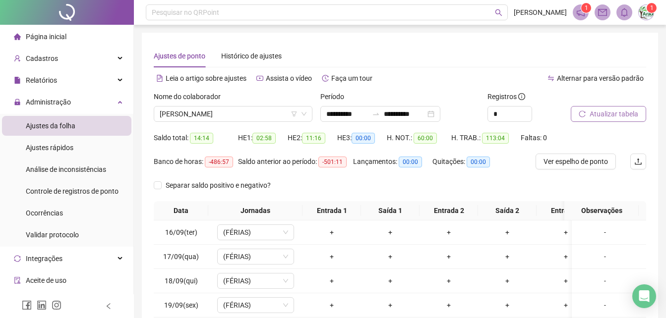
click at [607, 111] on span "Atualizar tabela" at bounding box center [613, 114] width 49 height 11
click at [270, 115] on span "[PERSON_NAME]" at bounding box center [233, 114] width 147 height 15
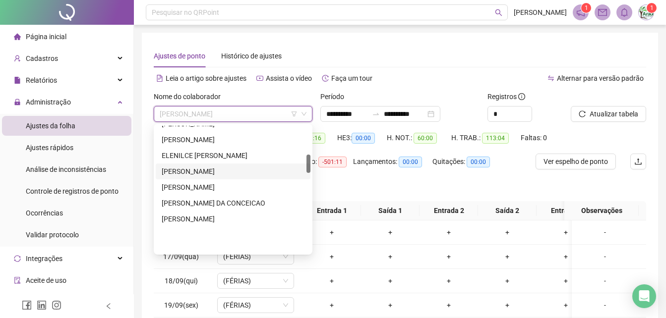
scroll to position [198, 0]
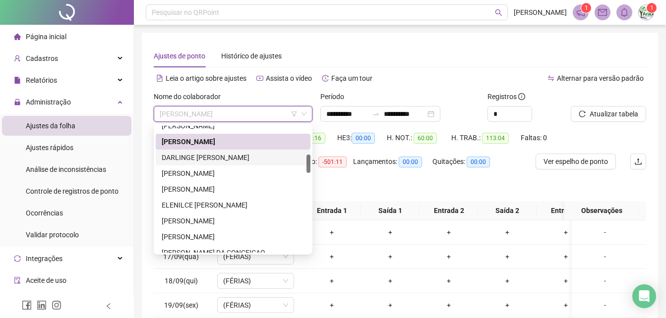
click at [218, 156] on div "DARLINGE [PERSON_NAME]" at bounding box center [233, 157] width 143 height 11
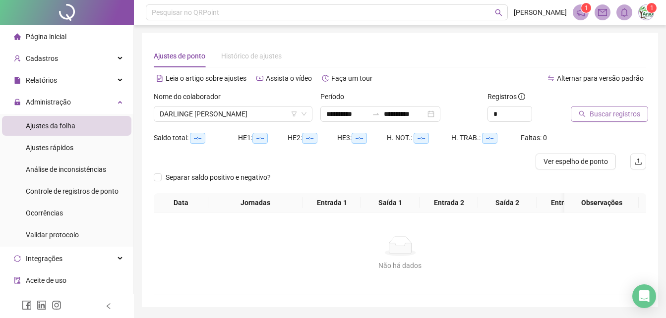
click at [615, 111] on span "Buscar registros" at bounding box center [614, 114] width 51 height 11
